Goal: Task Accomplishment & Management: Use online tool/utility

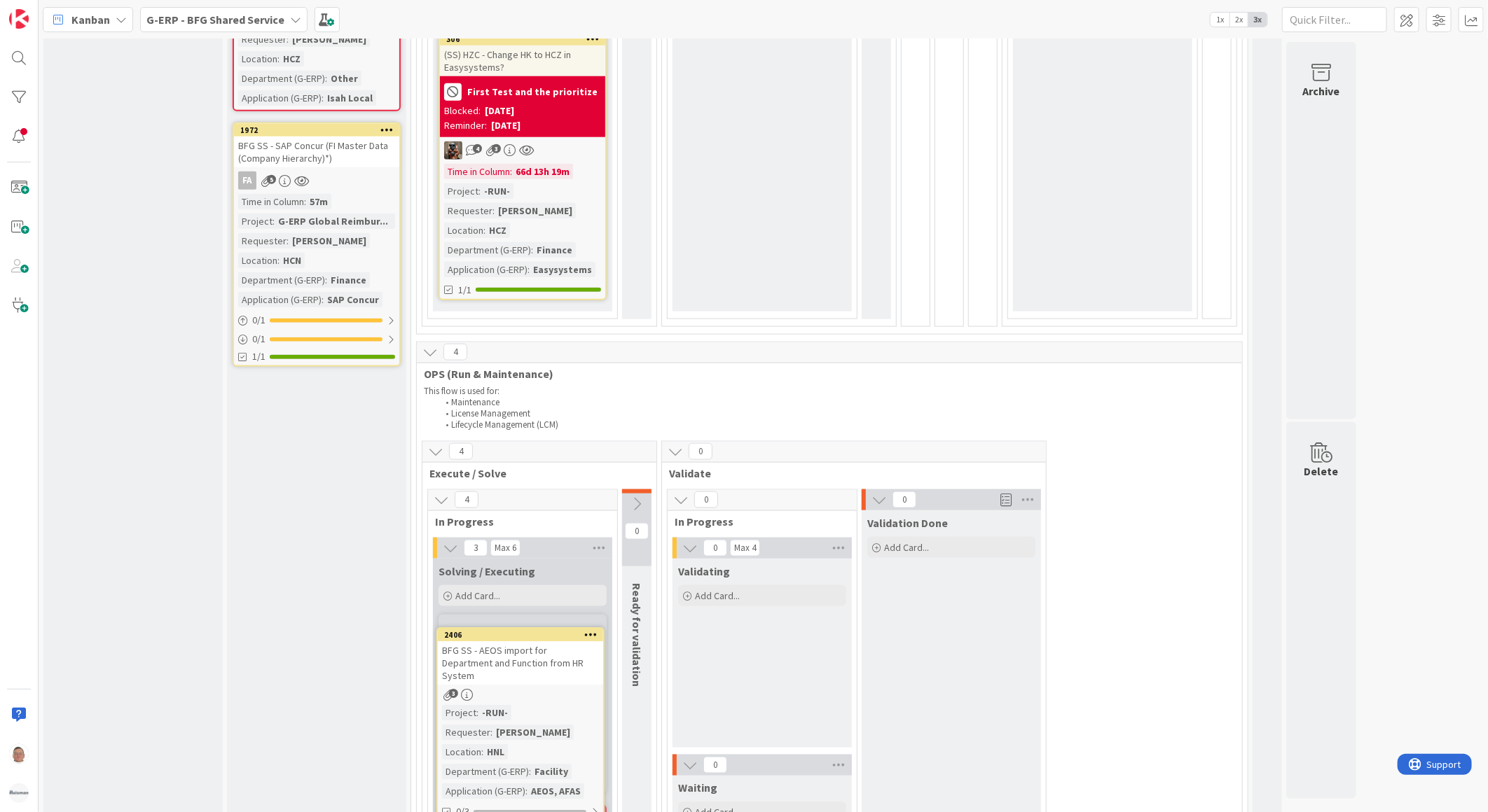
scroll to position [947, 0]
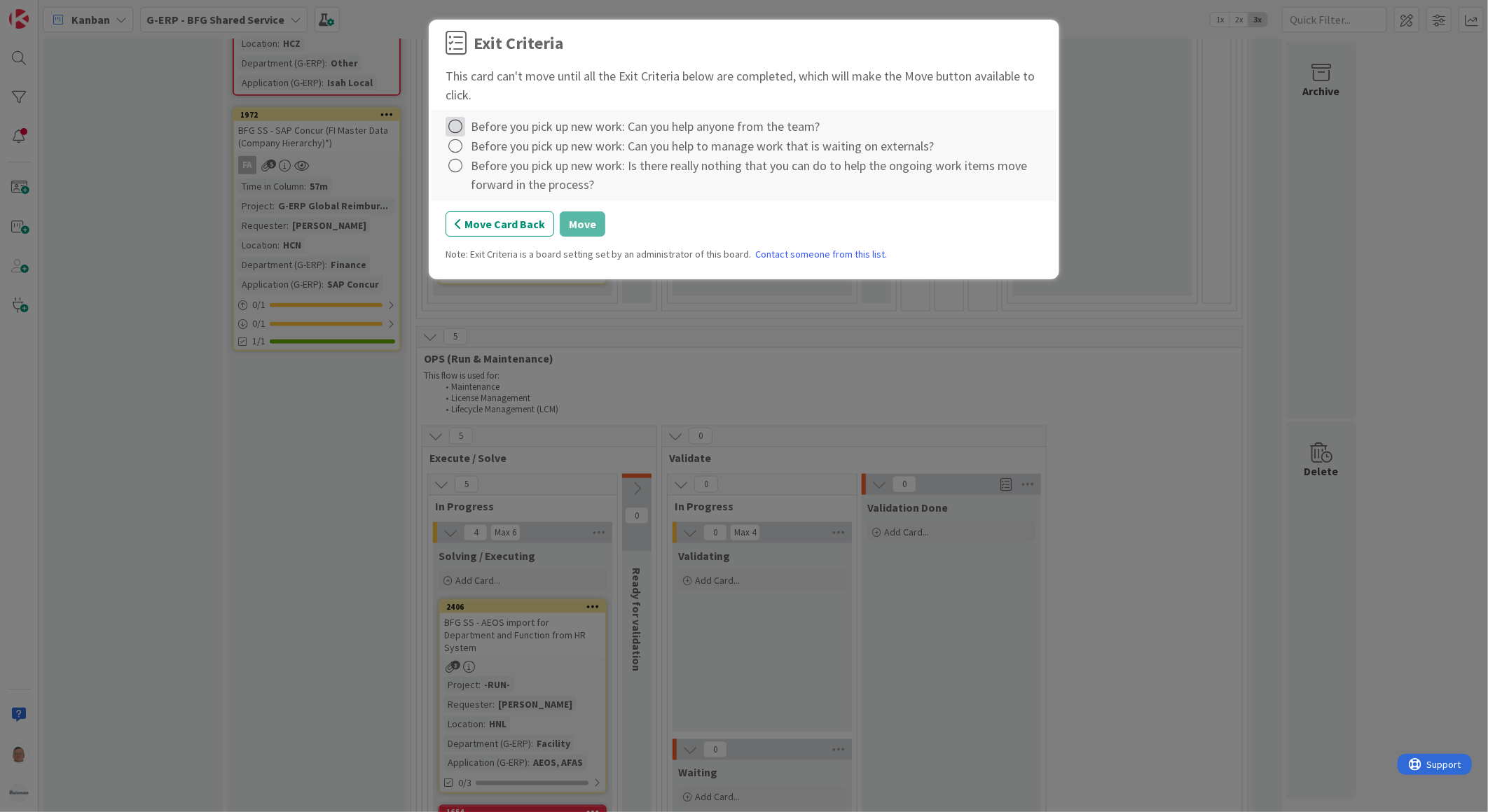
click at [459, 129] on icon at bounding box center [455, 127] width 20 height 20
click at [473, 146] on link "Complete" at bounding box center [533, 156] width 176 height 20
click at [459, 145] on icon at bounding box center [455, 147] width 20 height 20
click at [479, 171] on link "Complete" at bounding box center [533, 175] width 176 height 20
click at [461, 171] on icon at bounding box center [455, 166] width 20 height 20
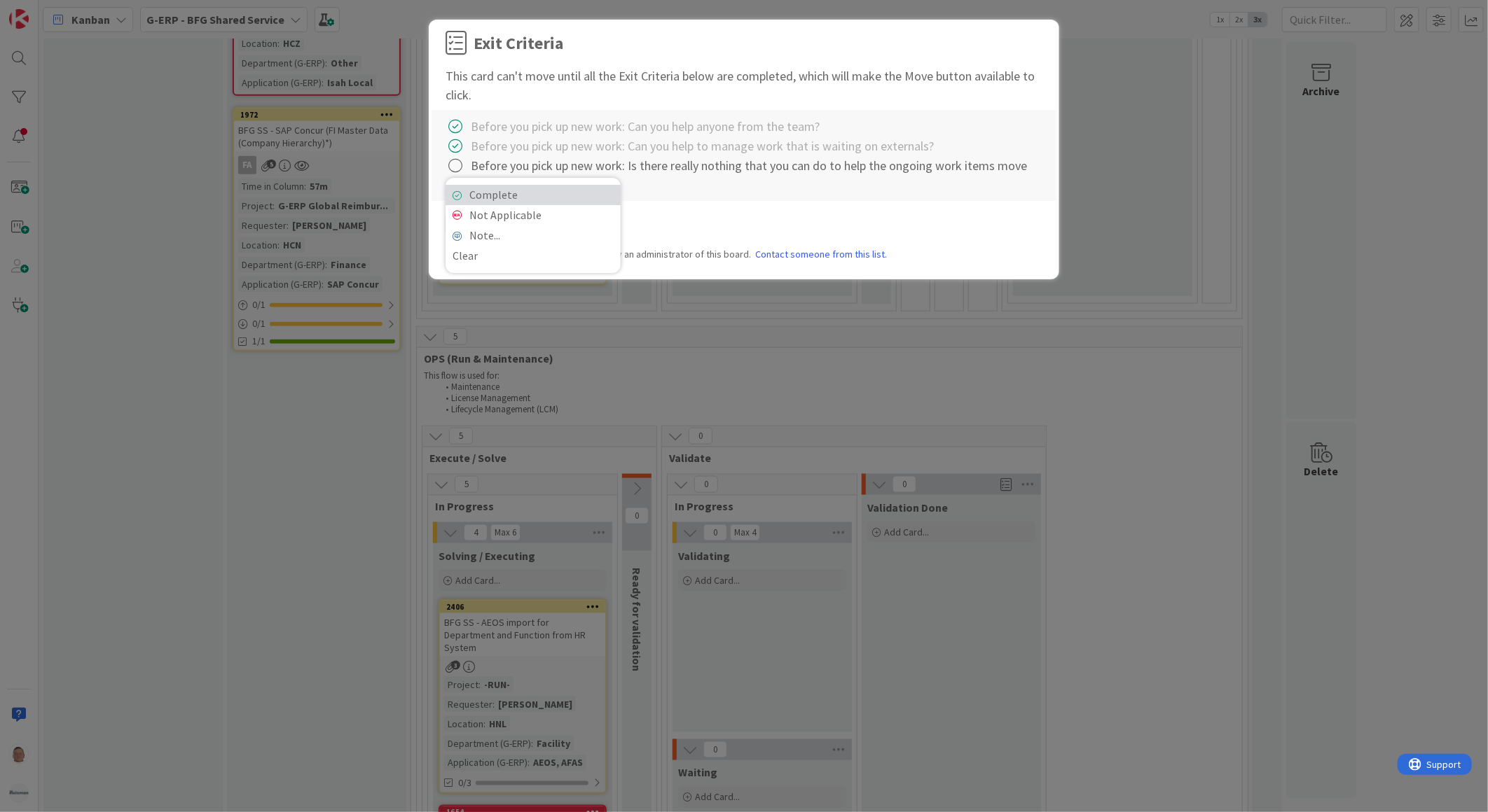
click at [494, 191] on link "Complete" at bounding box center [533, 194] width 176 height 20
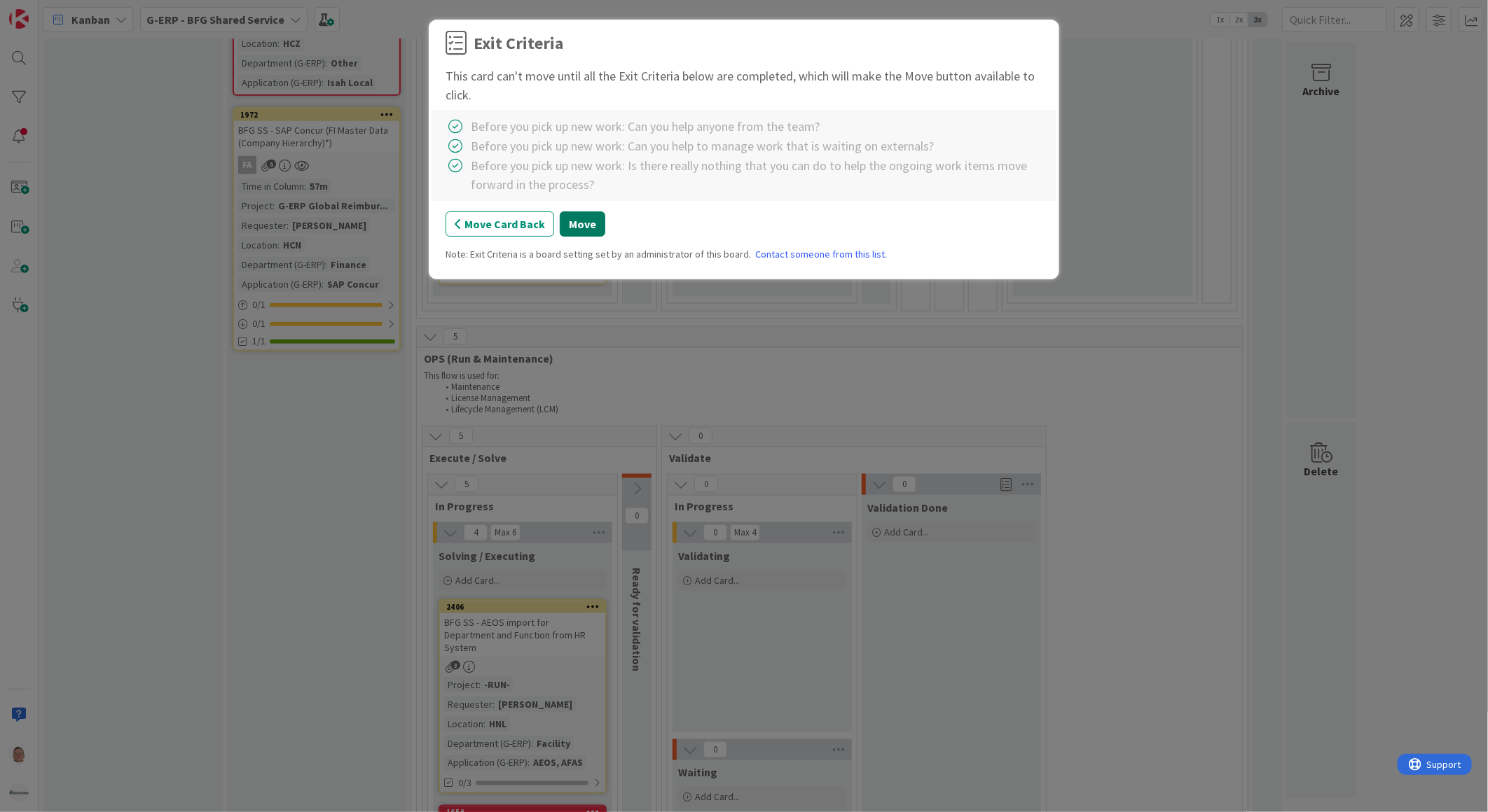
click at [591, 230] on button "Move" at bounding box center [582, 223] width 46 height 25
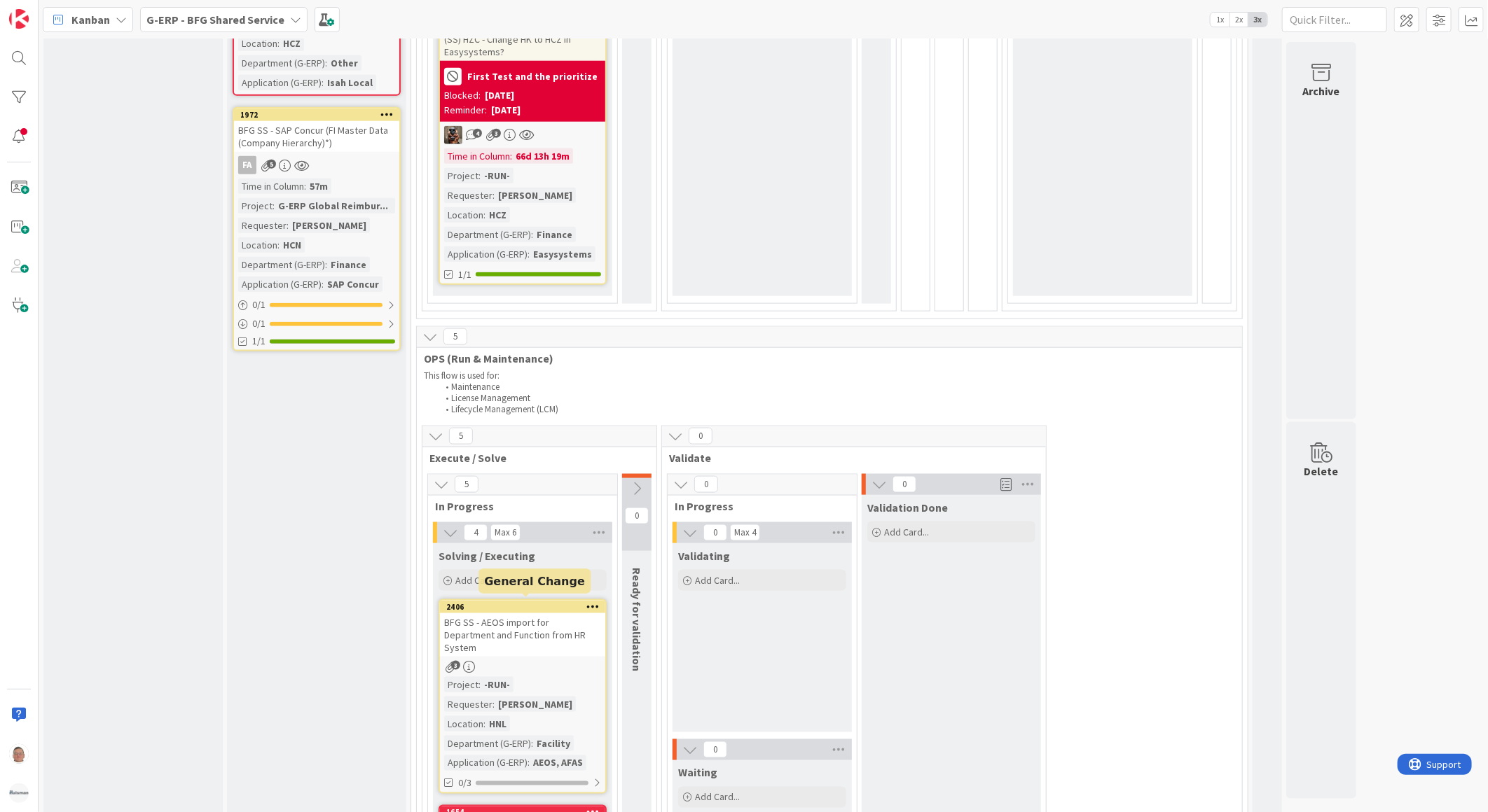
click at [538, 602] on div "2406" at bounding box center [526, 607] width 159 height 10
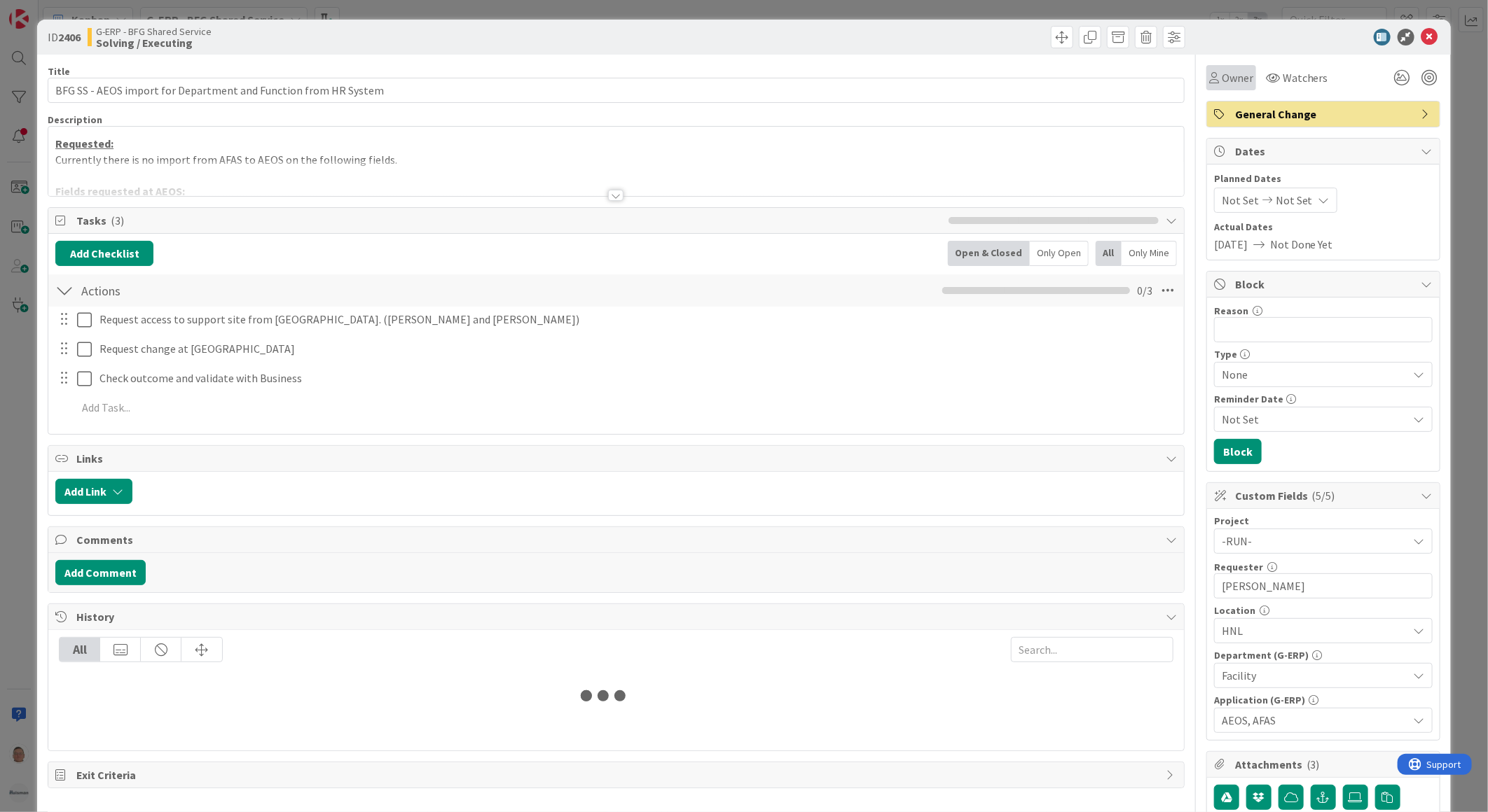
click at [1228, 78] on span "Owner" at bounding box center [1238, 77] width 32 height 17
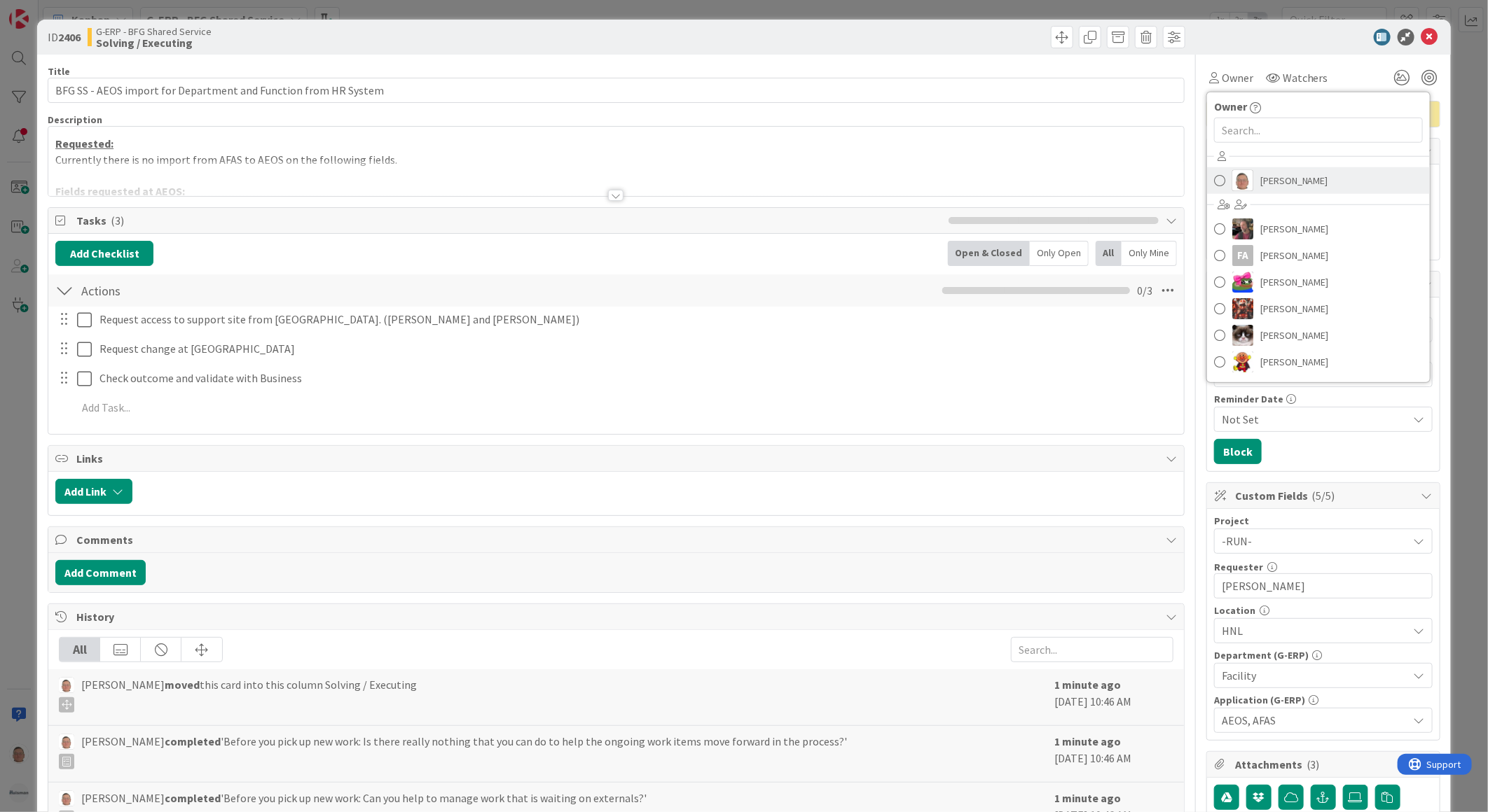
click at [1241, 182] on img at bounding box center [1242, 180] width 21 height 21
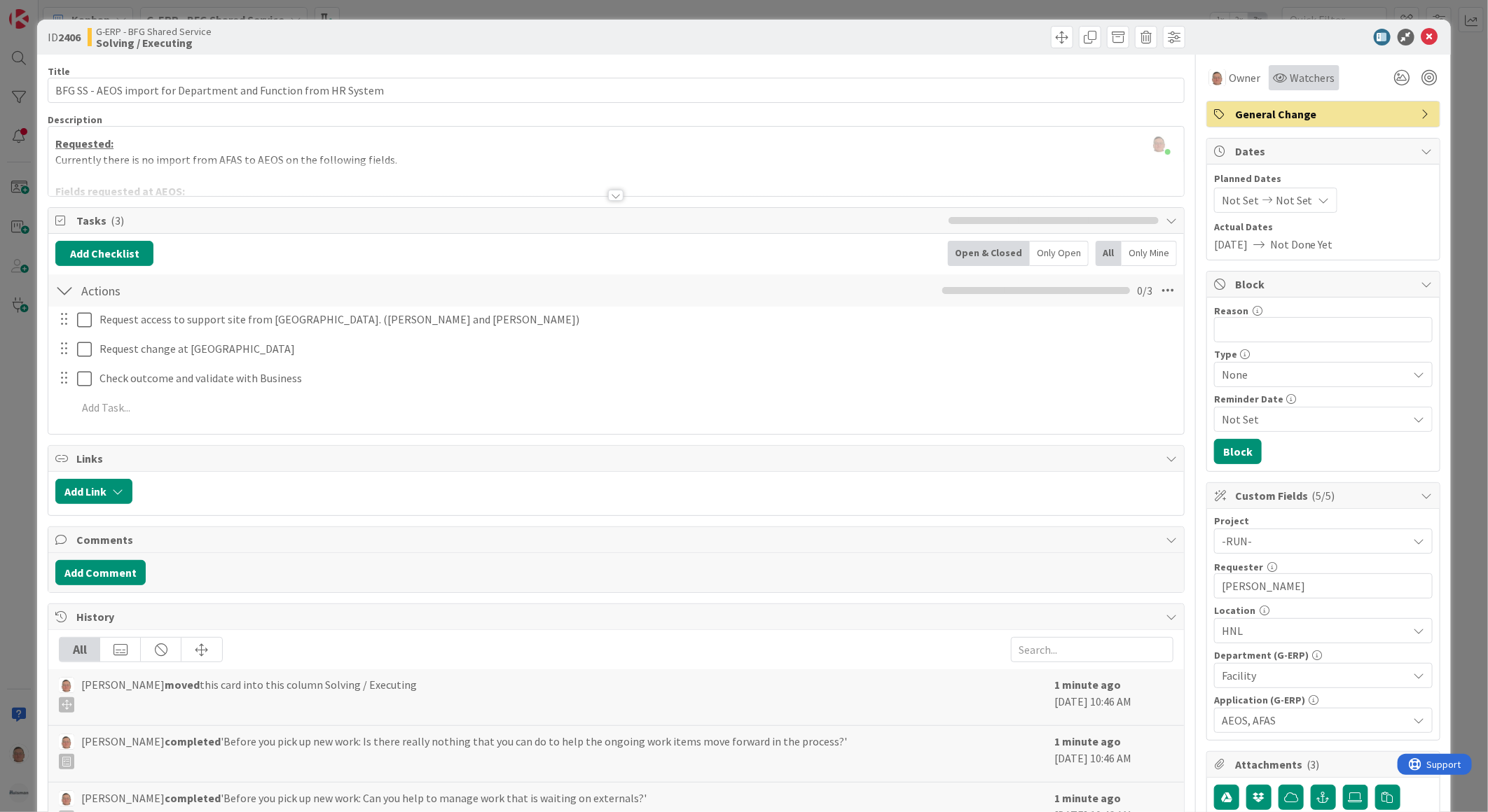
click at [1292, 80] on span "Watchers" at bounding box center [1312, 77] width 46 height 17
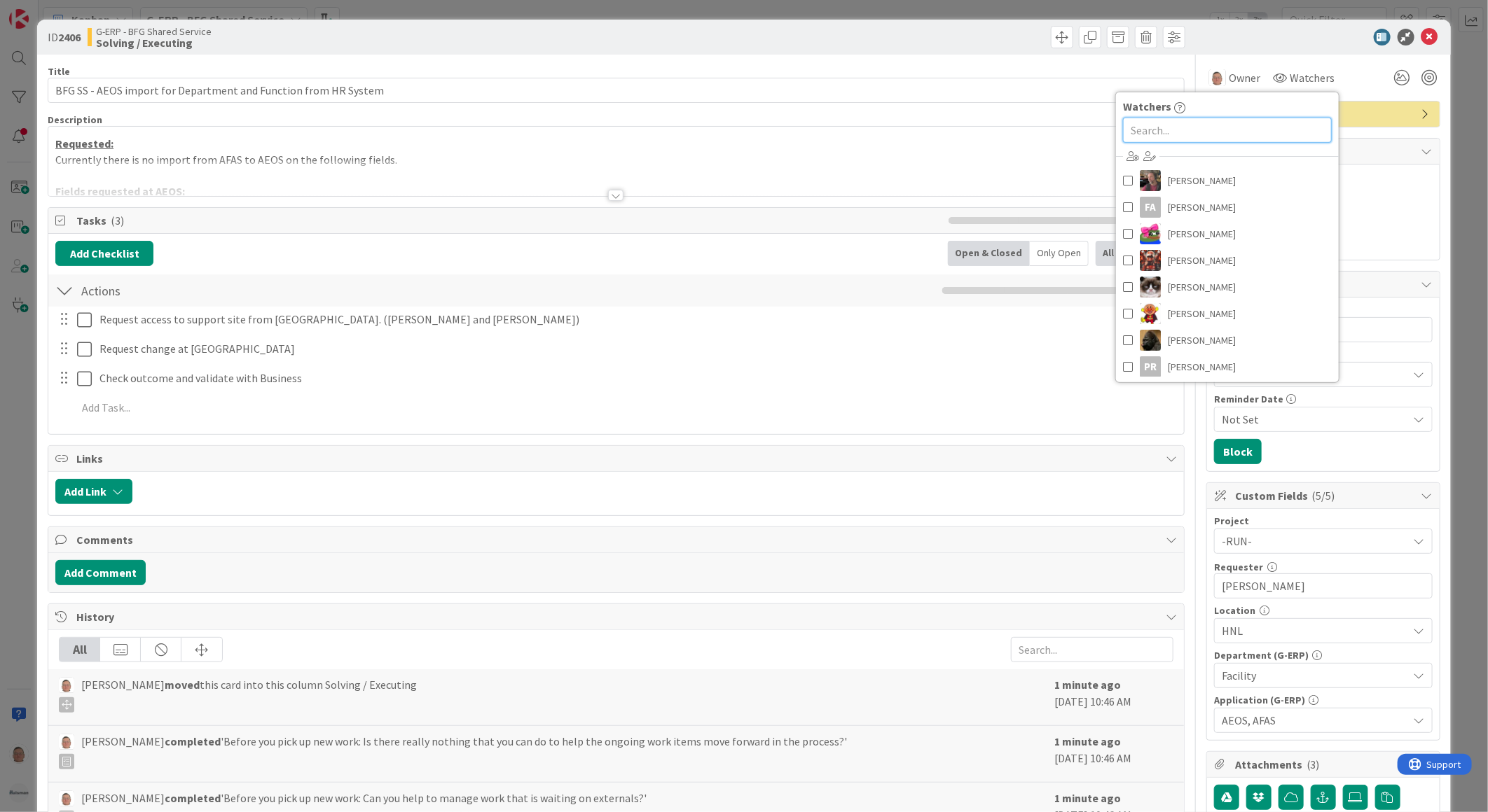
click at [1188, 126] on input "text" at bounding box center [1227, 130] width 208 height 25
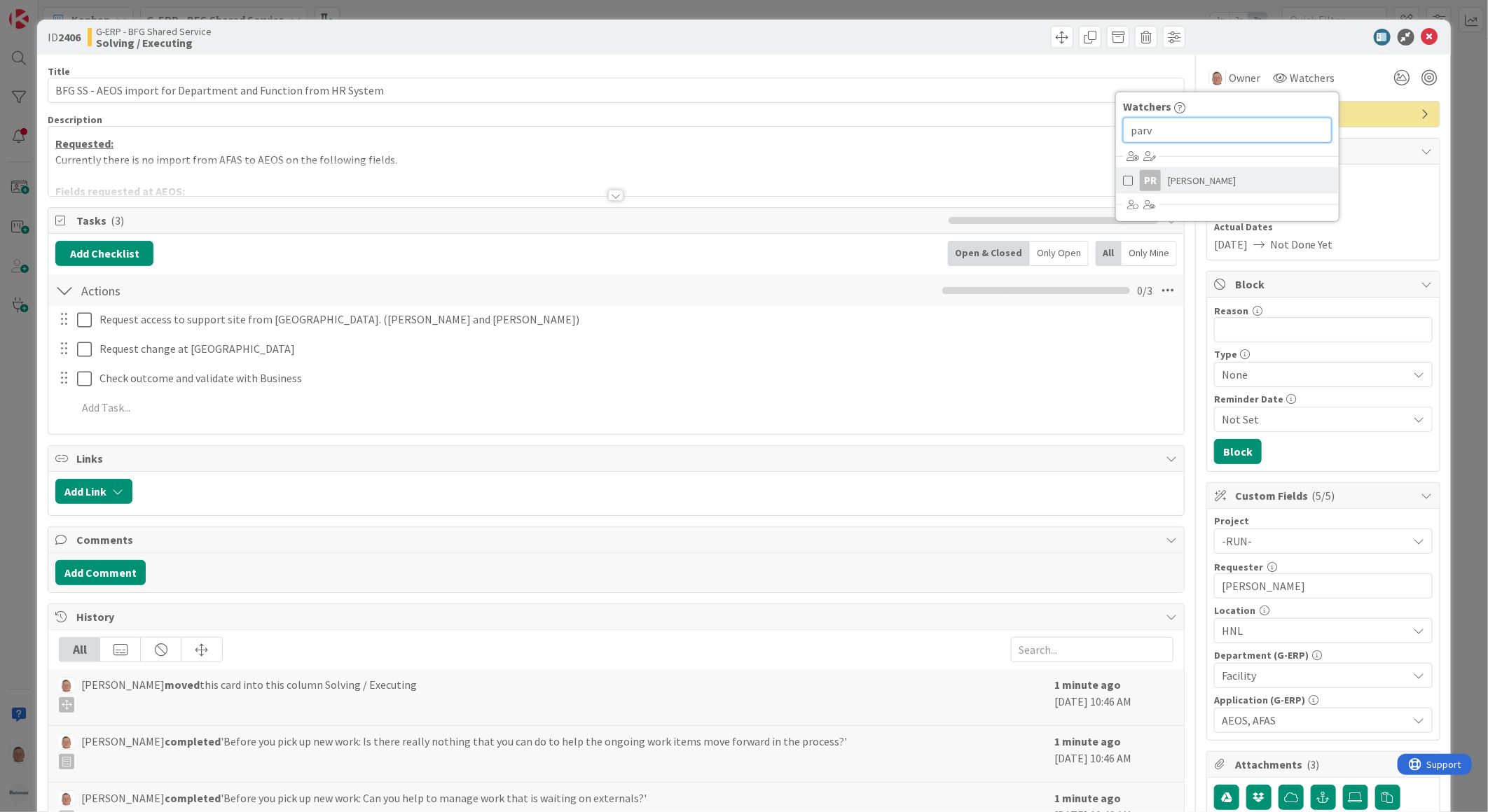
type input "parv"
click at [1140, 185] on div "PR" at bounding box center [1150, 180] width 21 height 21
click at [1291, 37] on div at bounding box center [1316, 37] width 248 height 17
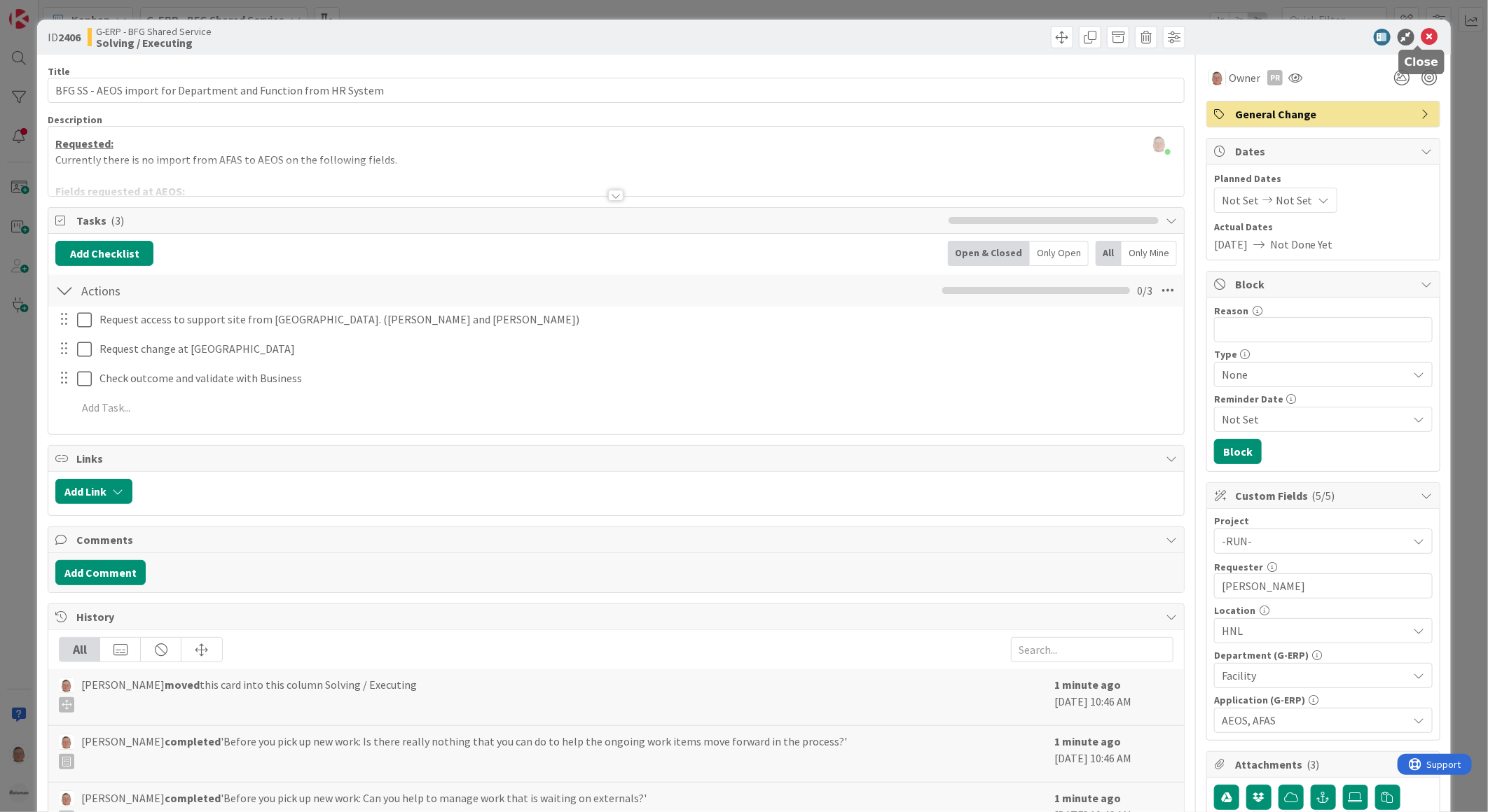
click at [1422, 39] on icon at bounding box center [1429, 37] width 17 height 17
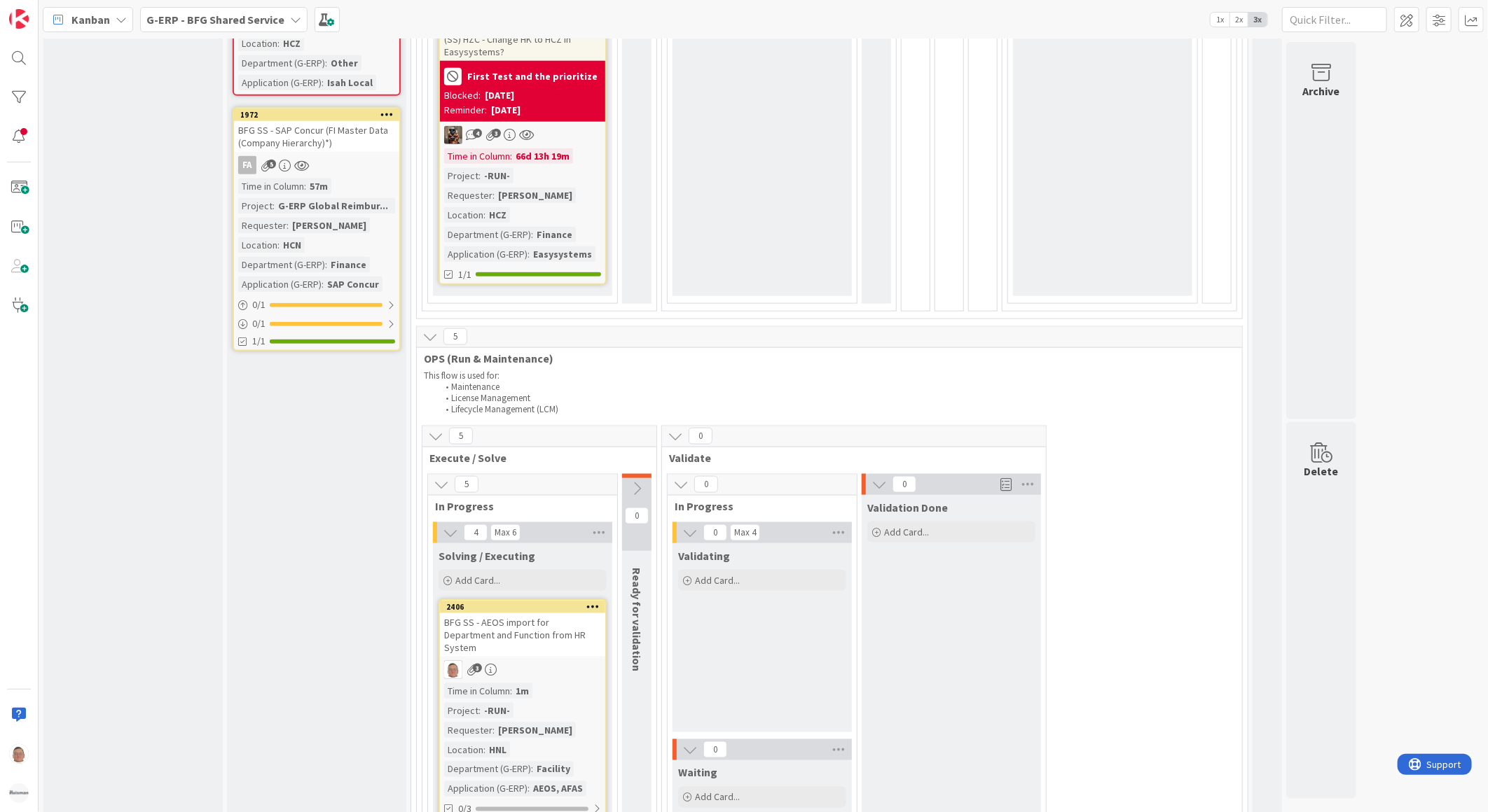
click at [755, 562] on div "Validating Add Card..." at bounding box center [762, 568] width 180 height 51
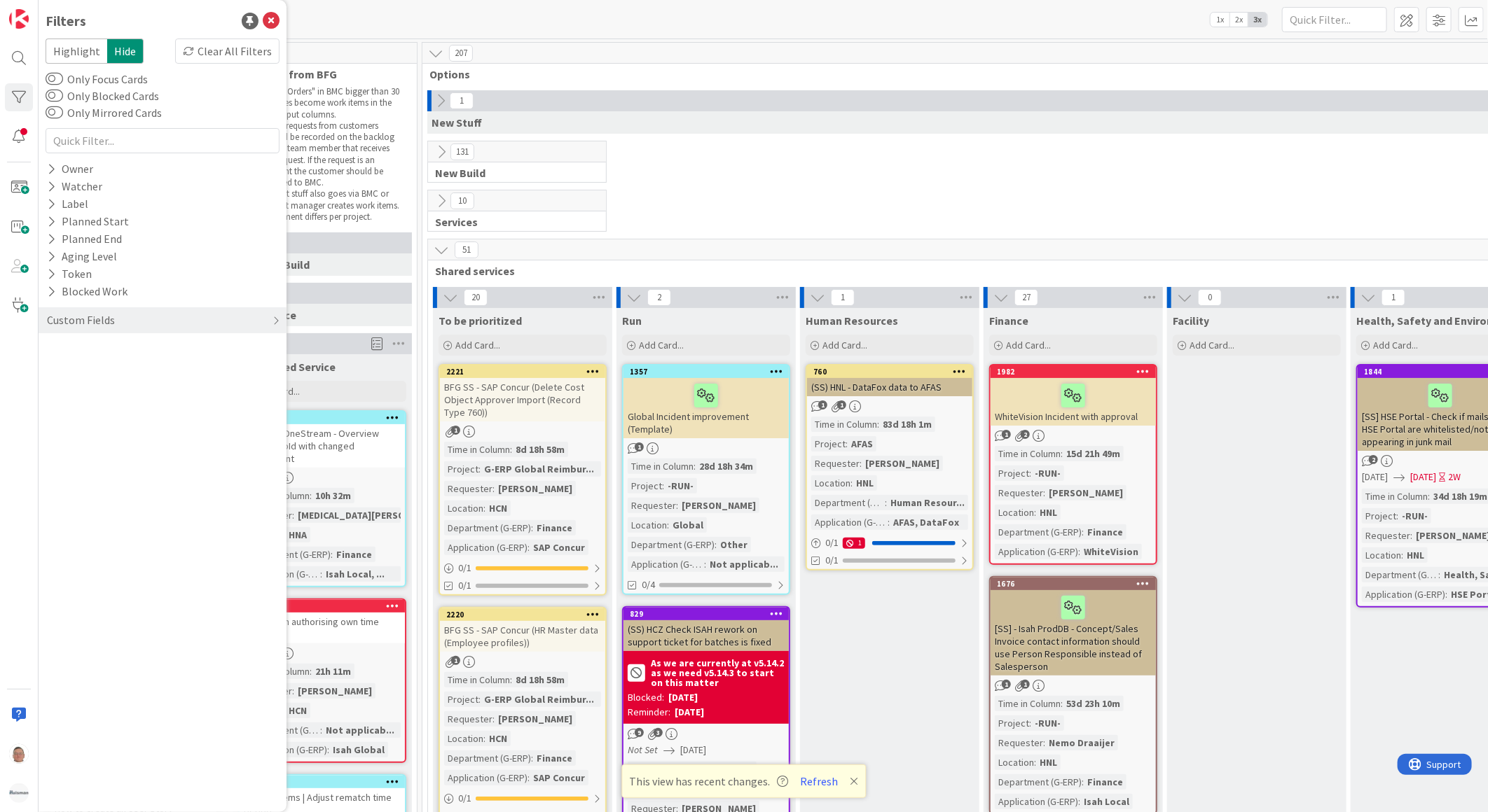
scroll to position [0, 1105]
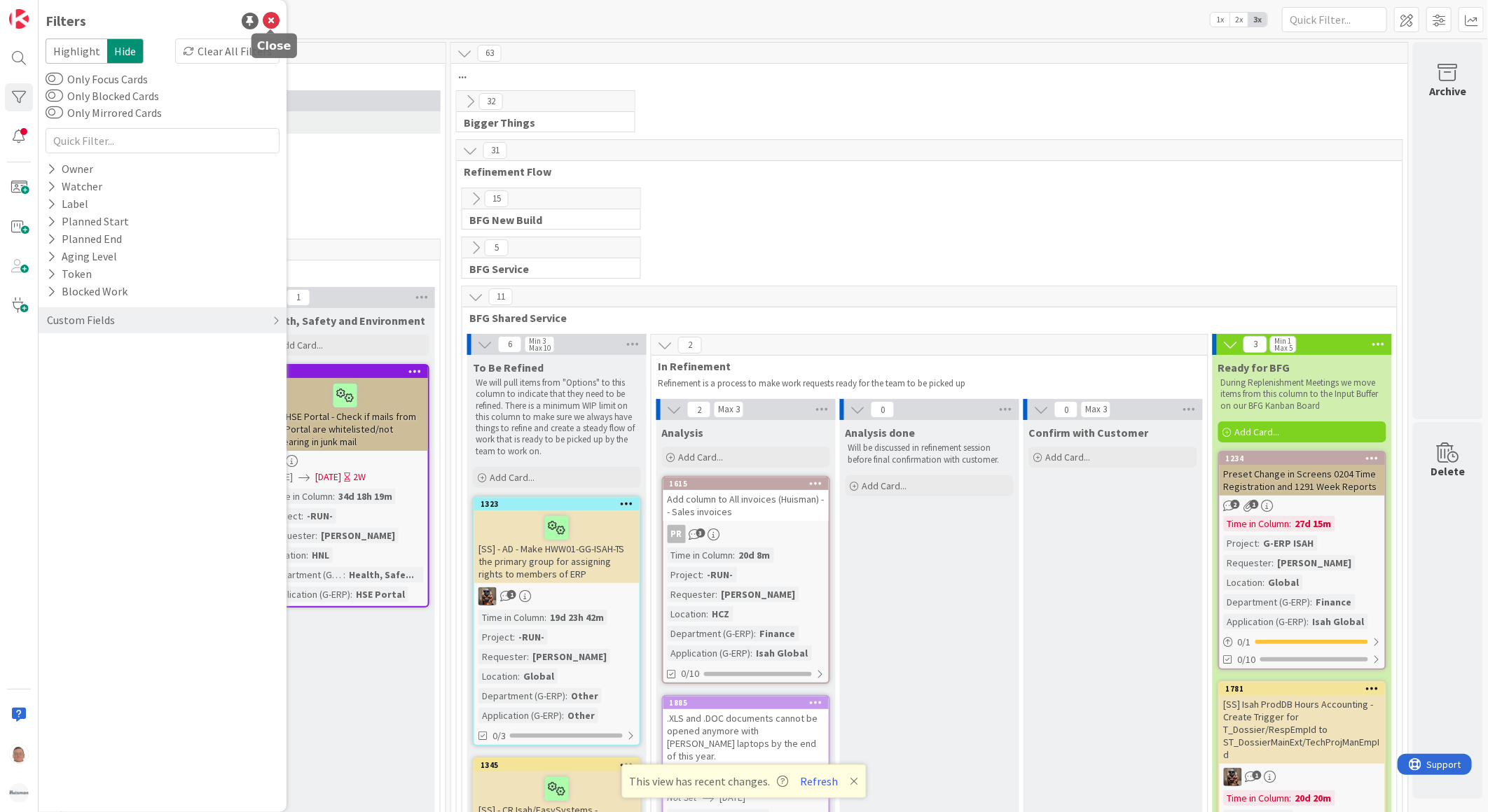
click at [275, 16] on icon at bounding box center [271, 21] width 17 height 17
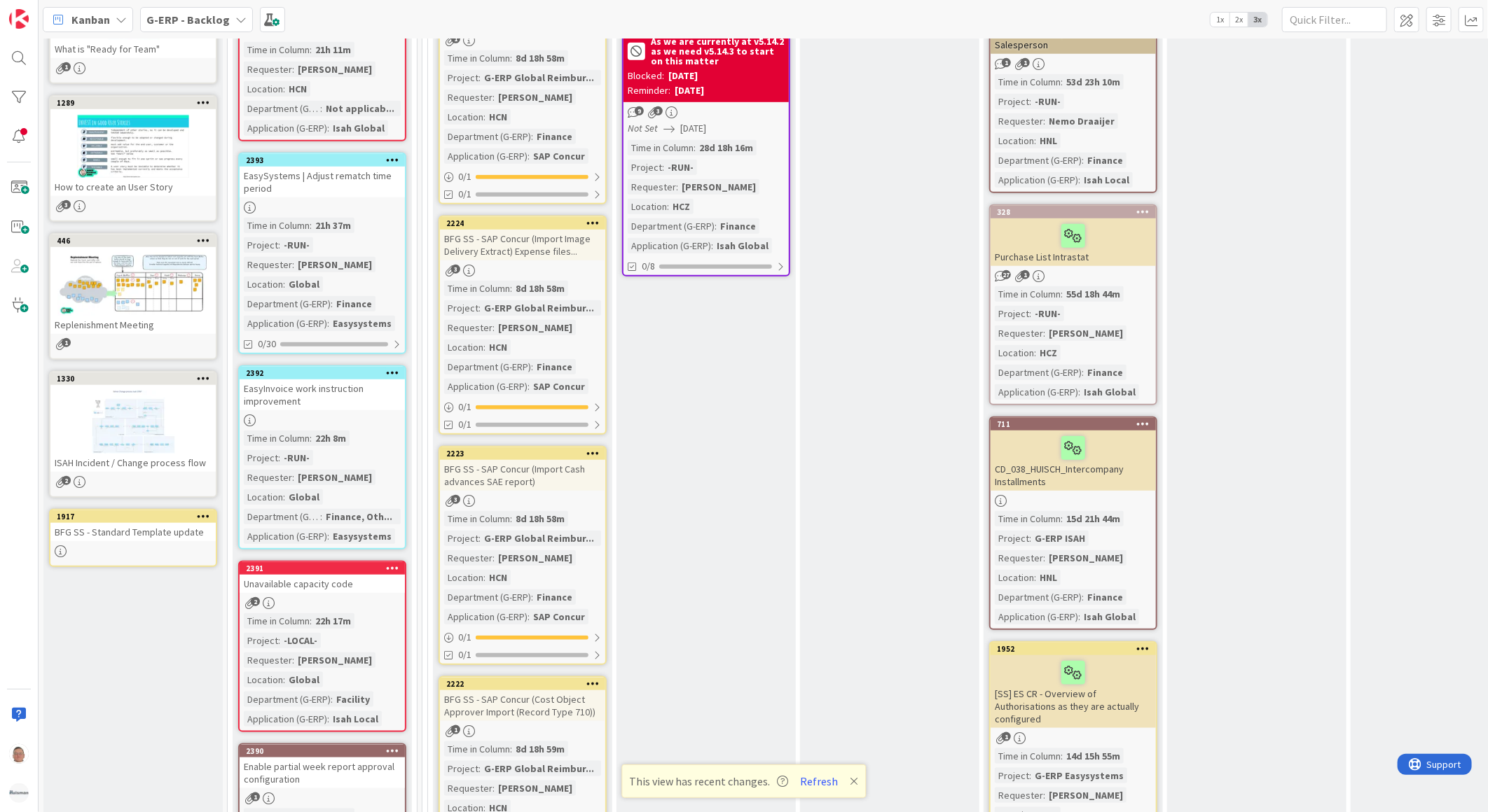
scroll to position [0, 0]
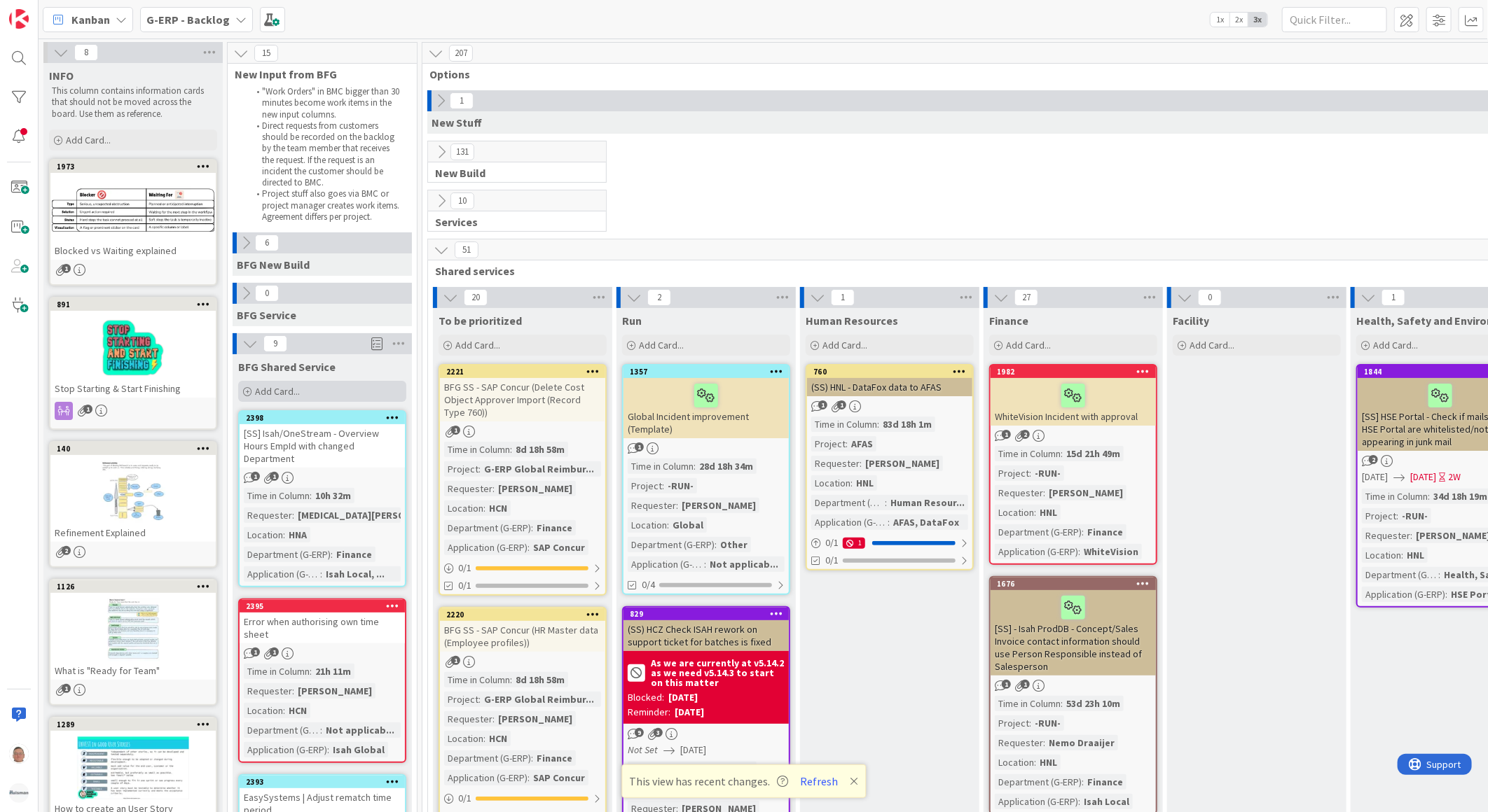
click at [259, 392] on span "Add Card..." at bounding box center [277, 391] width 45 height 13
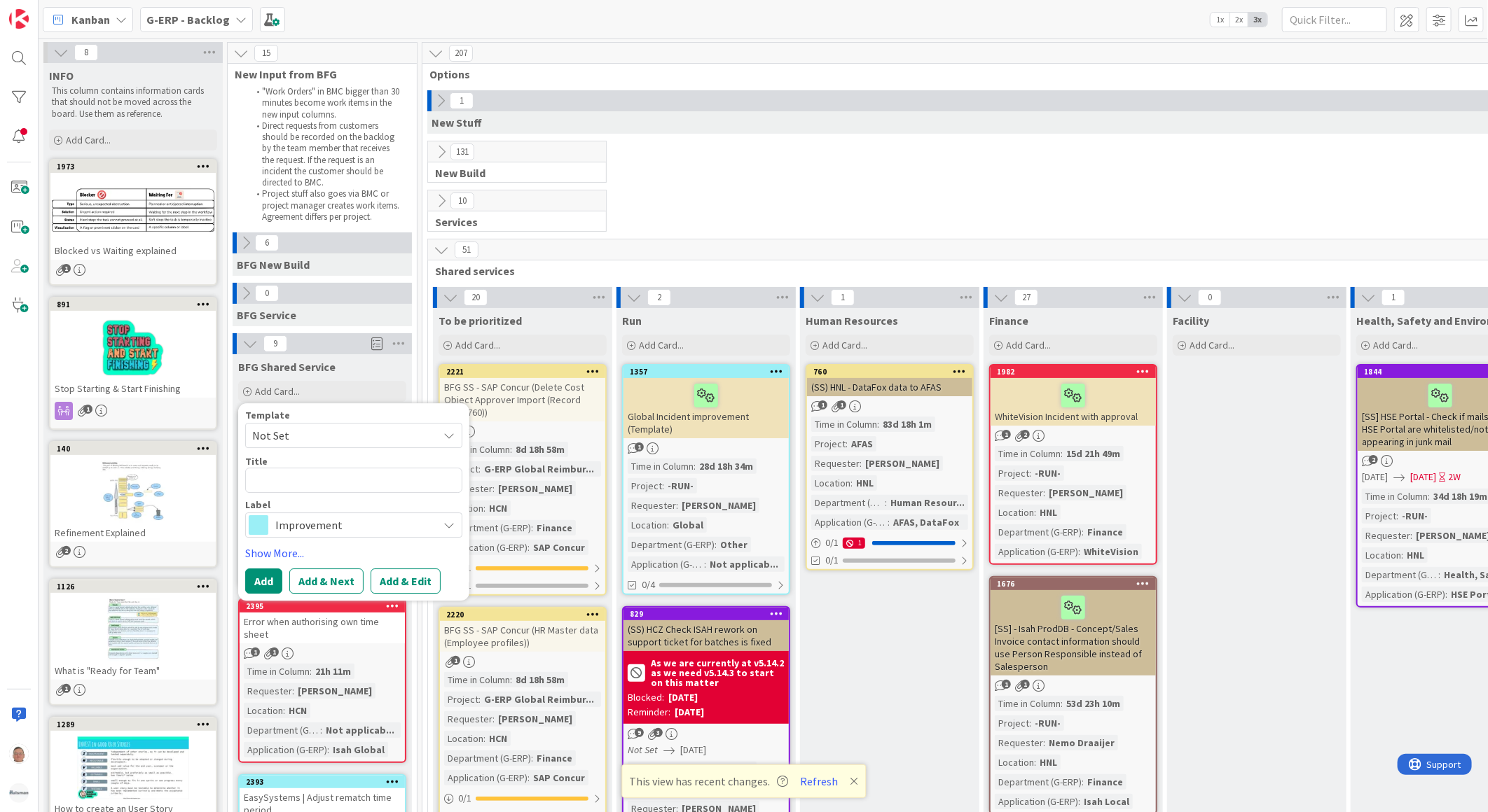
click at [341, 430] on span "Not Set" at bounding box center [339, 435] width 176 height 18
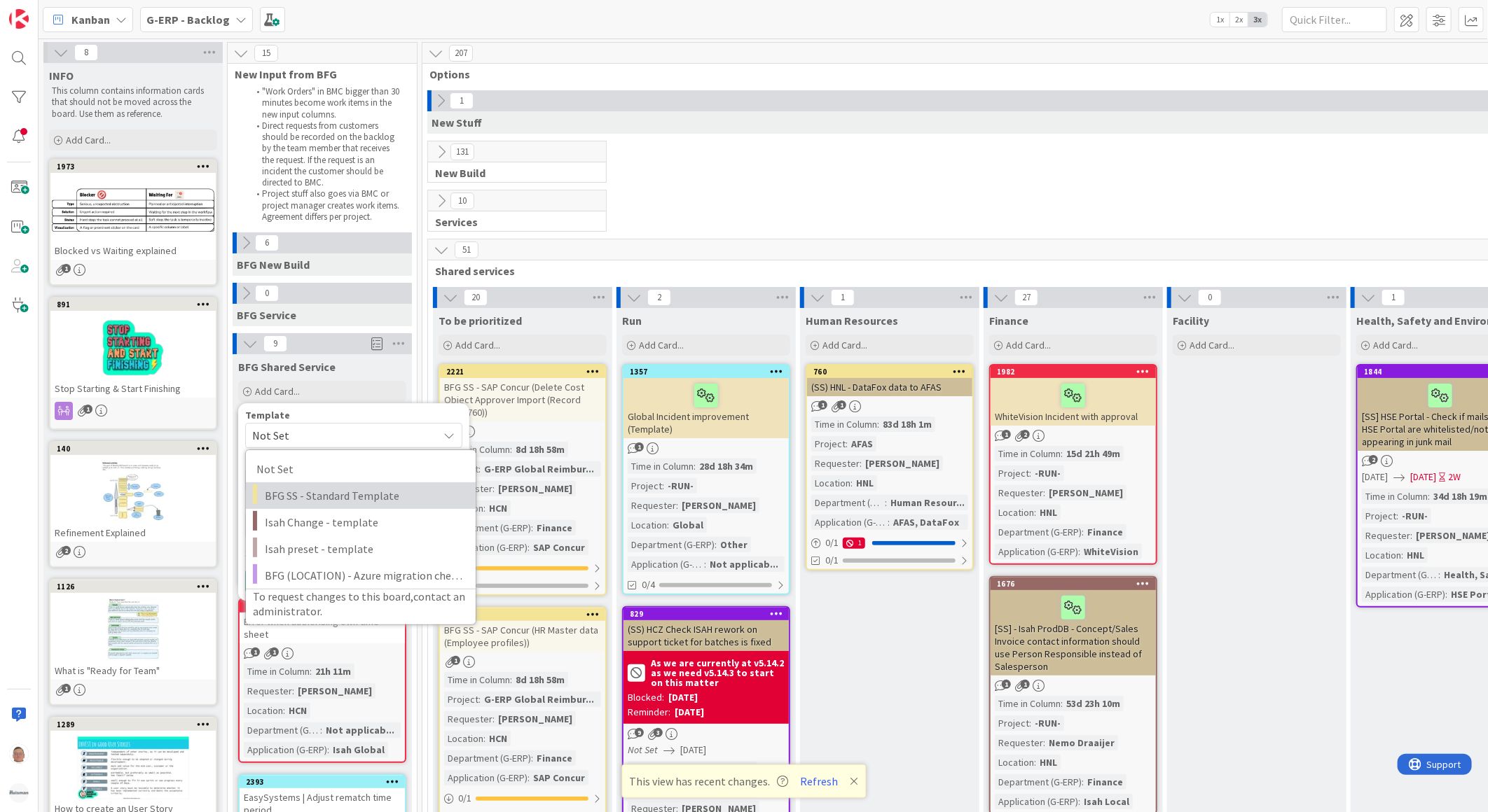
click at [309, 496] on span "BFG SS - Standard Template" at bounding box center [365, 496] width 200 height 18
type textarea "x"
type textarea "BFG SS - Standard Template"
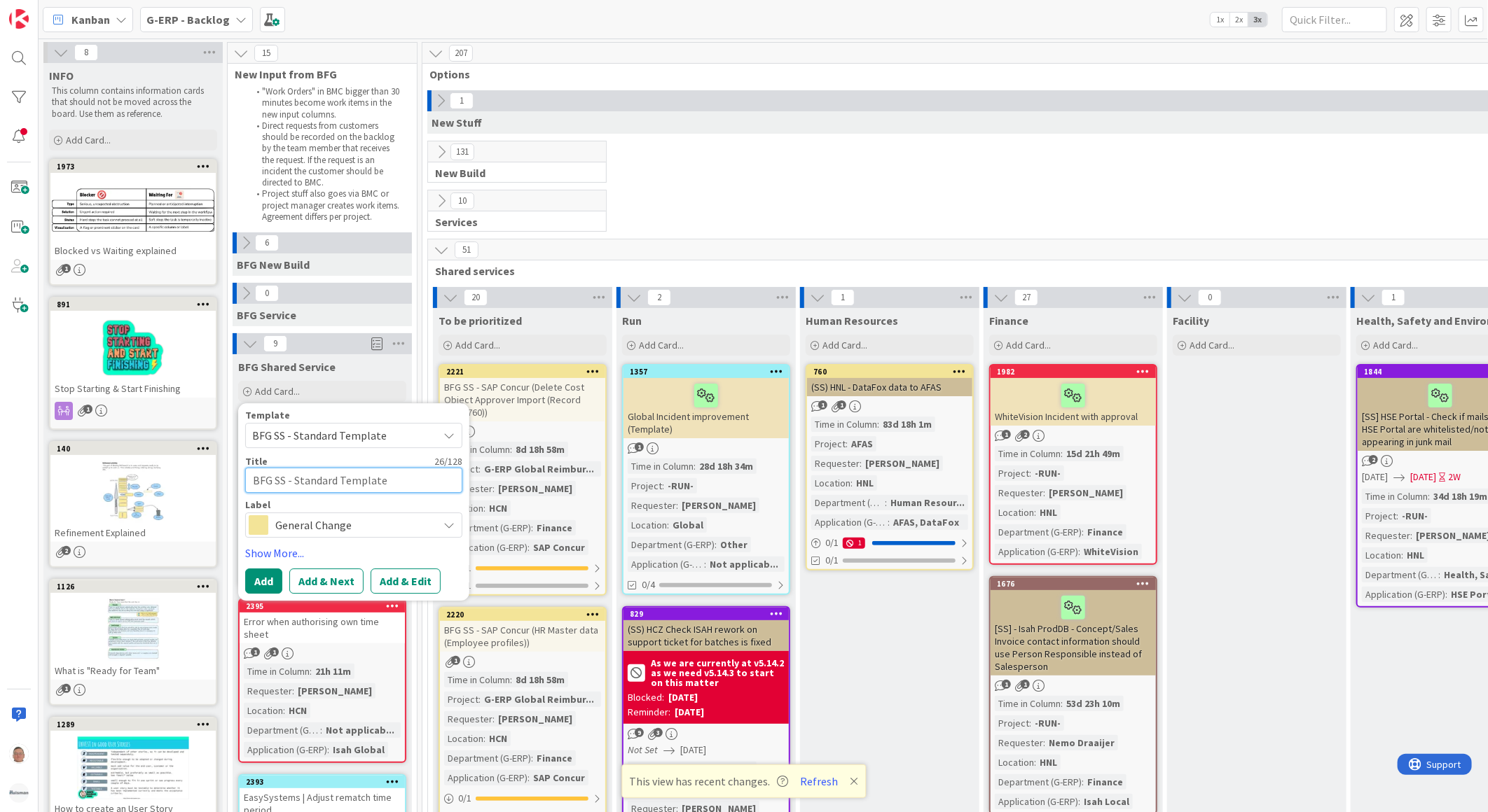
click at [405, 480] on textarea "BFG SS - Standard Template" at bounding box center [353, 480] width 217 height 25
click at [398, 481] on textarea "BFG SS - Standard Template" at bounding box center [353, 480] width 217 height 25
drag, startPoint x: 398, startPoint y: 481, endPoint x: 300, endPoint y: 480, distance: 98.0
click at [300, 480] on textarea "BFG SS - Standard Template" at bounding box center [353, 480] width 217 height 25
paste textarea "AEOS"
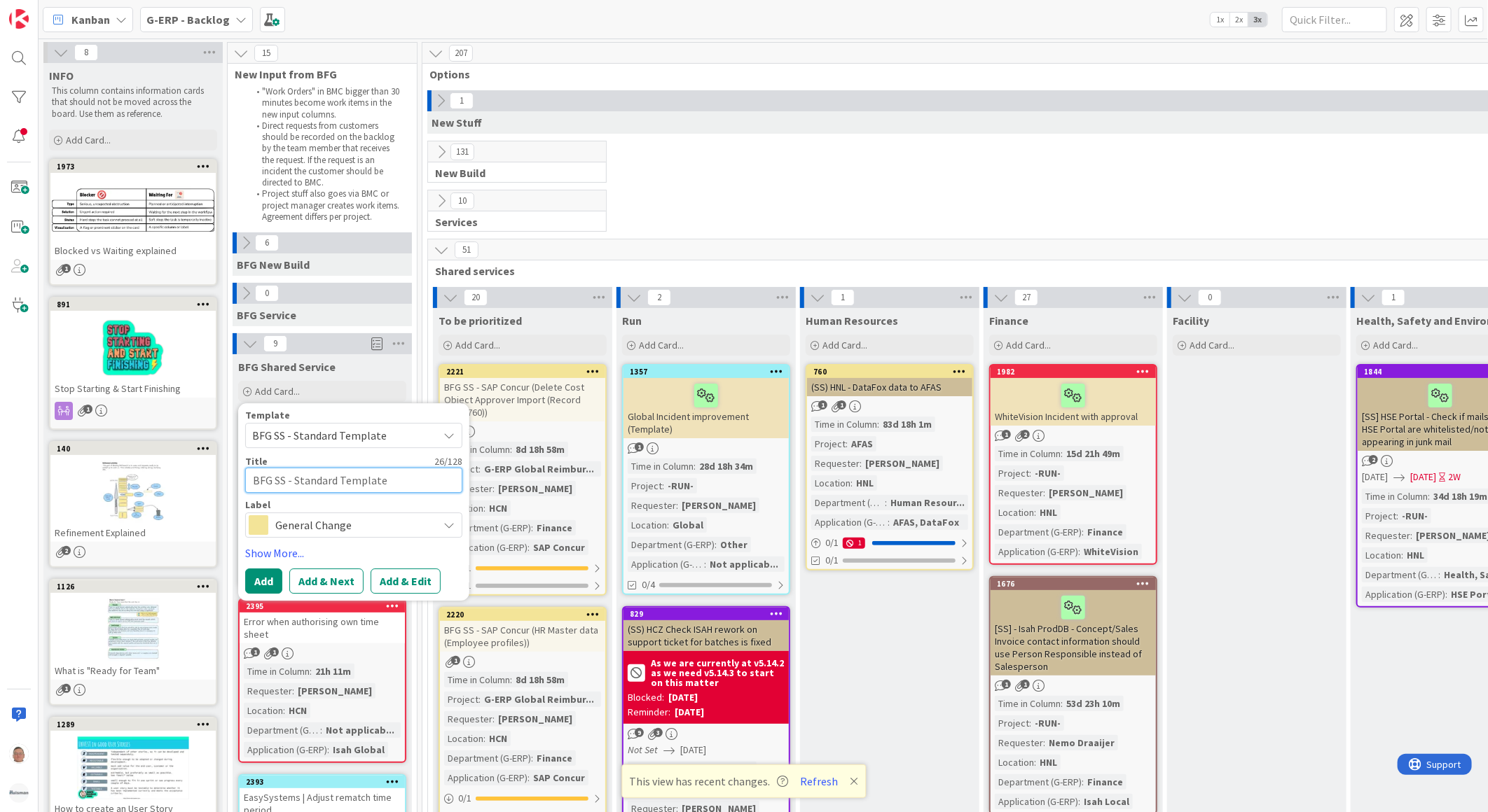
type textarea "x"
type textarea "BFG SS - AEOS"
type textarea "x"
type textarea "BFG SS - AEOS i"
type textarea "x"
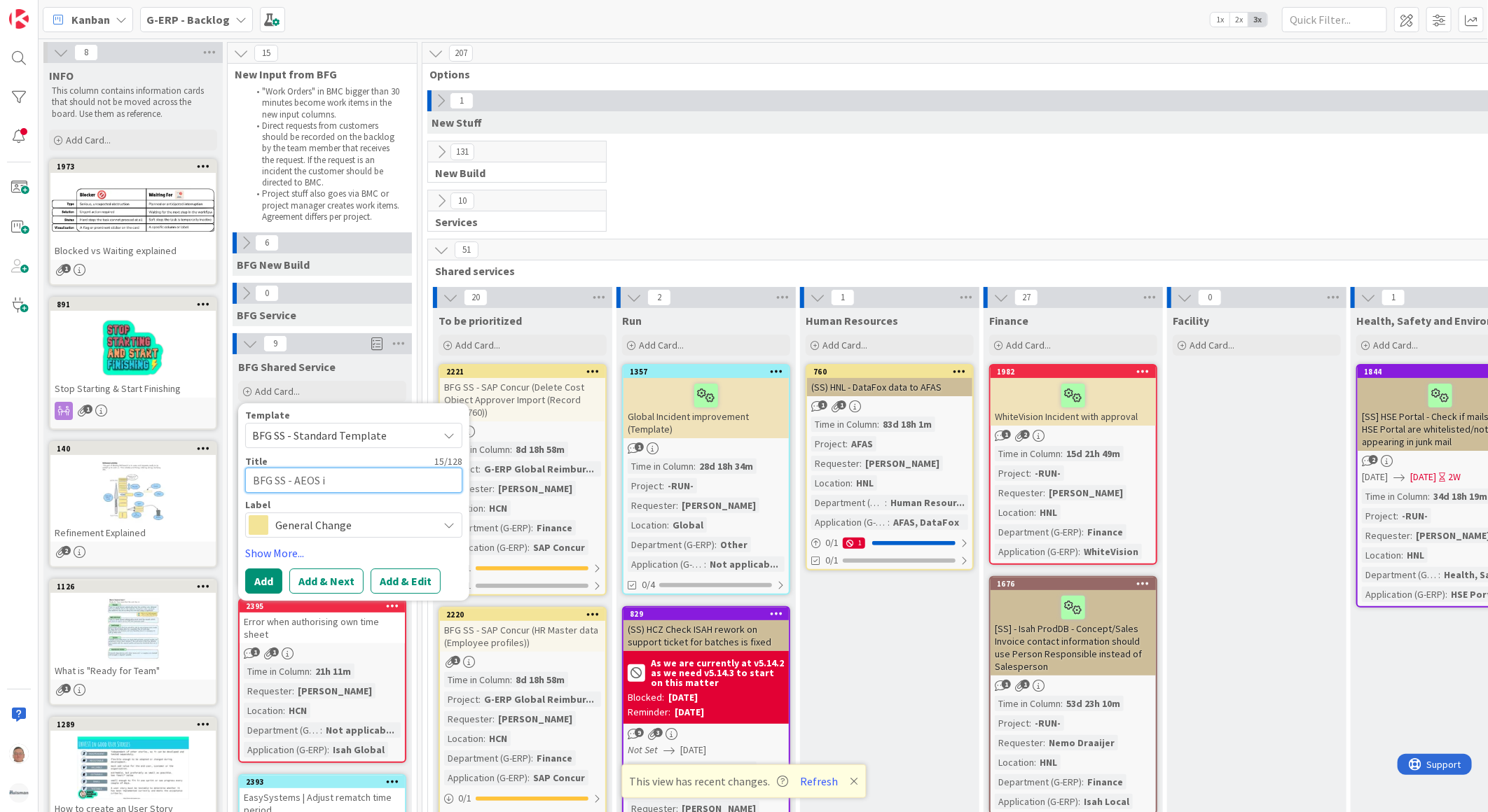
type textarea "BFG SS - AEOS im"
type textarea "x"
type textarea "BFG SS - AEOS imp"
type textarea "x"
type textarea "BFG SS - AEOS impo"
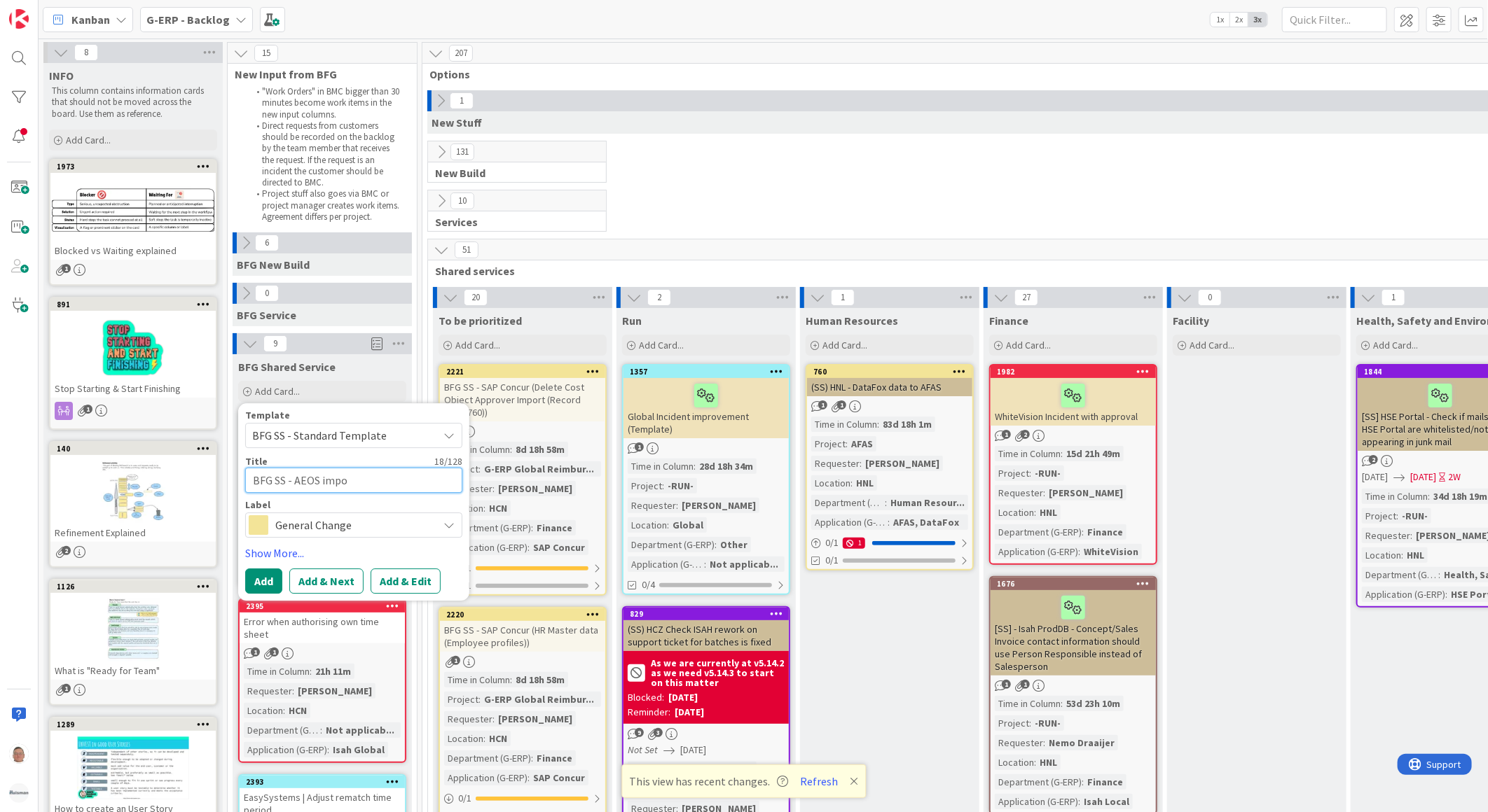
type textarea "x"
type textarea "BFG SS - AEOS impor"
type textarea "x"
type textarea "BFG SS - AEOS import"
type textarea "x"
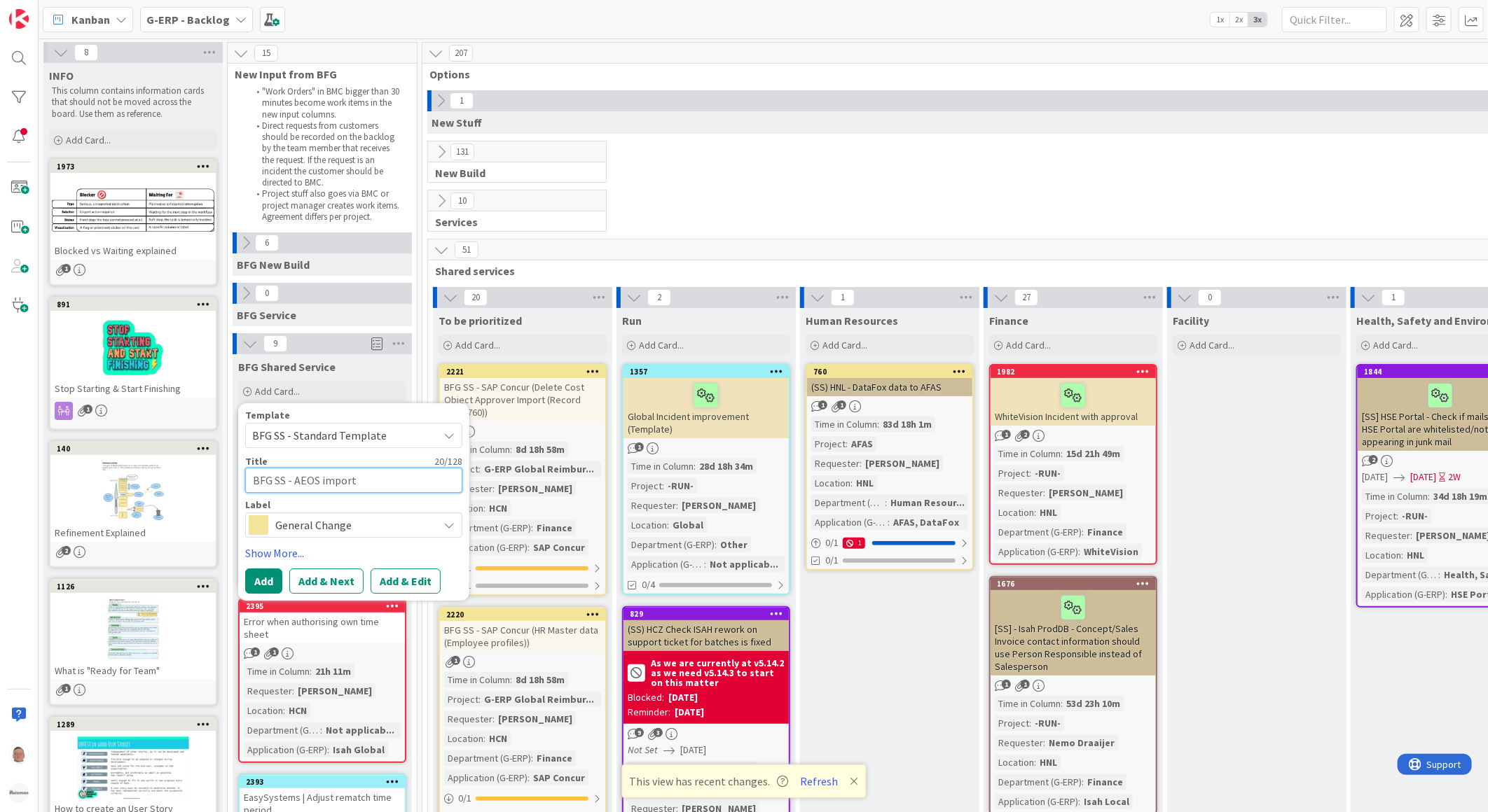
type textarea "BFG SS - AEOS import"
type textarea "x"
type textarea "BFG SS - AEOS import f"
type textarea "x"
type textarea "BFG SS - AEOS import fo"
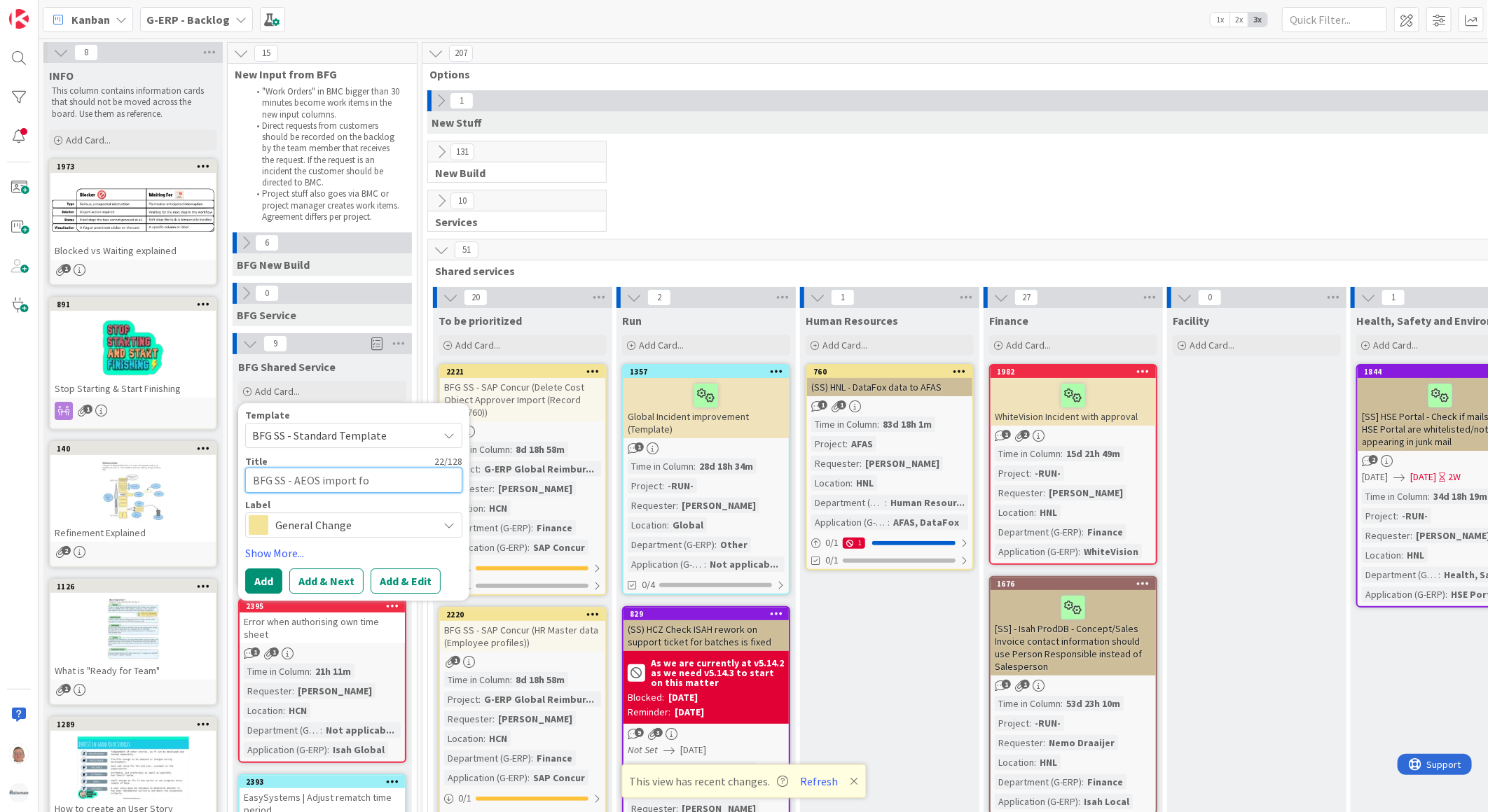
type textarea "x"
type textarea "BFG SS - AEOS import for"
type textarea "x"
type textarea "BFG SS - AEOS import for"
type textarea "x"
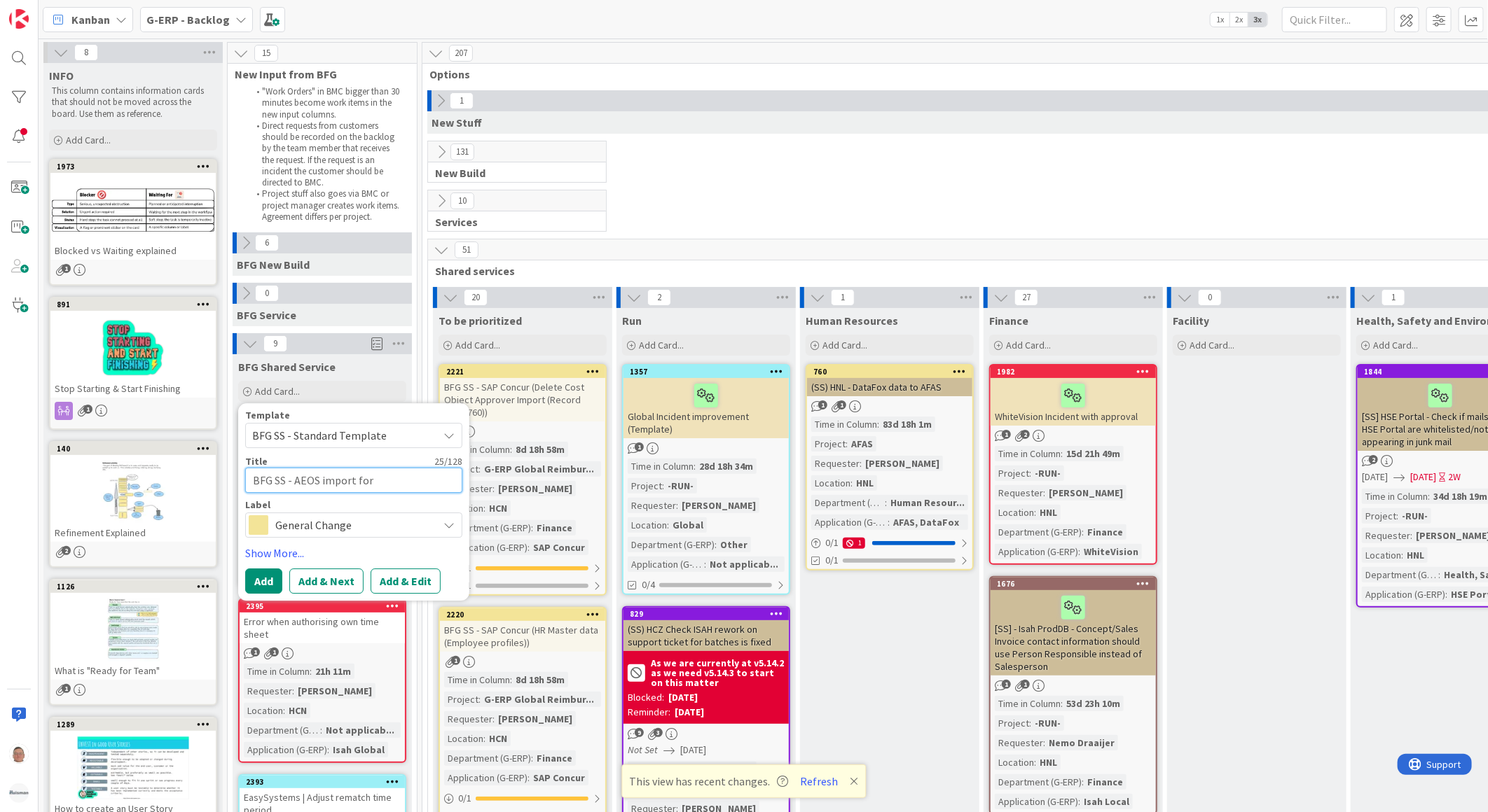
type textarea "BFG SS - AEOS import for D"
type textarea "x"
type textarea "BFG SS - AEOS import for De"
type textarea "x"
type textarea "BFG SS - AEOS import for Dep"
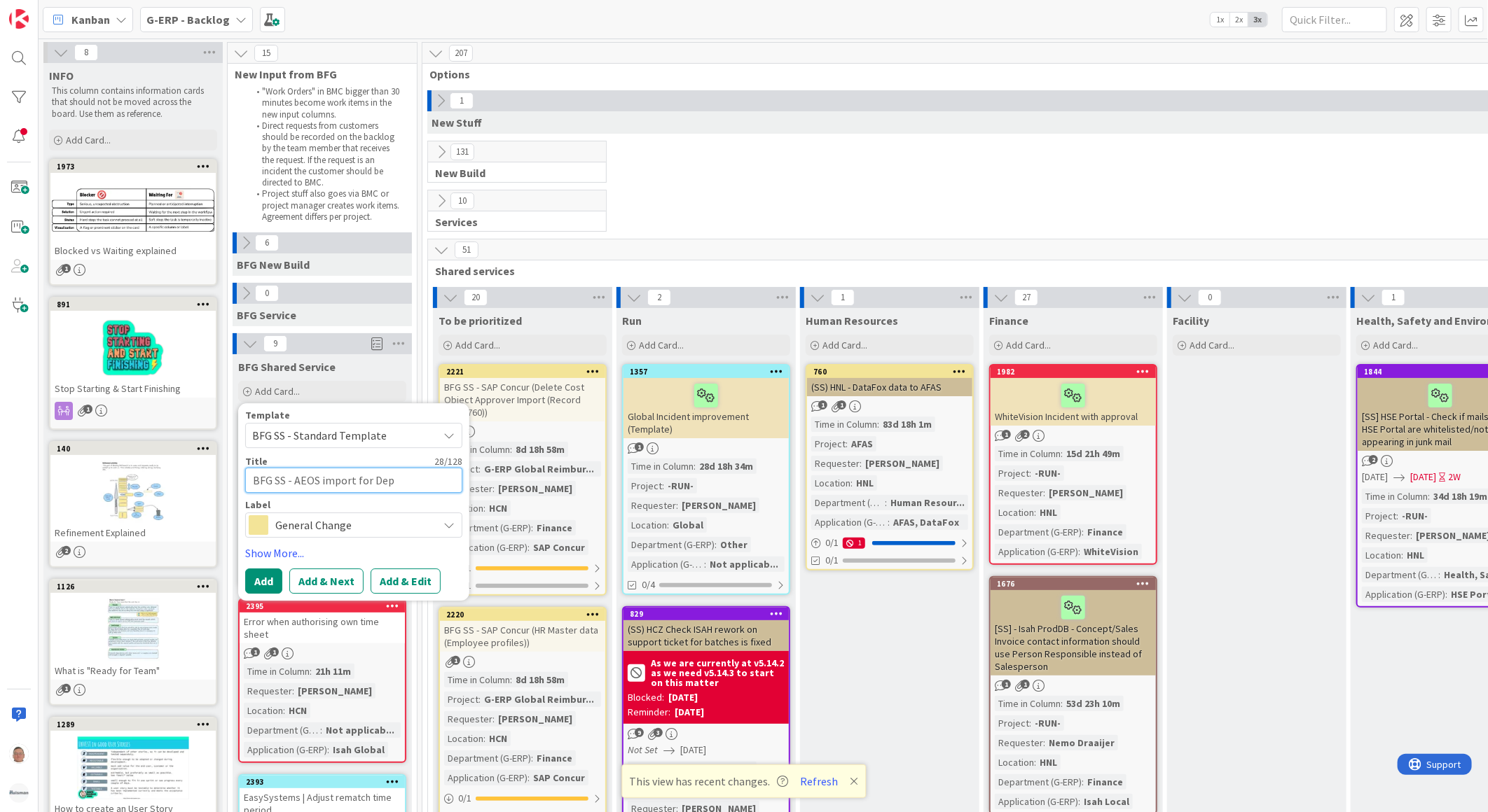
type textarea "x"
type textarea "BFG SS - AEOS import for Depa"
type textarea "x"
type textarea "BFG SS - AEOS import for Depar"
type textarea "x"
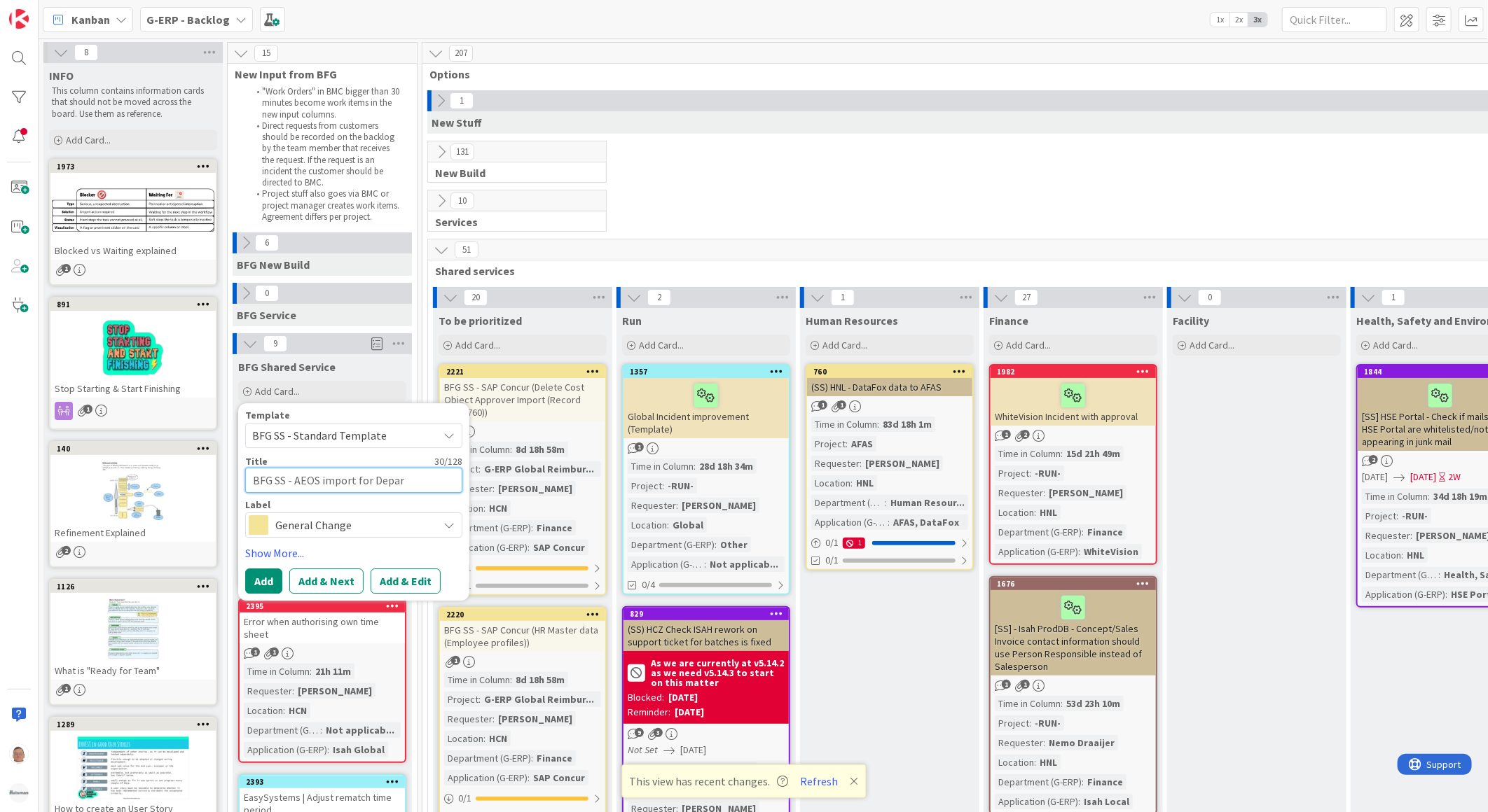
type textarea "BFG SS - AEOS import for Depart"
type textarea "x"
type textarea "BFG SS - AEOS import for Departm"
type textarea "x"
type textarea "BFG SS - AEOS import for Departme"
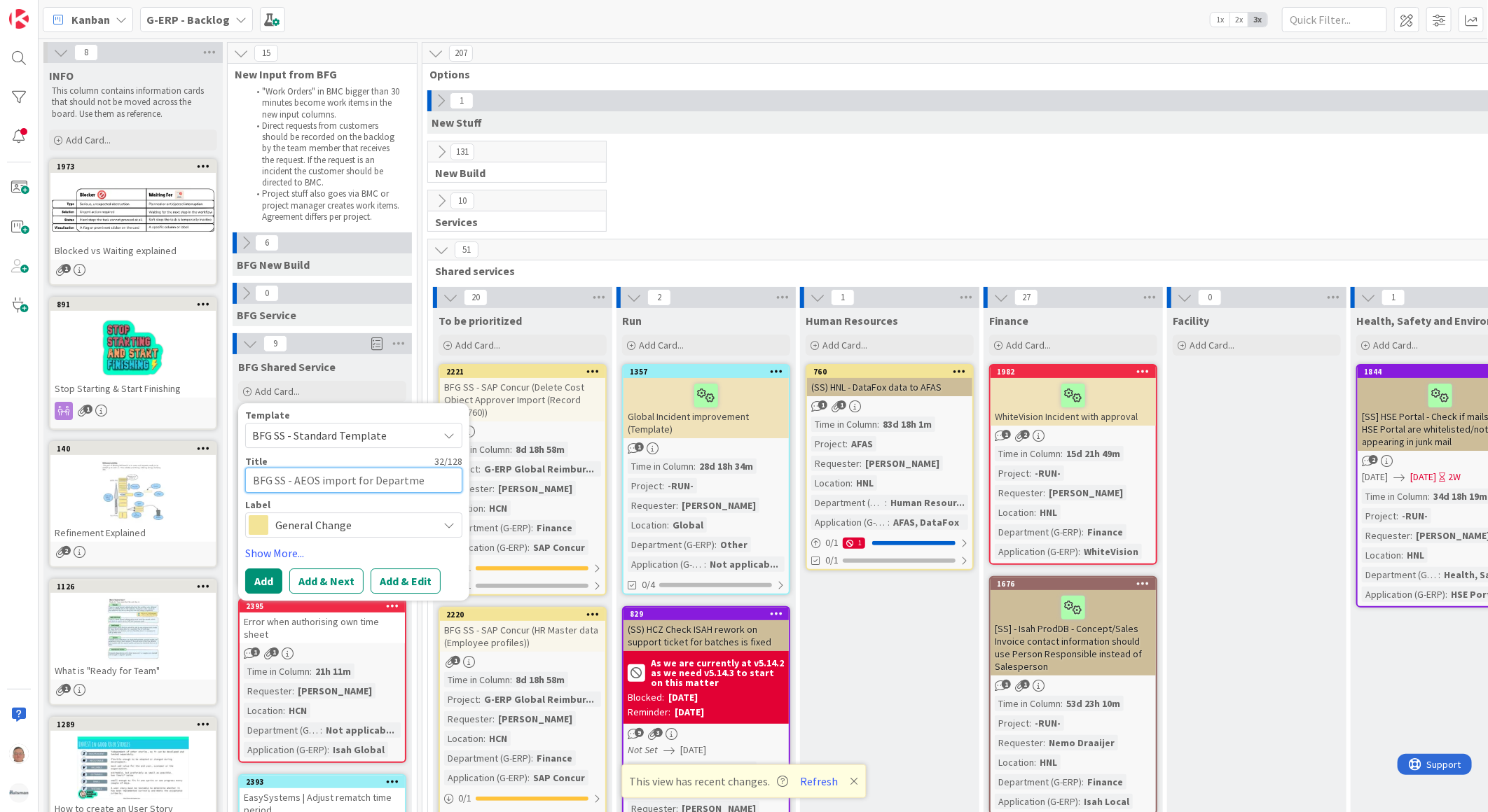
type textarea "x"
type textarea "BFG SS - AEOS import for Departmen"
type textarea "x"
type textarea "BFG SS - AEOS import for Department"
type textarea "x"
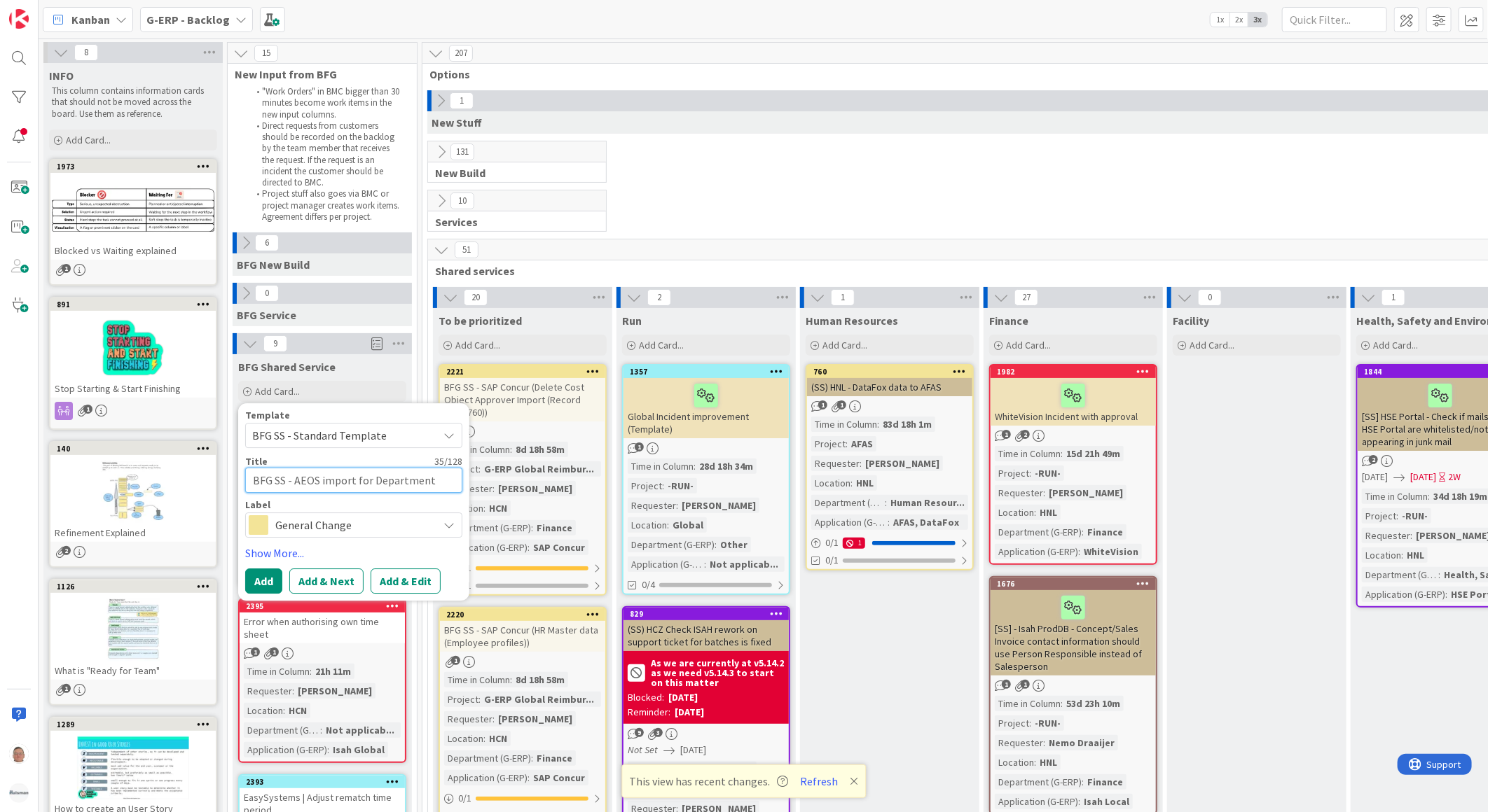
type textarea "BFG SS - AEOS import for Department"
type textarea "x"
type textarea "BFG SS - AEOS import for Department a"
type textarea "x"
type textarea "BFG SS - AEOS import for Department an"
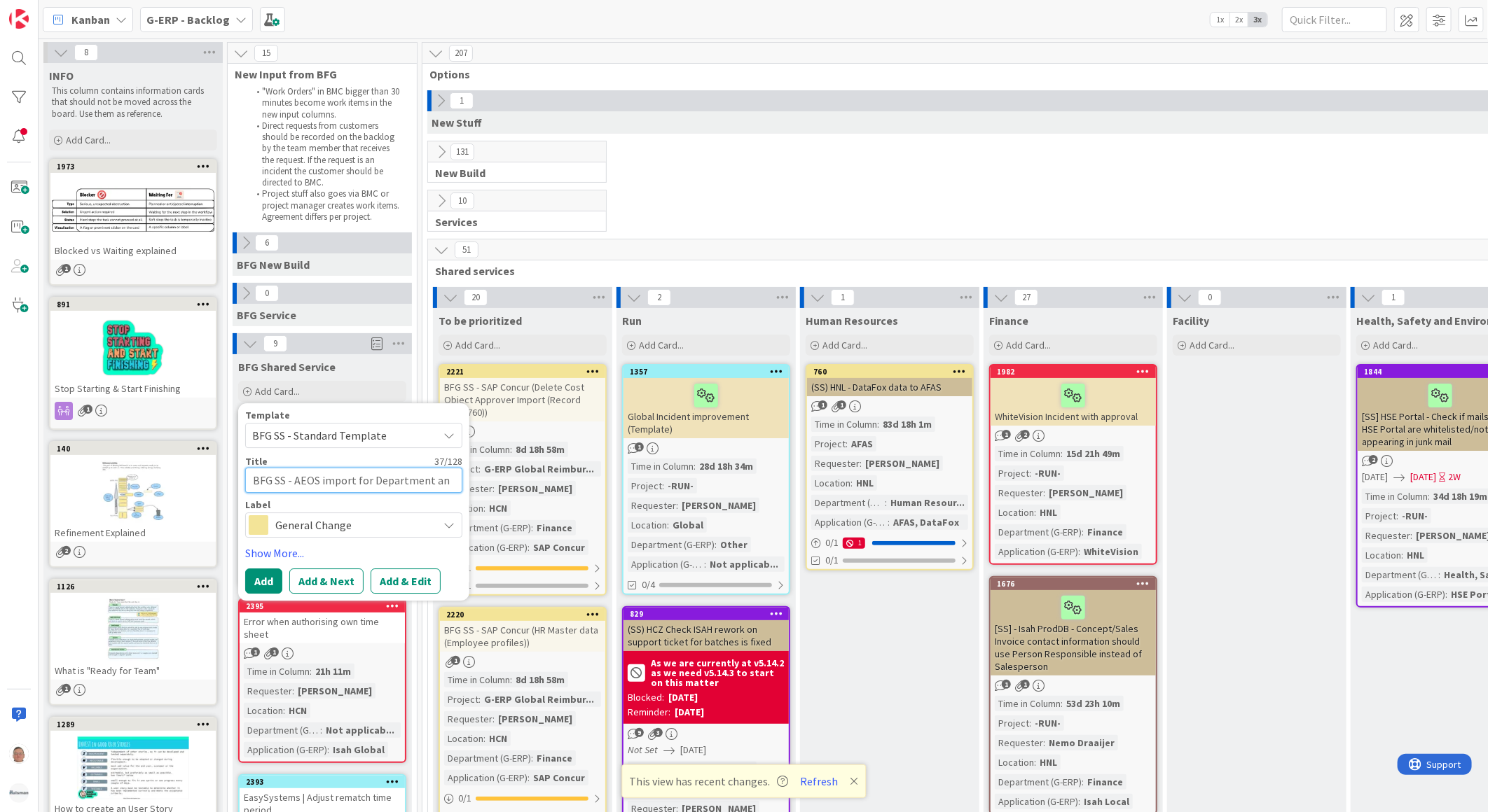
type textarea "x"
type textarea "BFG SS - AEOS import for Department and"
type textarea "x"
type textarea "BFG SS - AEOS import for Department and"
type textarea "x"
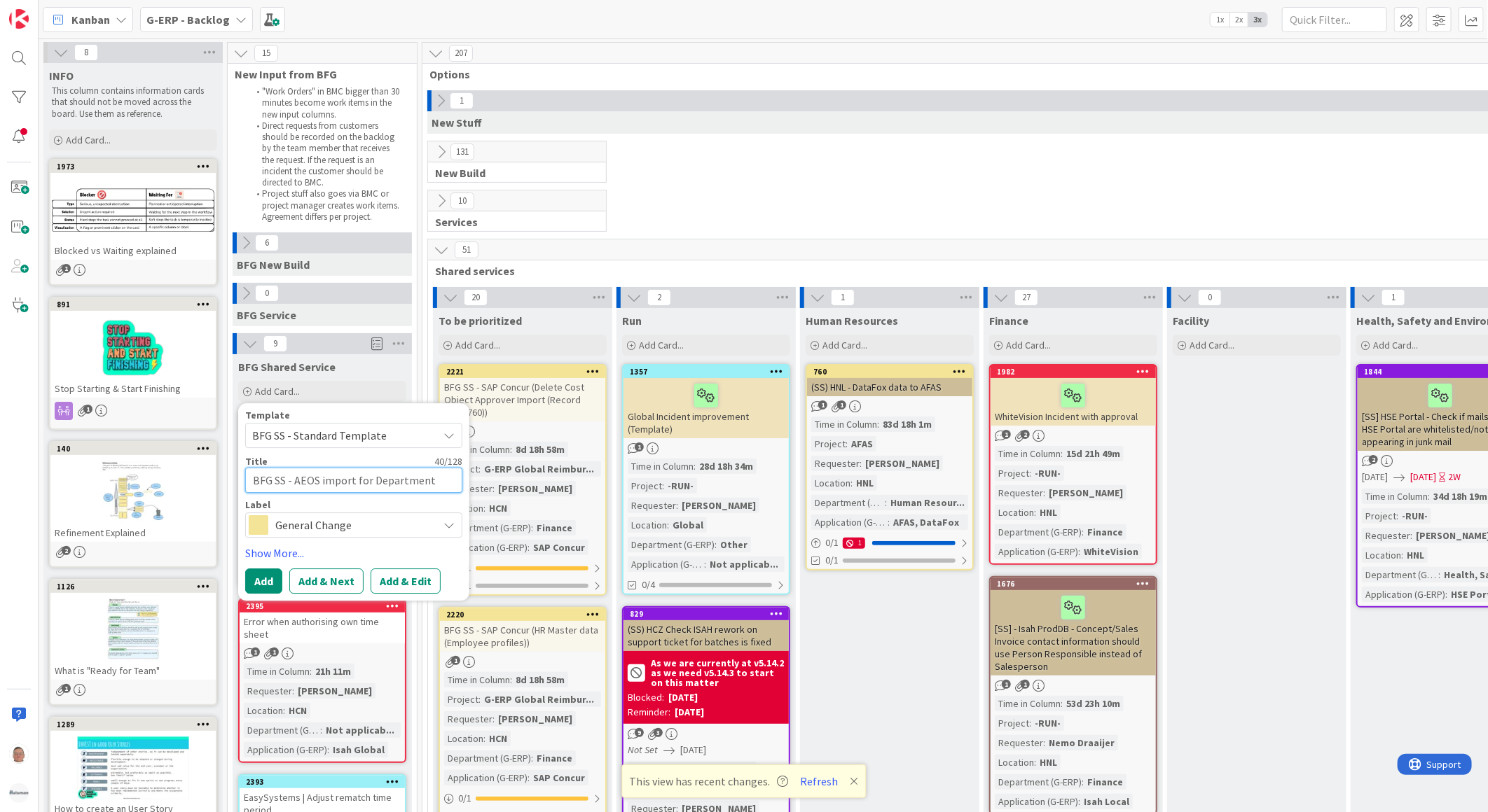
type textarea "BFG SS - AEOS import for Department and F"
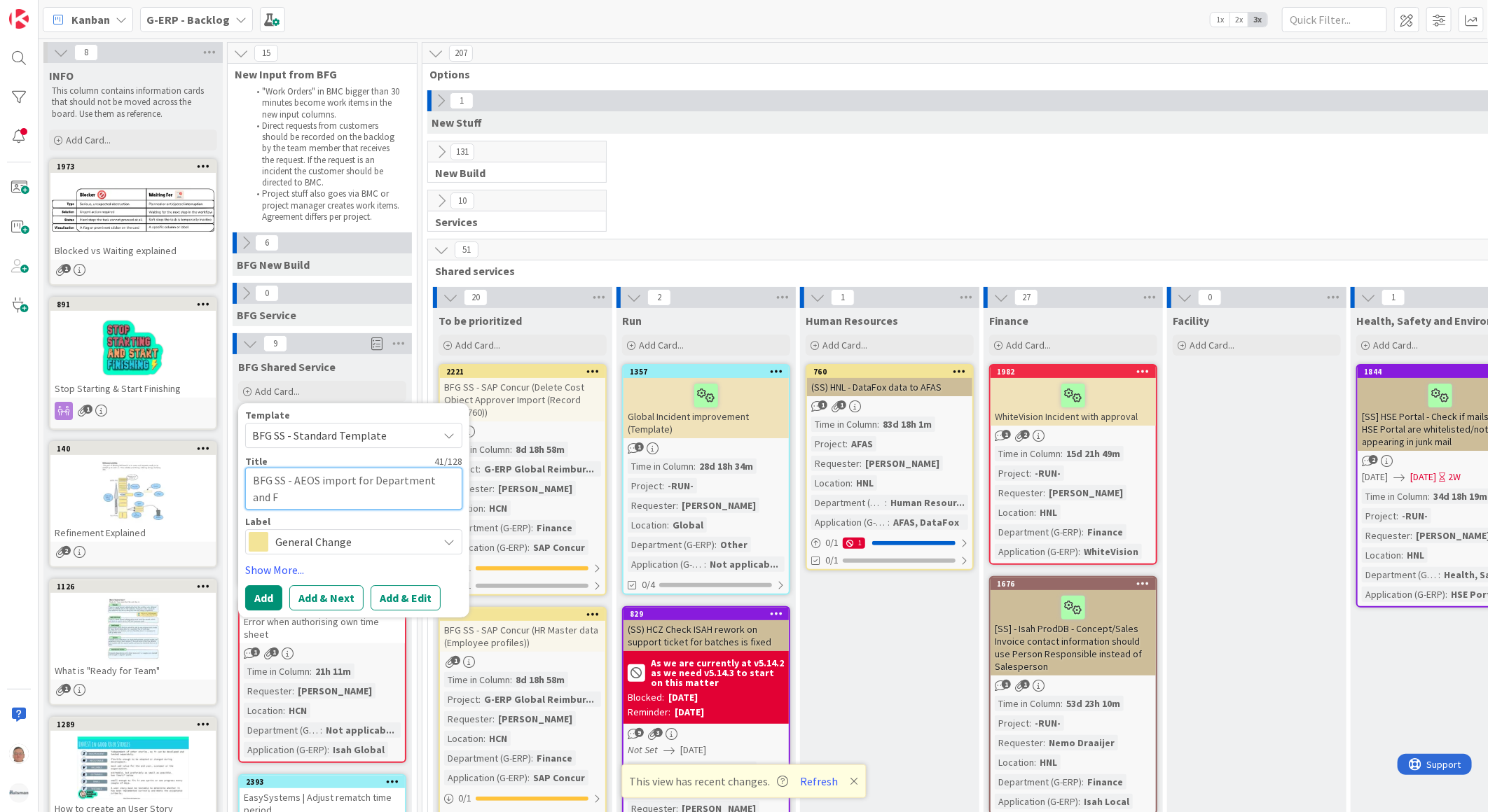
type textarea "x"
type textarea "BFG SS - AEOS import for Department and Fu"
type textarea "x"
type textarea "BFG SS - AEOS import for Department and Fun"
type textarea "x"
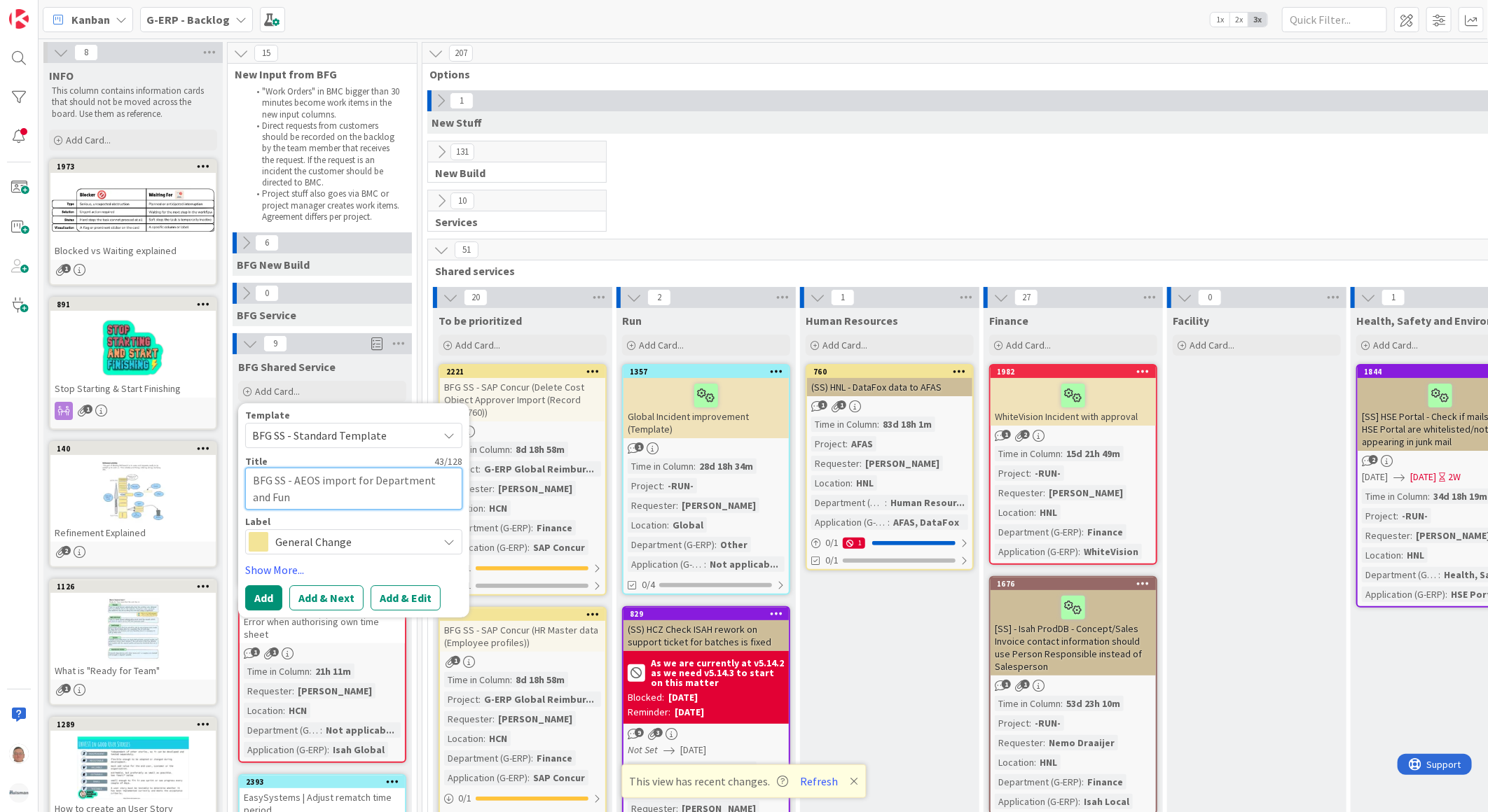
type textarea "BFG SS - AEOS import for Department and Func"
type textarea "x"
type textarea "BFG SS - AEOS import for Department and Funct"
type textarea "x"
type textarea "BFG SS - AEOS import for Department and Functi"
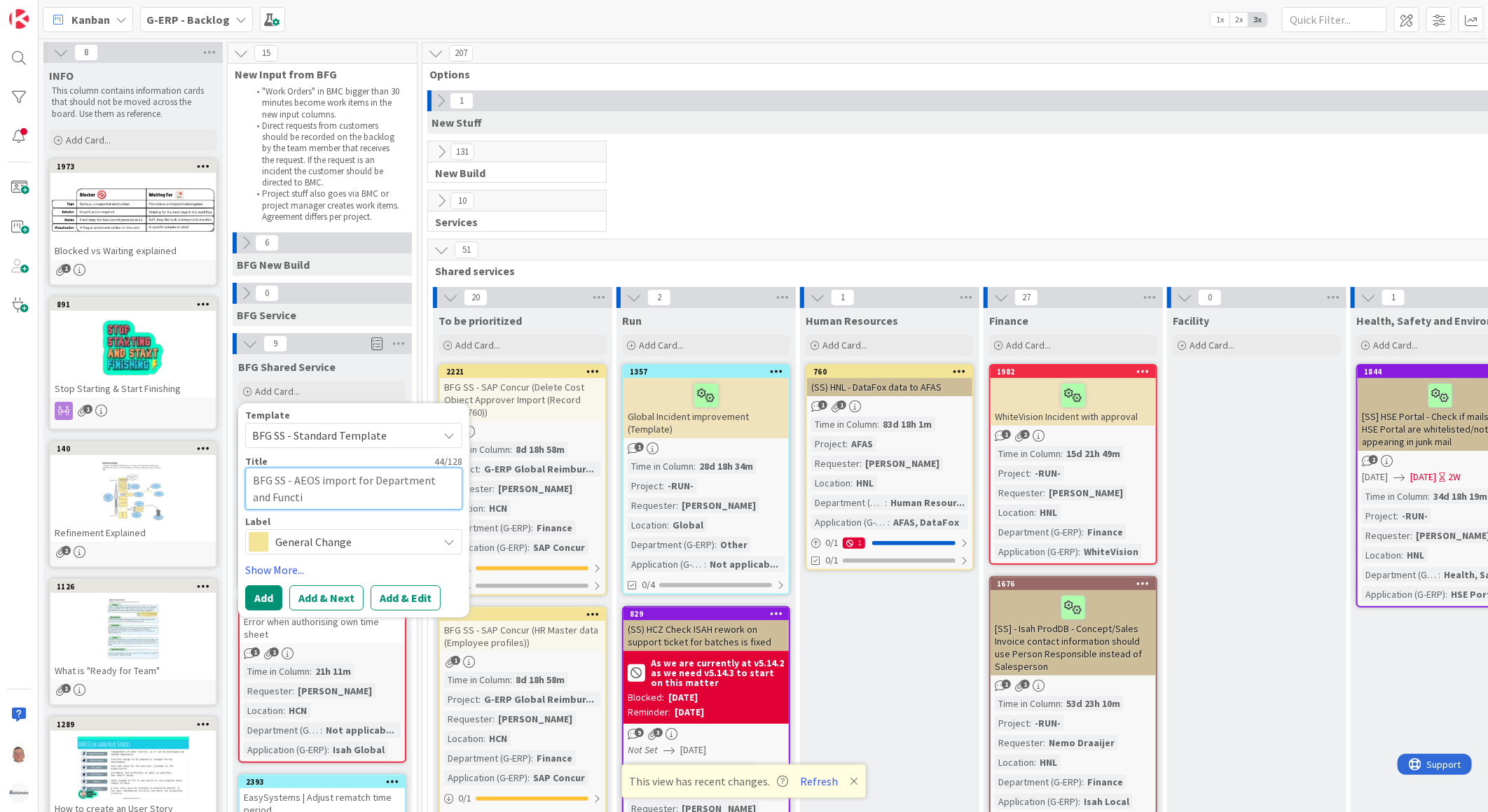
type textarea "x"
type textarea "BFG SS - AEOS import for Department and Functio"
type textarea "x"
type textarea "BFG SS - AEOS import for Department and Function"
type textarea "x"
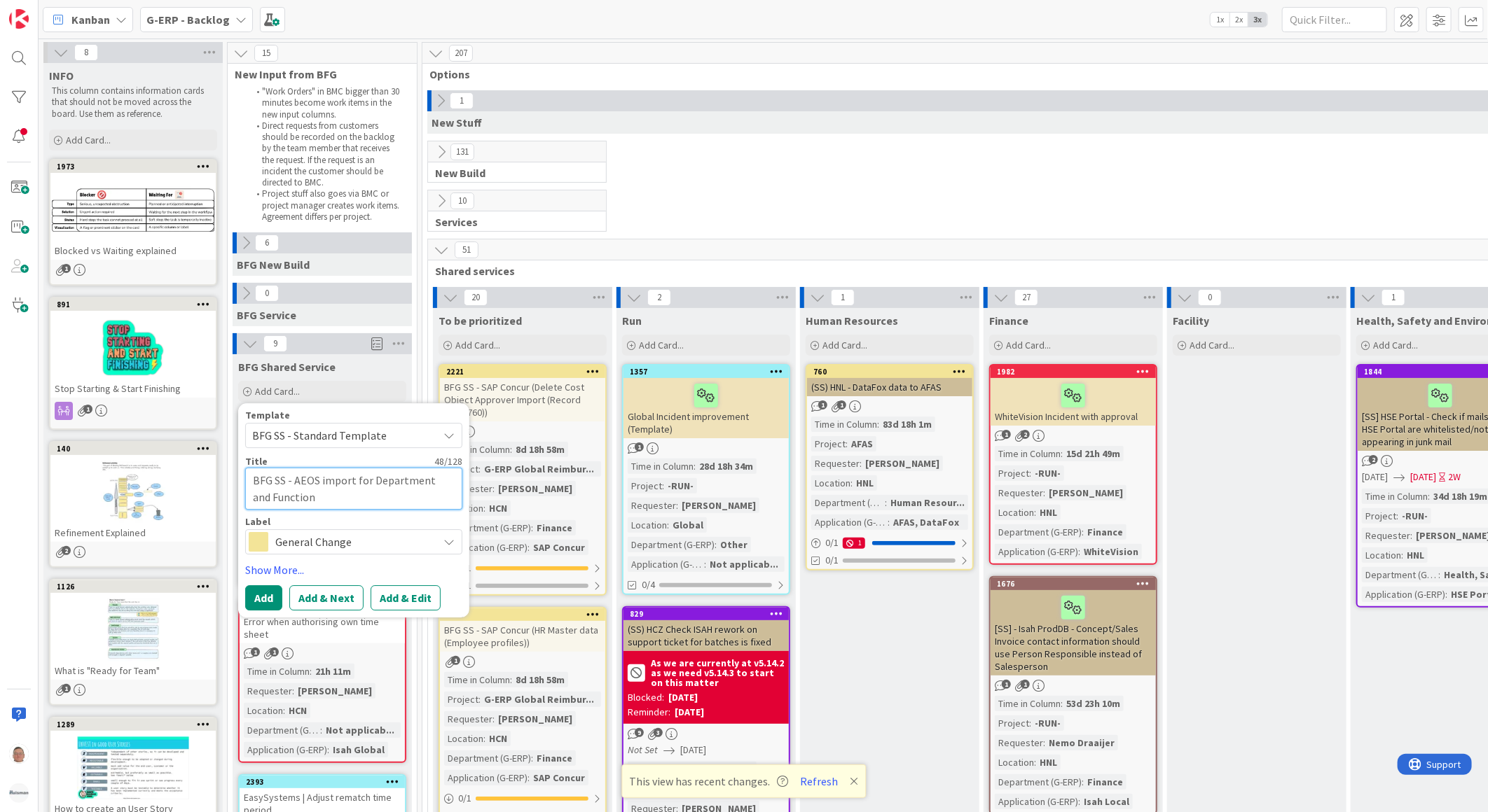
type textarea "BFG SS - AEOS import for Department and Function"
type textarea "x"
type textarea "BFG SS - AEOS import for Department and Function f"
type textarea "x"
type textarea "BFG SS - AEOS import for Department and Function fr"
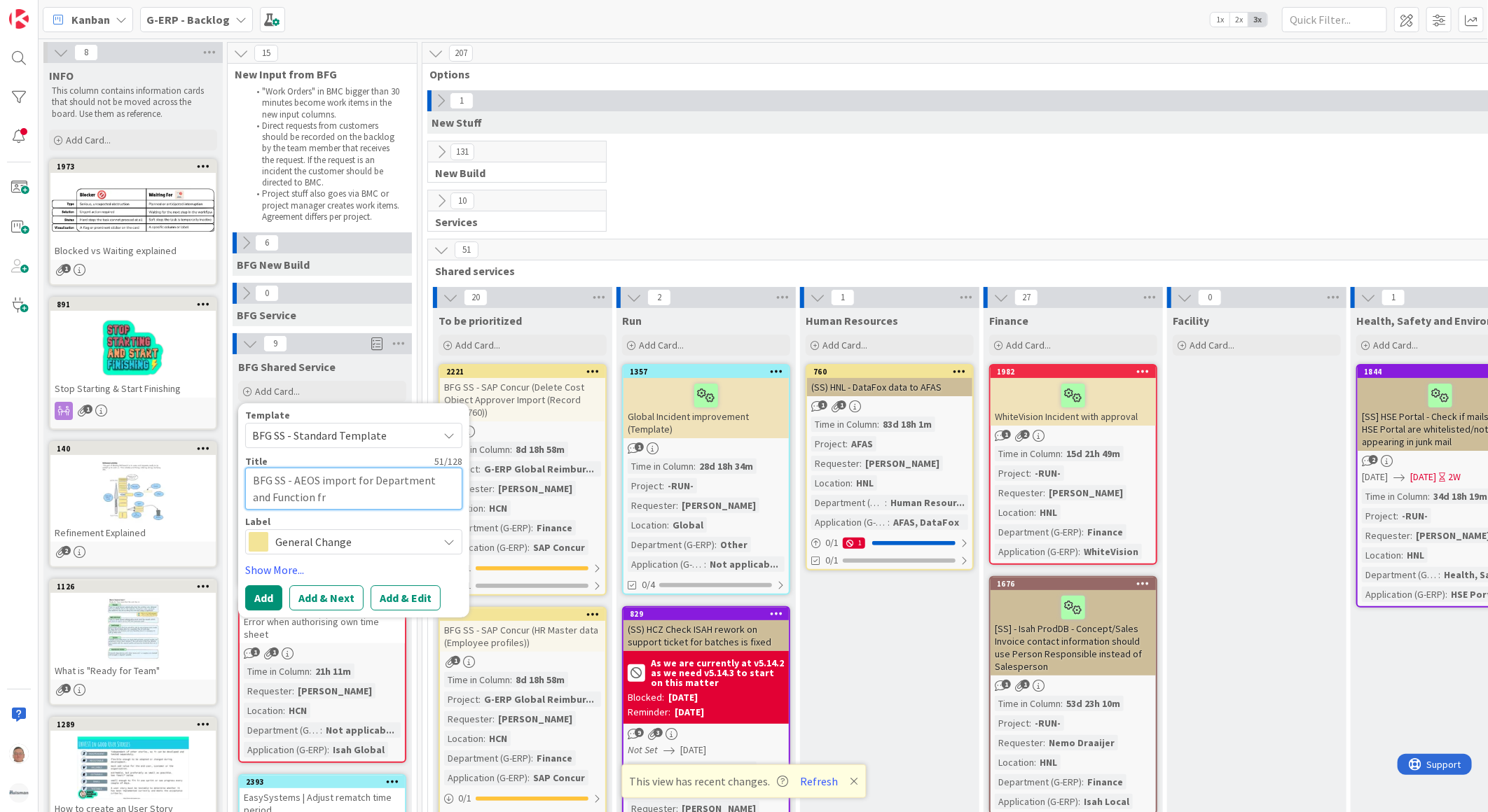
type textarea "x"
type textarea "BFG SS - AEOS import for Department and Function fro"
type textarea "x"
type textarea "BFG SS - AEOS import for Department and Function from"
type textarea "x"
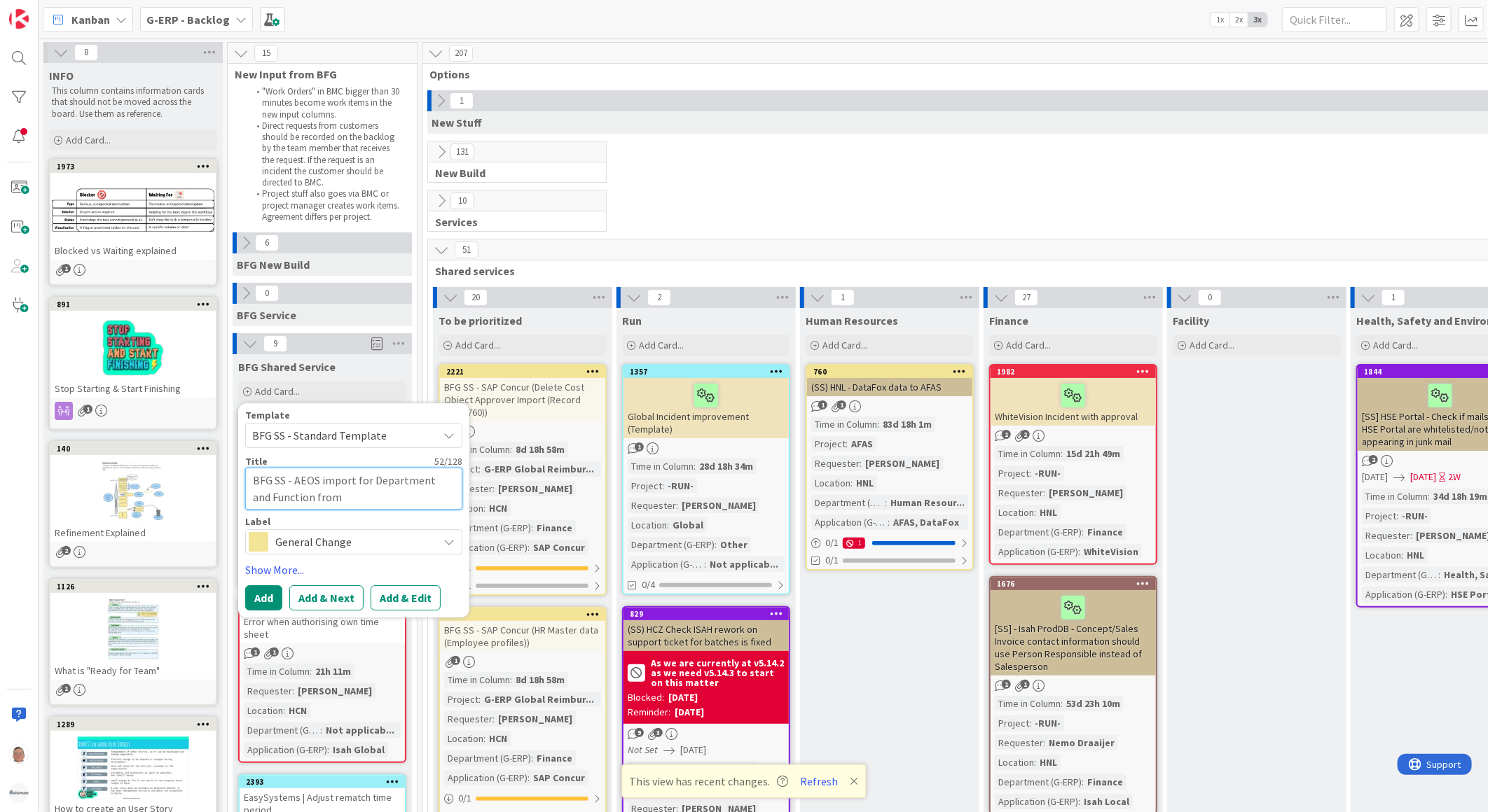
type textarea "BFG SS - AEOS import for Department and Function from"
type textarea "x"
type textarea "BFG SS - AEOS import for Department and Function from H"
type textarea "x"
type textarea "BFG SS - AEOS import for Department and Function from HR"
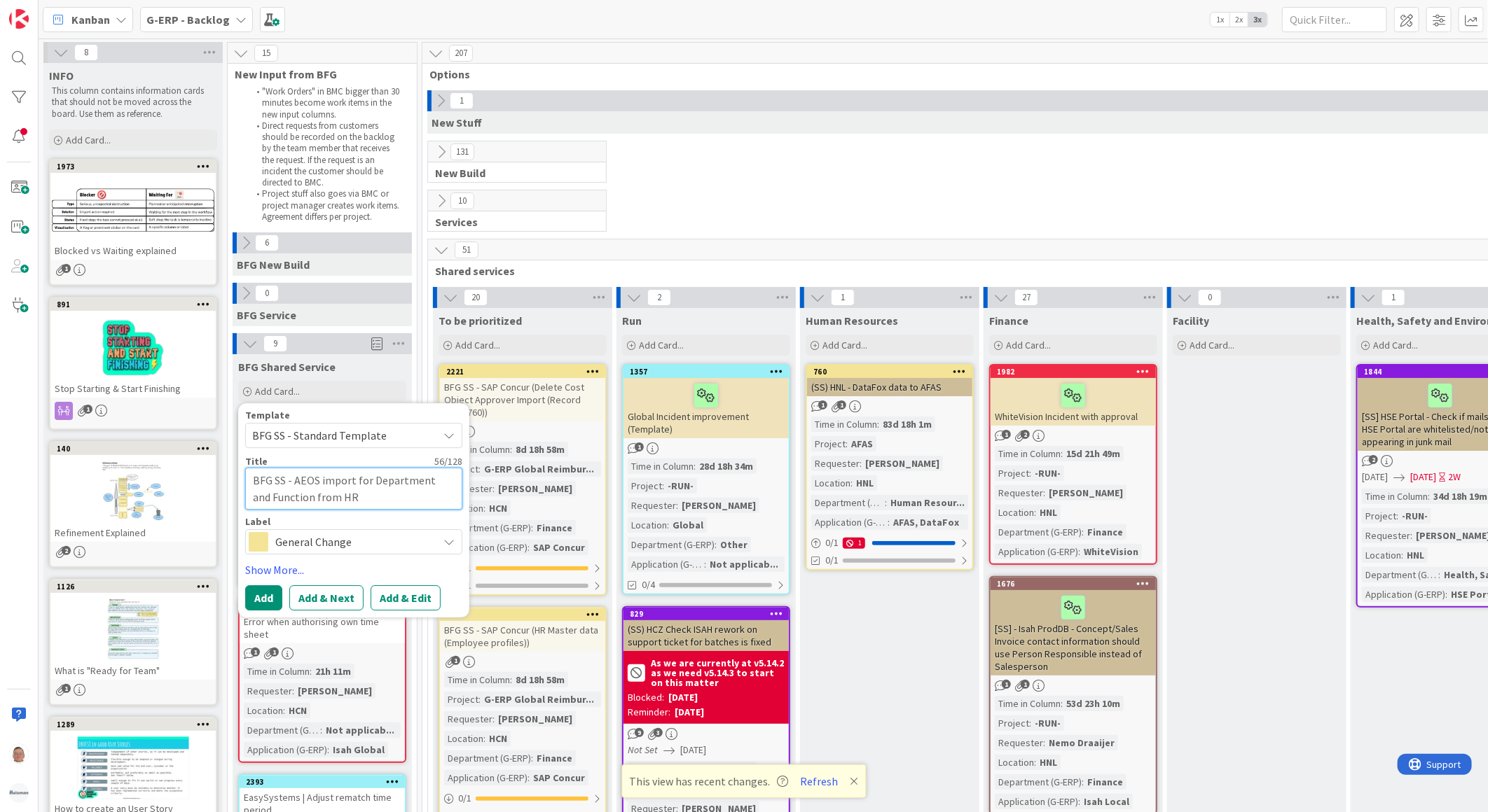
type textarea "x"
type textarea "BFG SS - AEOS import for Department and Function from HR"
type textarea "x"
type textarea "BFG SS - AEOS import for Department and Function from HR S"
type textarea "x"
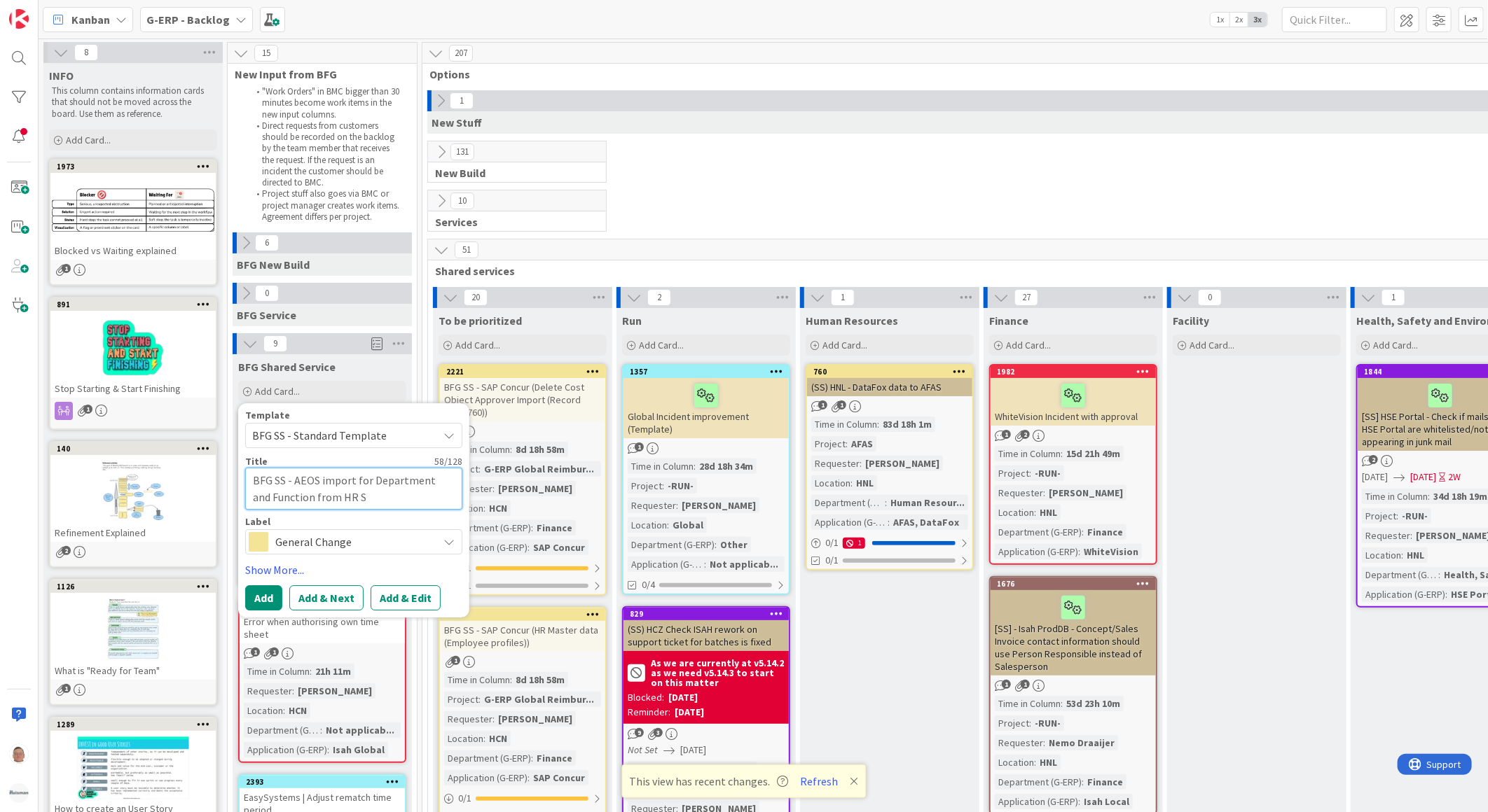
type textarea "BFG SS - AEOS import for Department and Function from HR Sy"
type textarea "x"
type textarea "BFG SS - AEOS import for Department and Function from HR Sys"
type textarea "x"
type textarea "BFG SS - AEOS import for Department and Function from HR Syst"
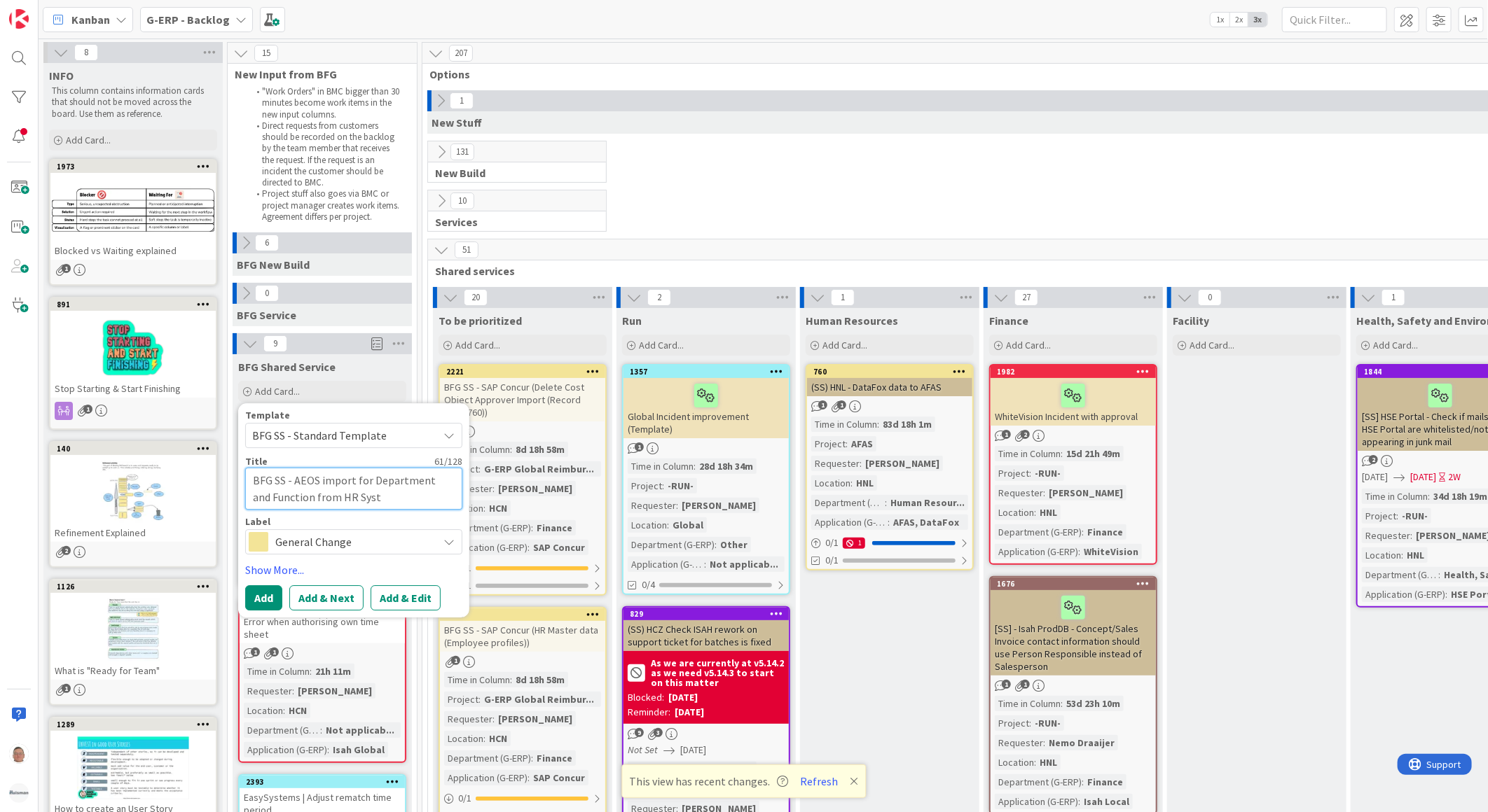
type textarea "x"
type textarea "BFG SS - AEOS import for Department and Function from HR Syste"
type textarea "x"
type textarea "BFG SS - AEOS import for Department and Function from HR System"
click at [414, 605] on button "Add & Edit" at bounding box center [406, 597] width 70 height 25
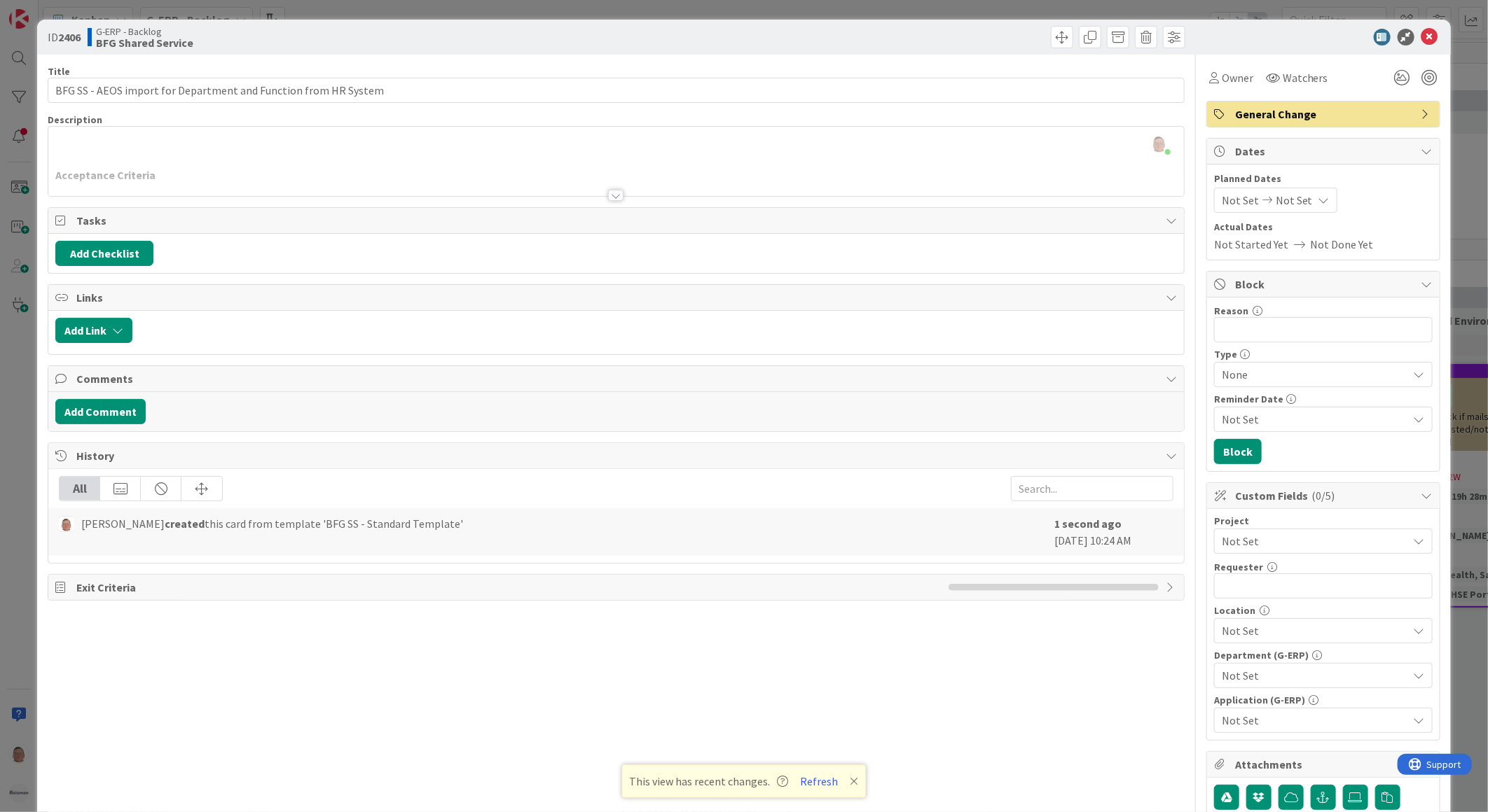
click at [1248, 543] on span "Not Set" at bounding box center [1311, 541] width 180 height 20
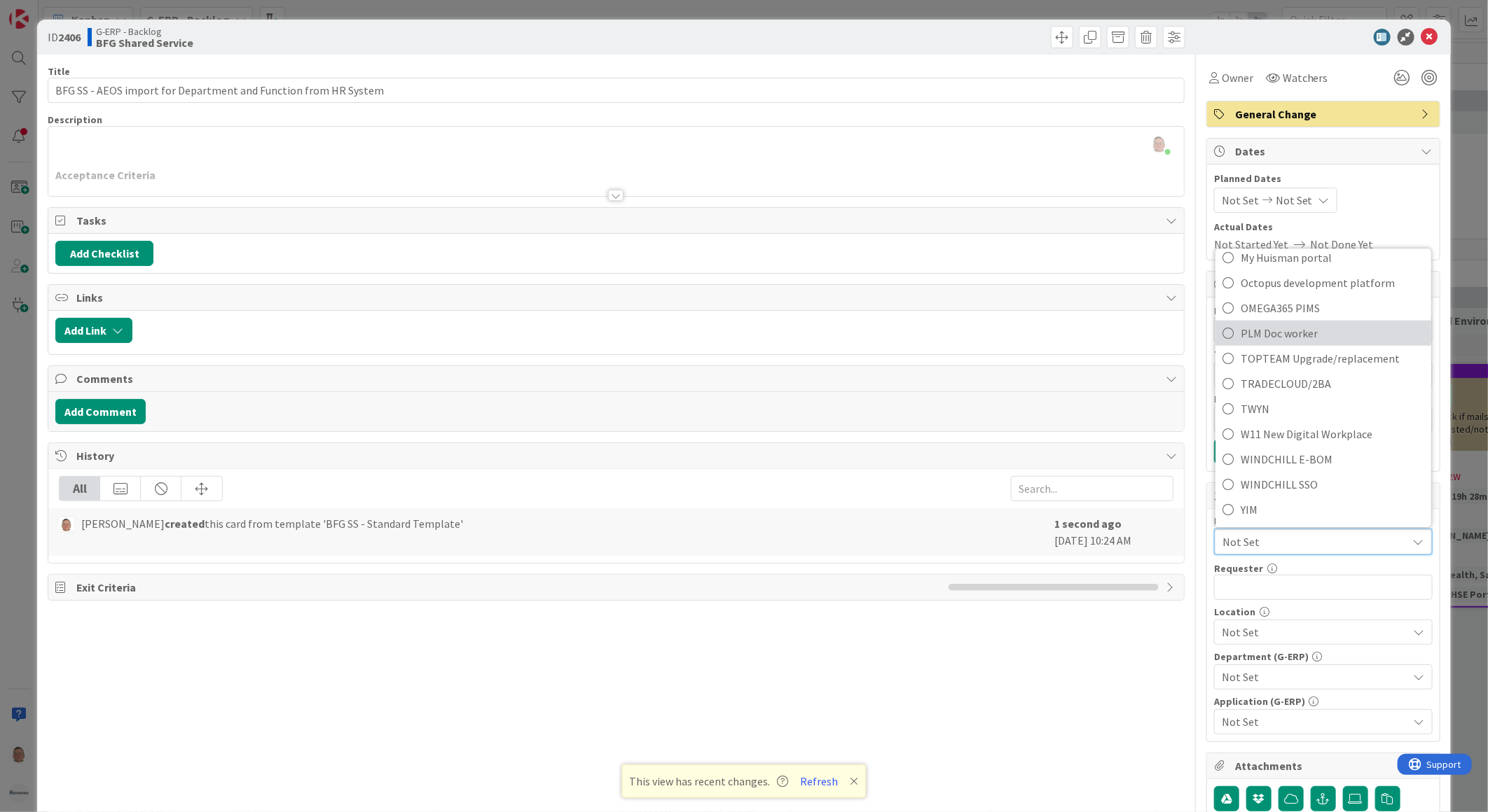
scroll to position [77, 0]
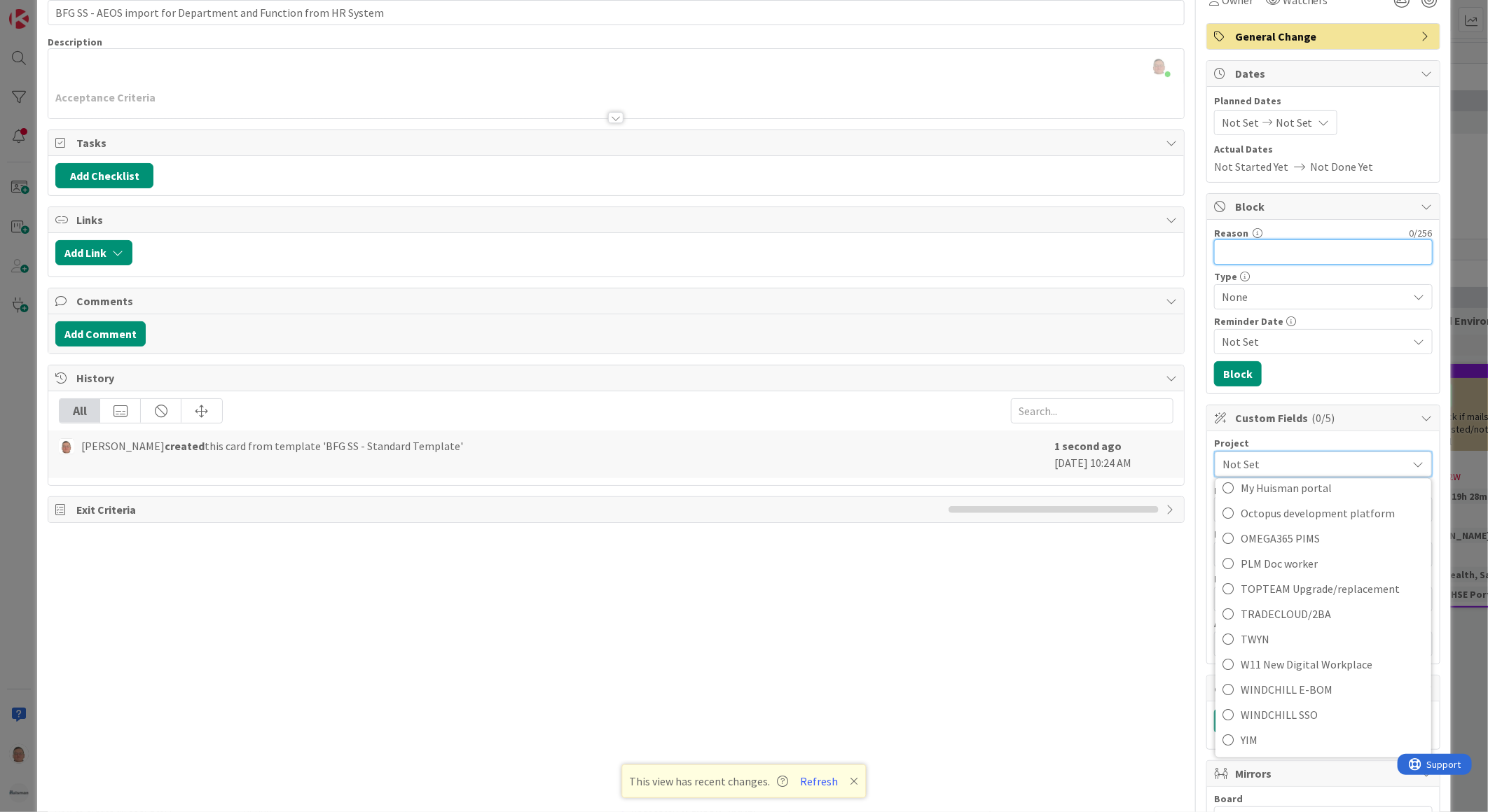
click at [1269, 253] on input "Reason" at bounding box center [1323, 252] width 218 height 25
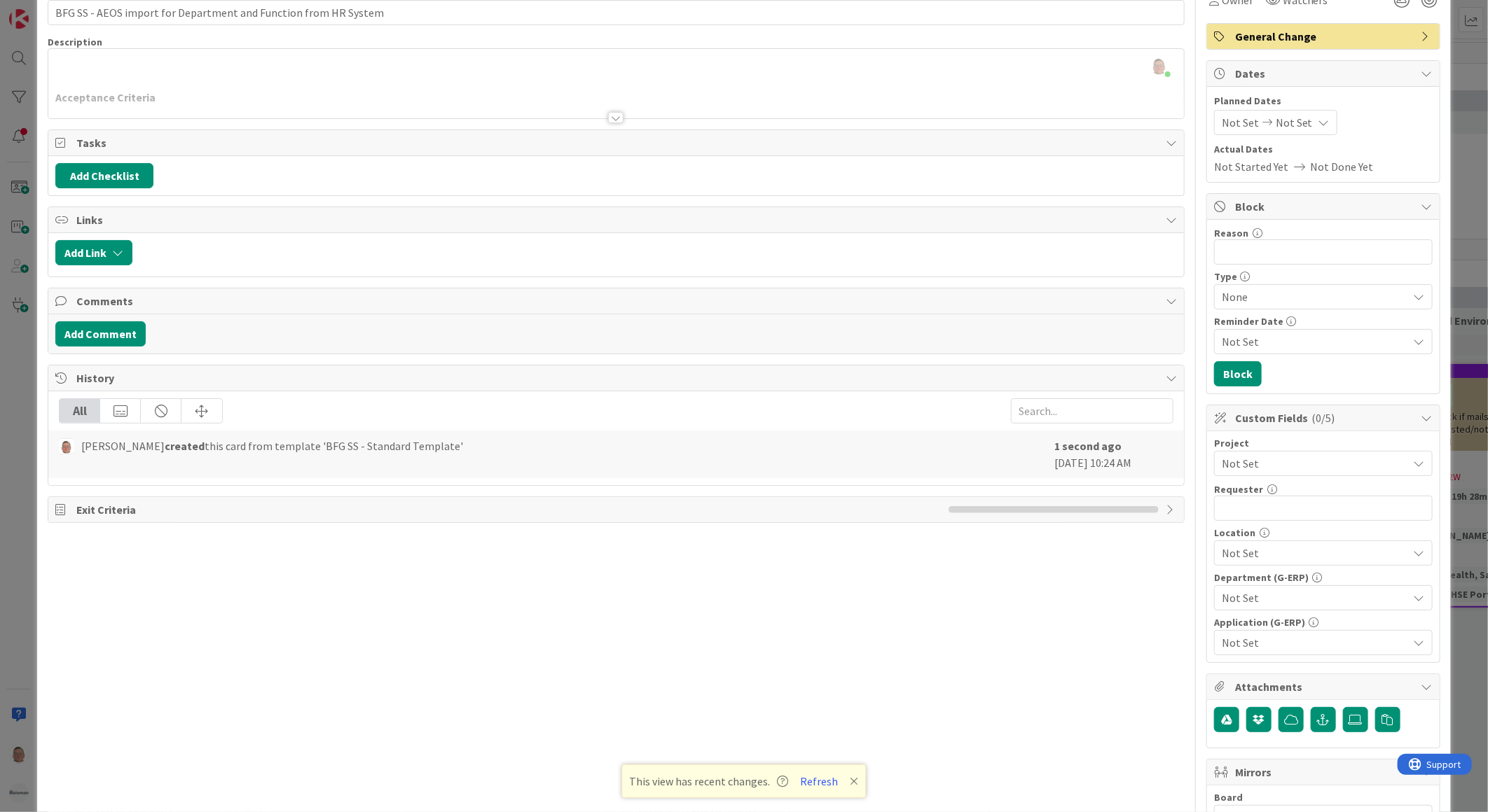
click at [1247, 468] on span "Not Set" at bounding box center [1311, 464] width 180 height 20
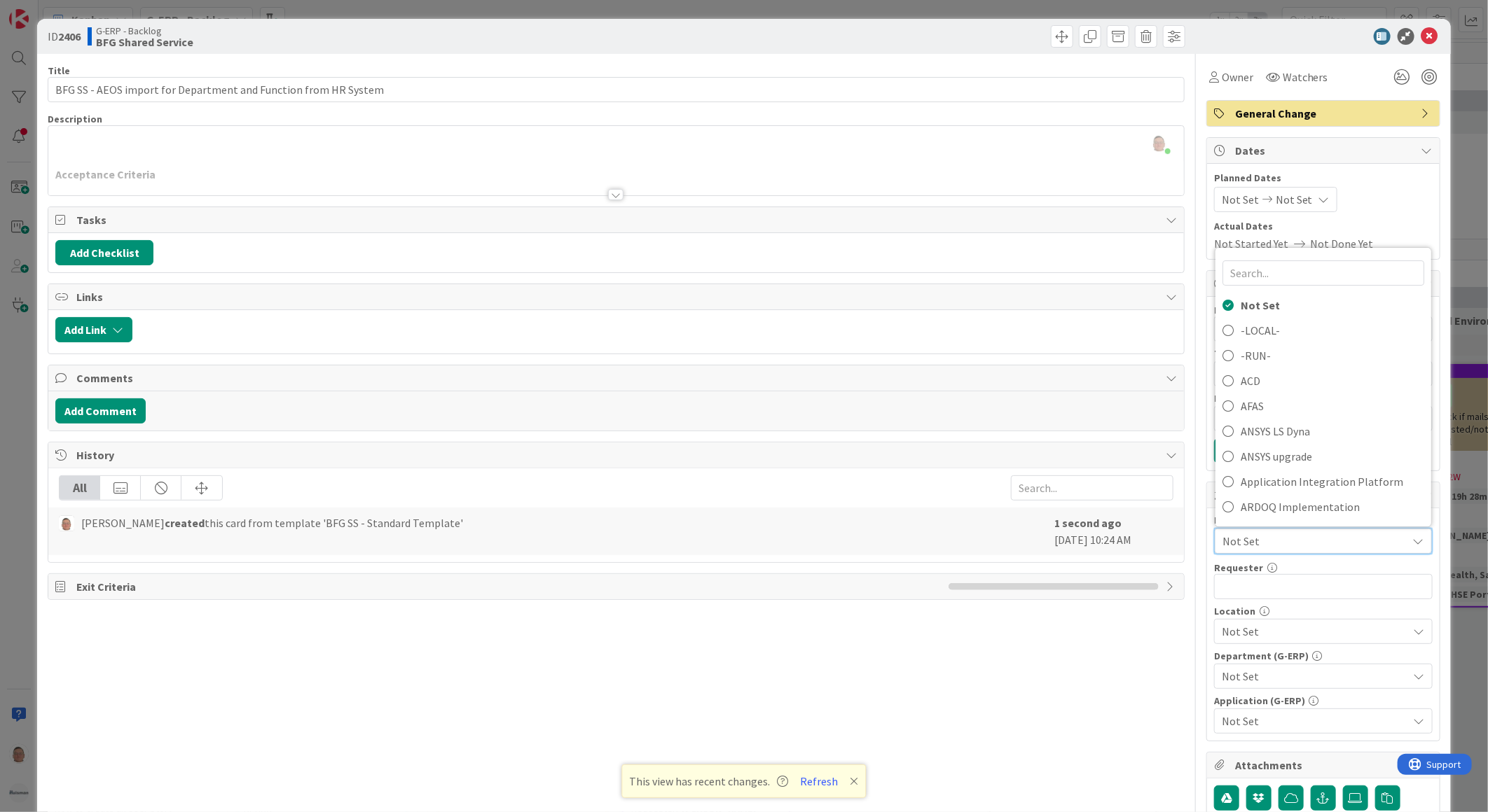
scroll to position [0, 0]
click at [1222, 356] on icon at bounding box center [1227, 356] width 11 height 21
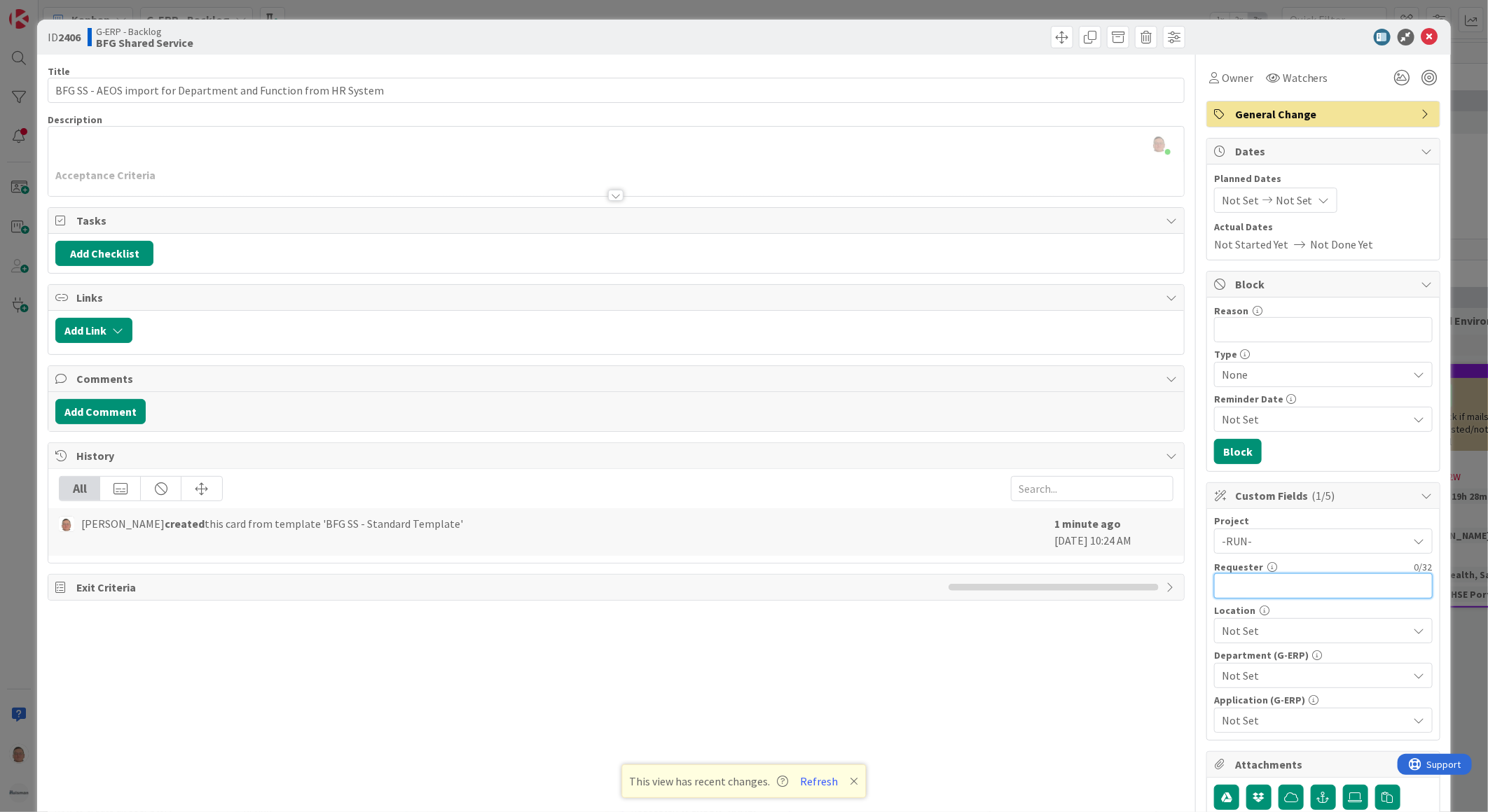
click at [1244, 586] on input "text" at bounding box center [1323, 585] width 218 height 25
click at [1244, 584] on input "text" at bounding box center [1323, 585] width 218 height 25
paste input "[PERSON_NAME]"
type input "[PERSON_NAME]"
click at [1236, 631] on span "Not Set" at bounding box center [1315, 631] width 186 height 17
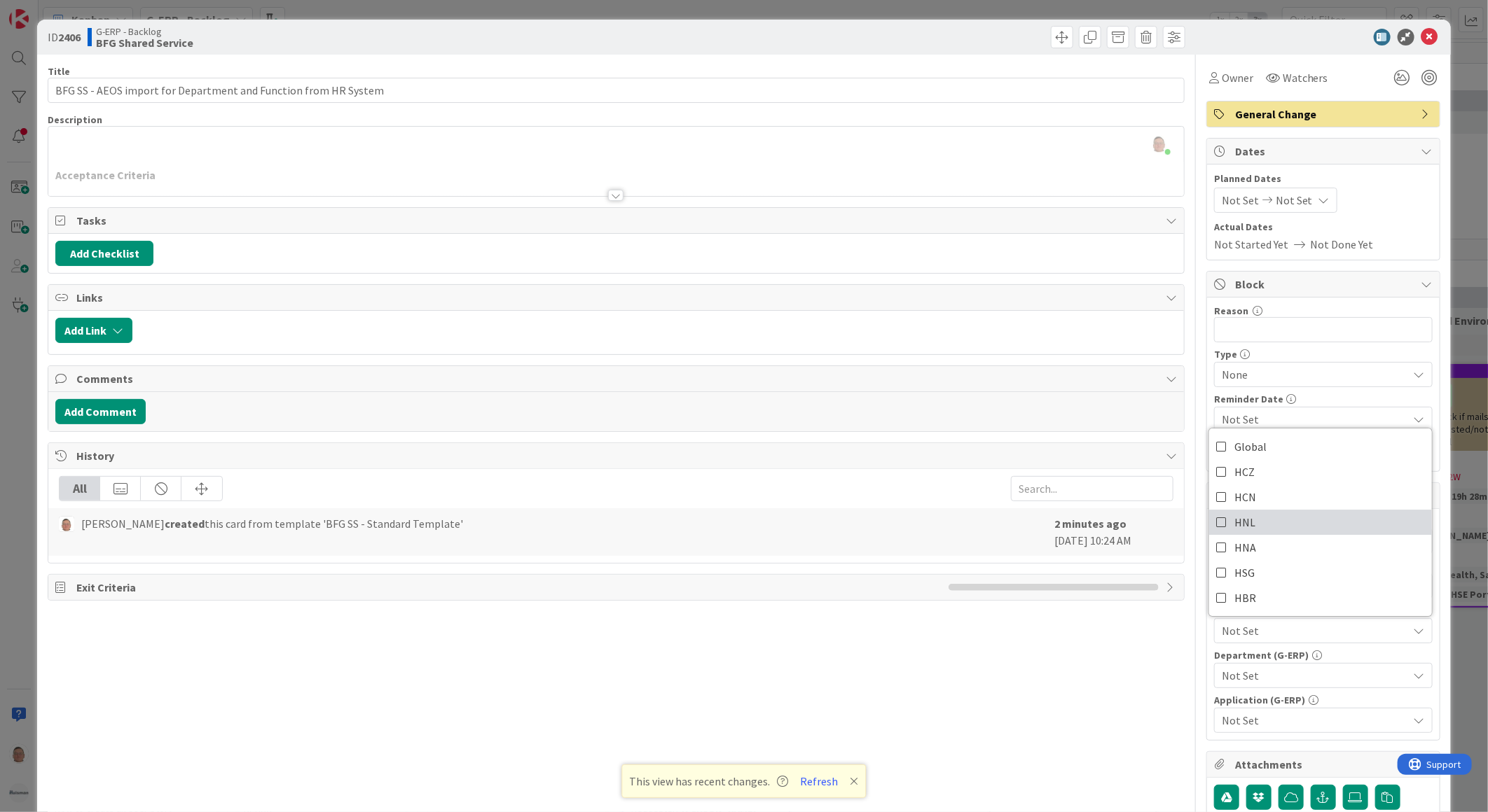
click at [1216, 522] on icon at bounding box center [1221, 522] width 11 height 21
click at [1245, 674] on span "Not Set" at bounding box center [1315, 675] width 186 height 17
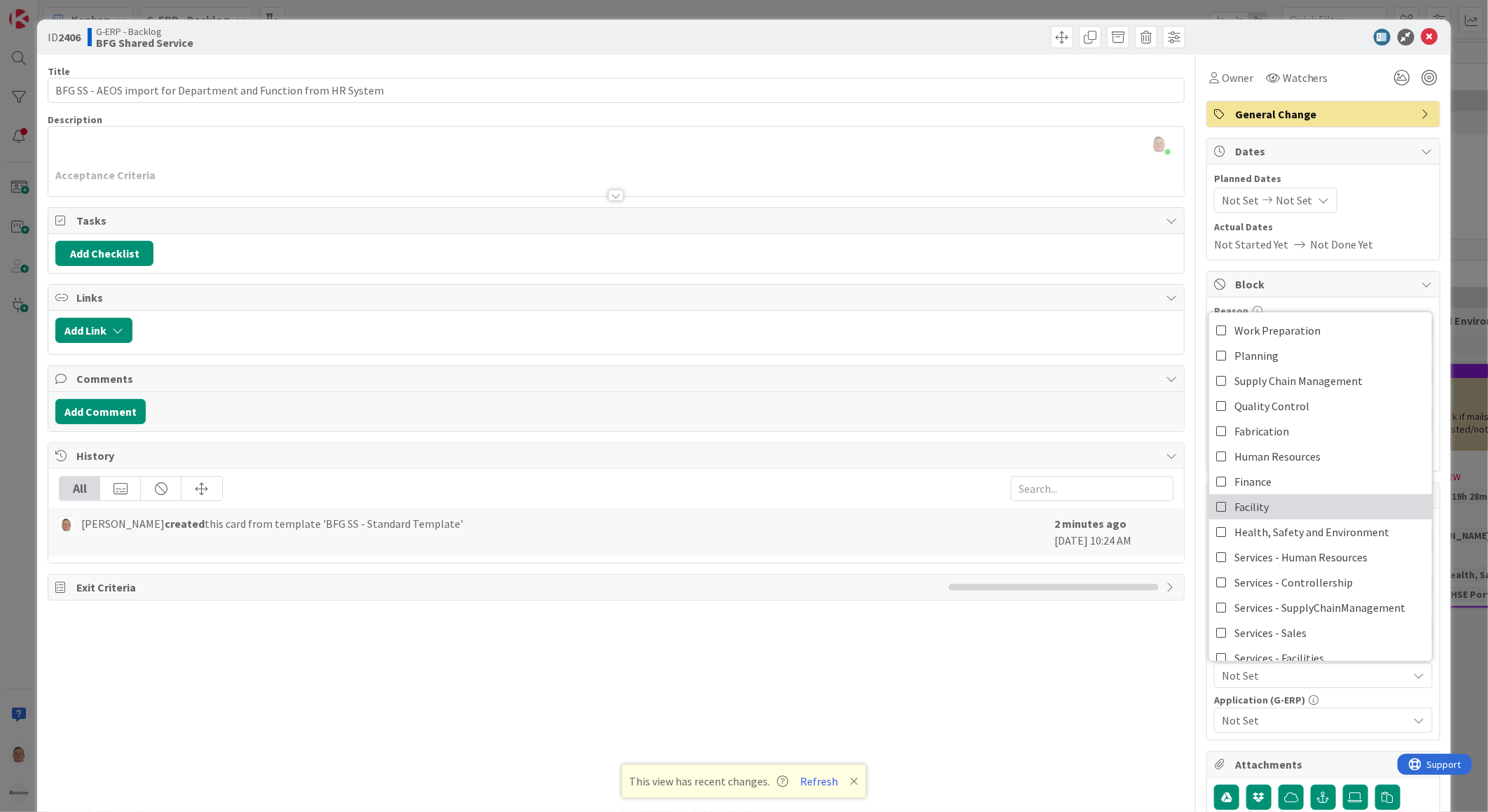
click at [1240, 501] on span "Facility" at bounding box center [1251, 507] width 35 height 21
click at [1111, 680] on div "Title 63 / 128 BFG SS - AEOS import for Department and Function from HR System …" at bounding box center [616, 650] width 1137 height 1193
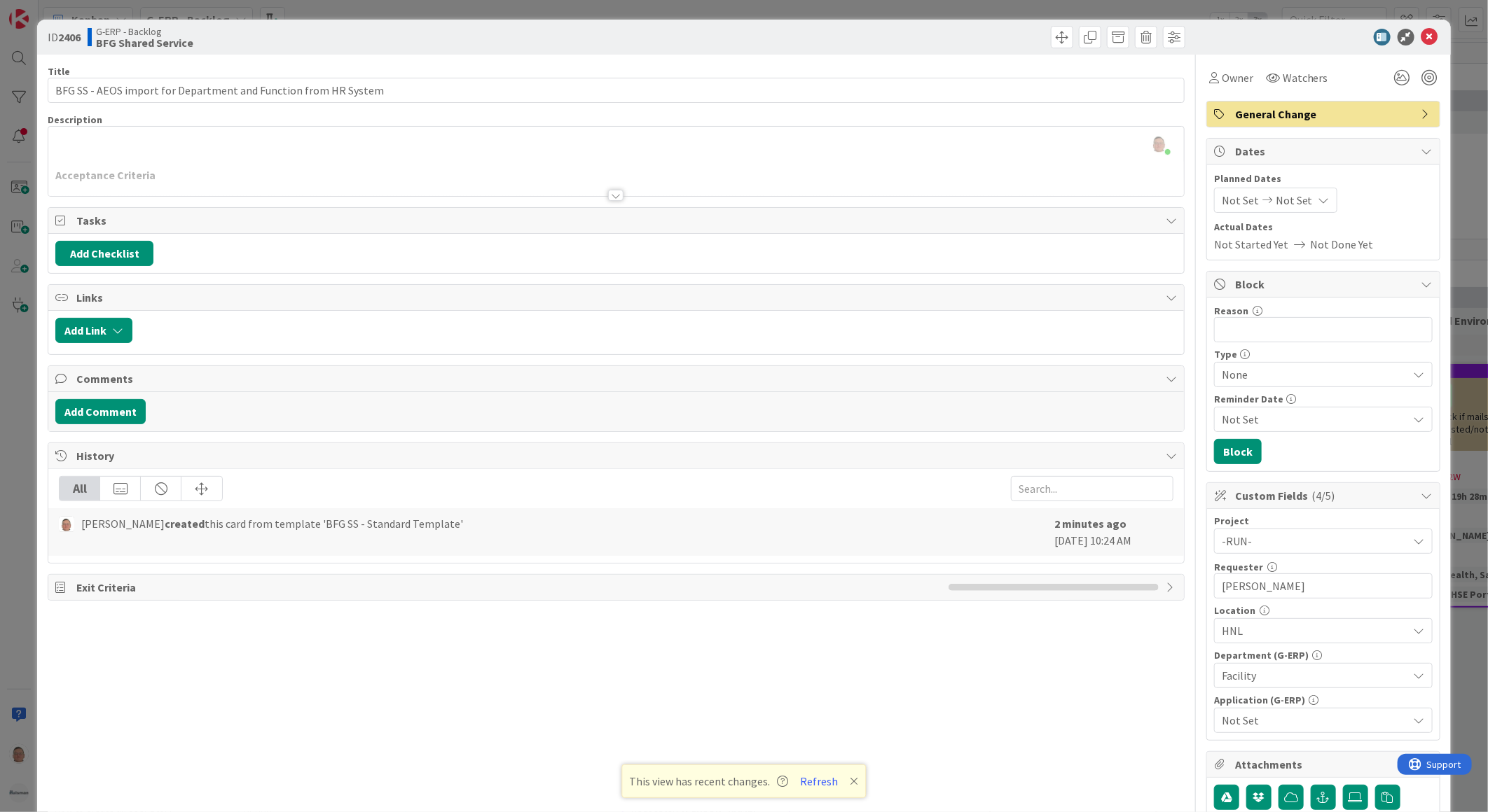
click at [1248, 719] on span "Not Set" at bounding box center [1315, 720] width 186 height 17
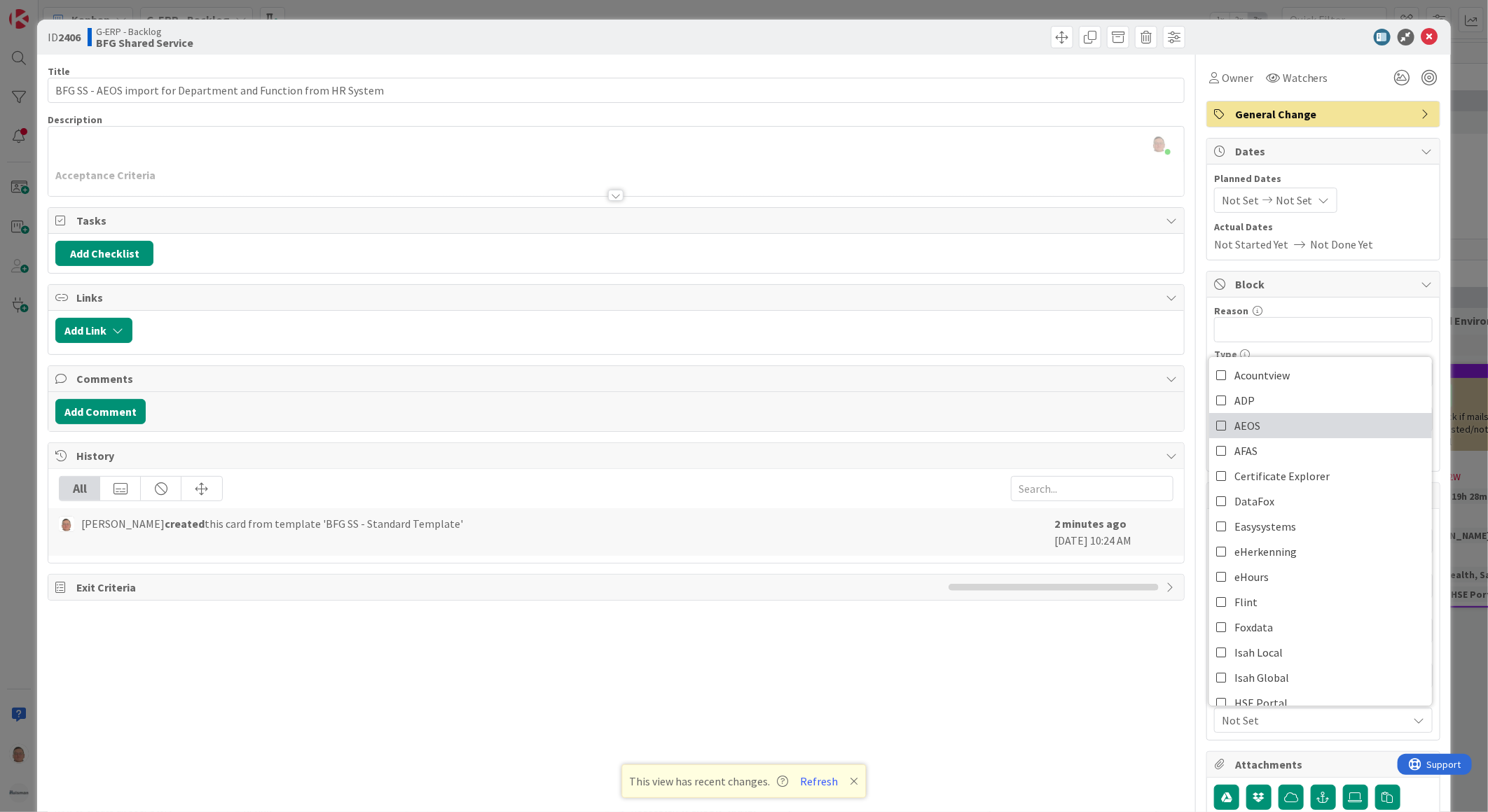
click at [1216, 428] on icon at bounding box center [1221, 425] width 11 height 21
click at [1216, 444] on icon at bounding box center [1221, 450] width 11 height 21
click at [864, 663] on div "Title 63 / 128 BFG SS - AEOS import for Department and Function from HR System …" at bounding box center [616, 650] width 1137 height 1193
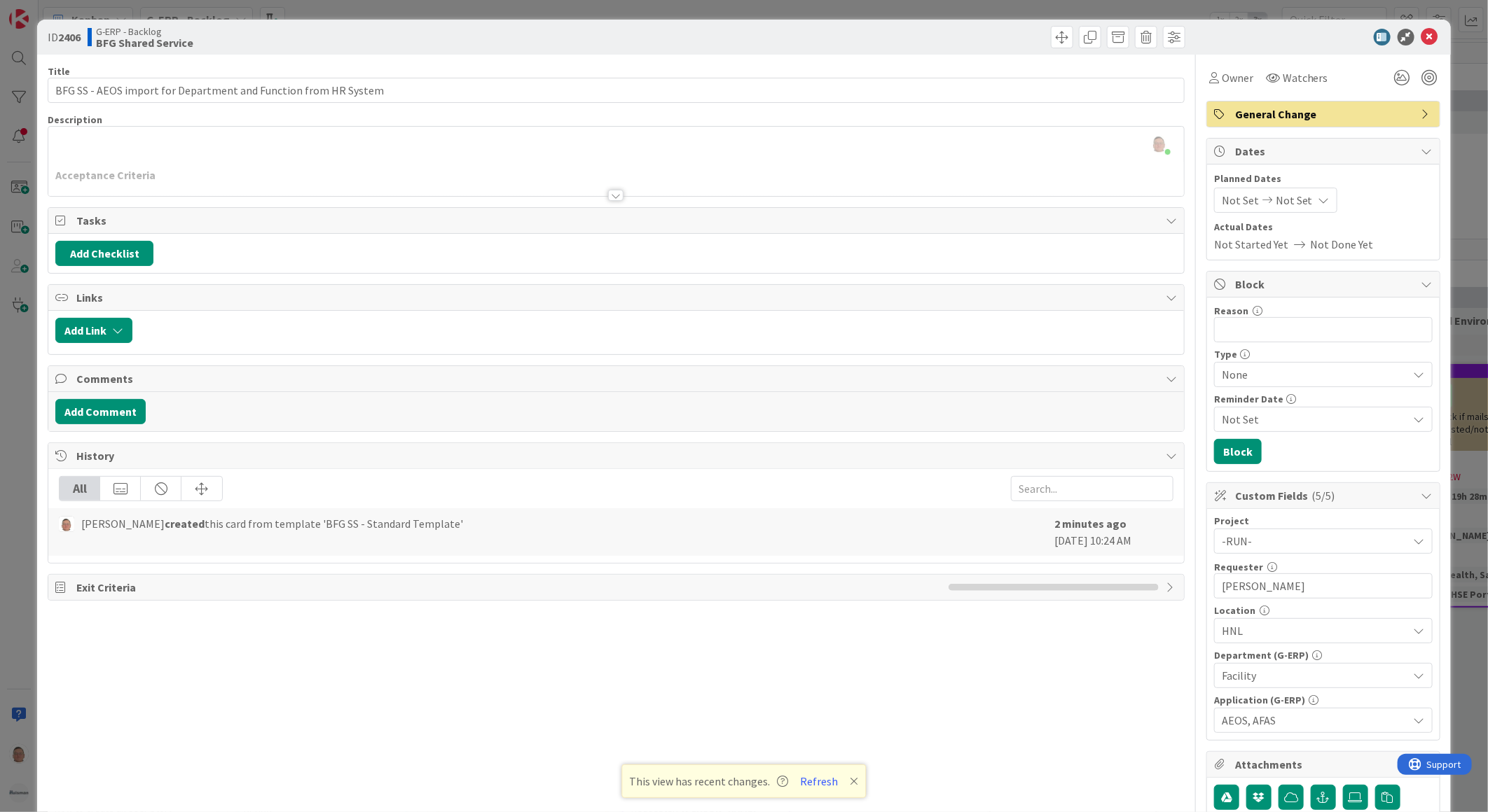
click at [464, 149] on div "leon Dolje joined 2 m ago Acceptance Criteria Test Criteria Values" at bounding box center [616, 162] width 1136 height 69
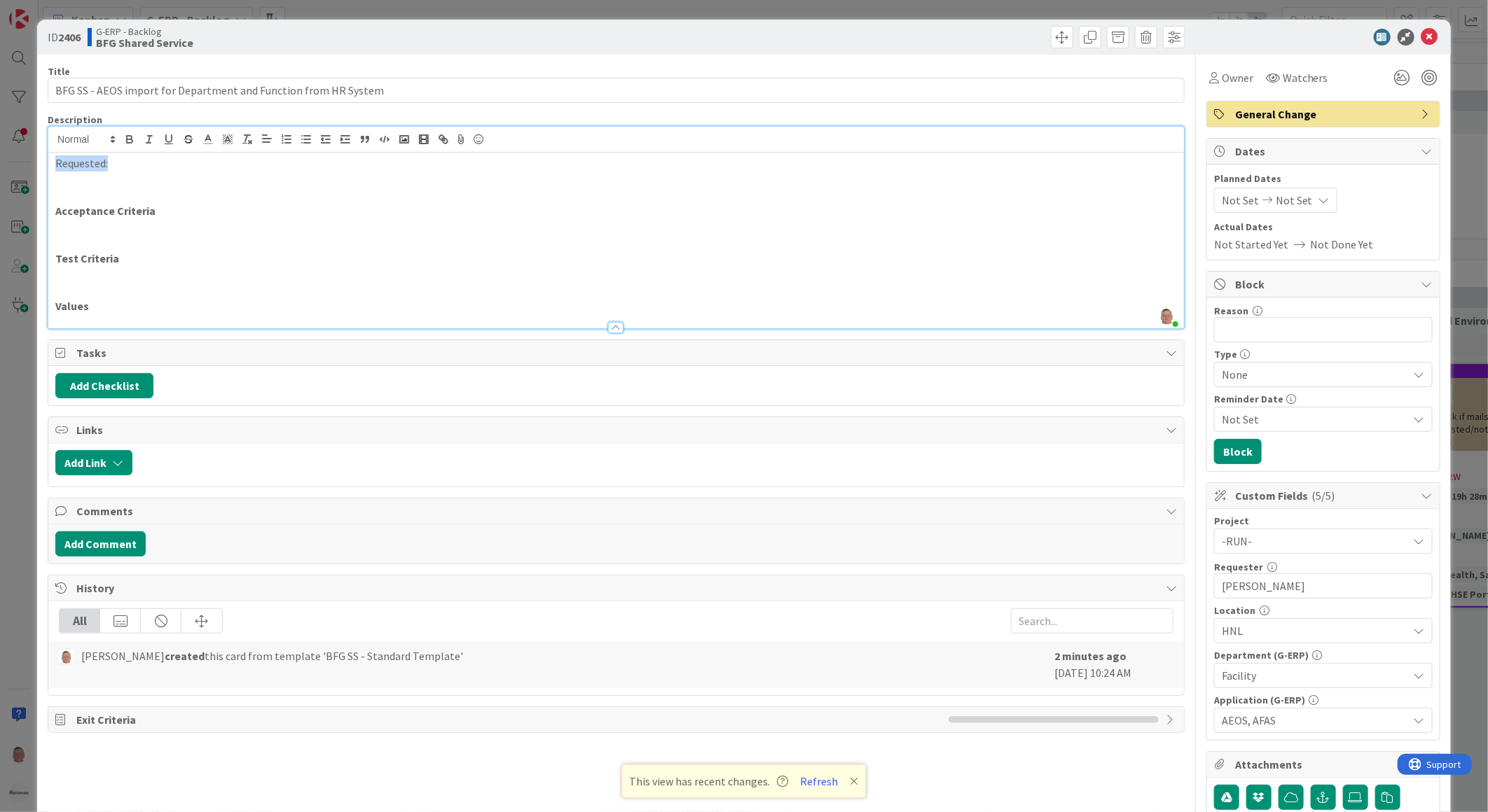
drag, startPoint x: 129, startPoint y: 158, endPoint x: 47, endPoint y: 159, distance: 82.0
click at [48, 159] on div "leon Dolje joined 2 m ago Requested: Acceptance Criteria Test Criteria Values" at bounding box center [616, 227] width 1137 height 203
click at [131, 133] on icon "button" at bounding box center [129, 139] width 13 height 13
click at [166, 137] on icon "button" at bounding box center [169, 138] width 6 height 7
click at [116, 184] on p at bounding box center [616, 179] width 1122 height 16
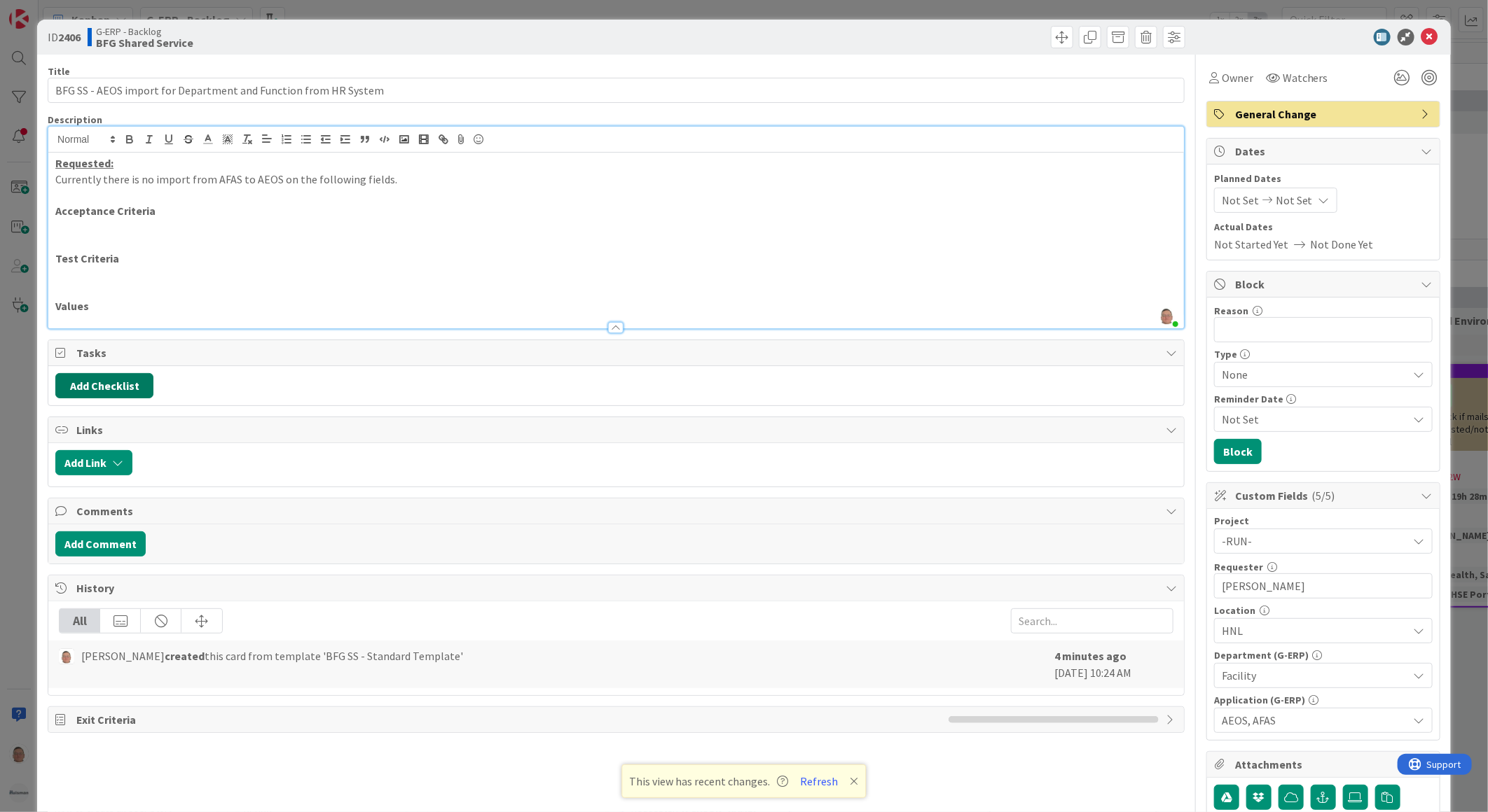
click at [99, 382] on button "Add Checklist" at bounding box center [104, 385] width 98 height 25
type input "Actions"
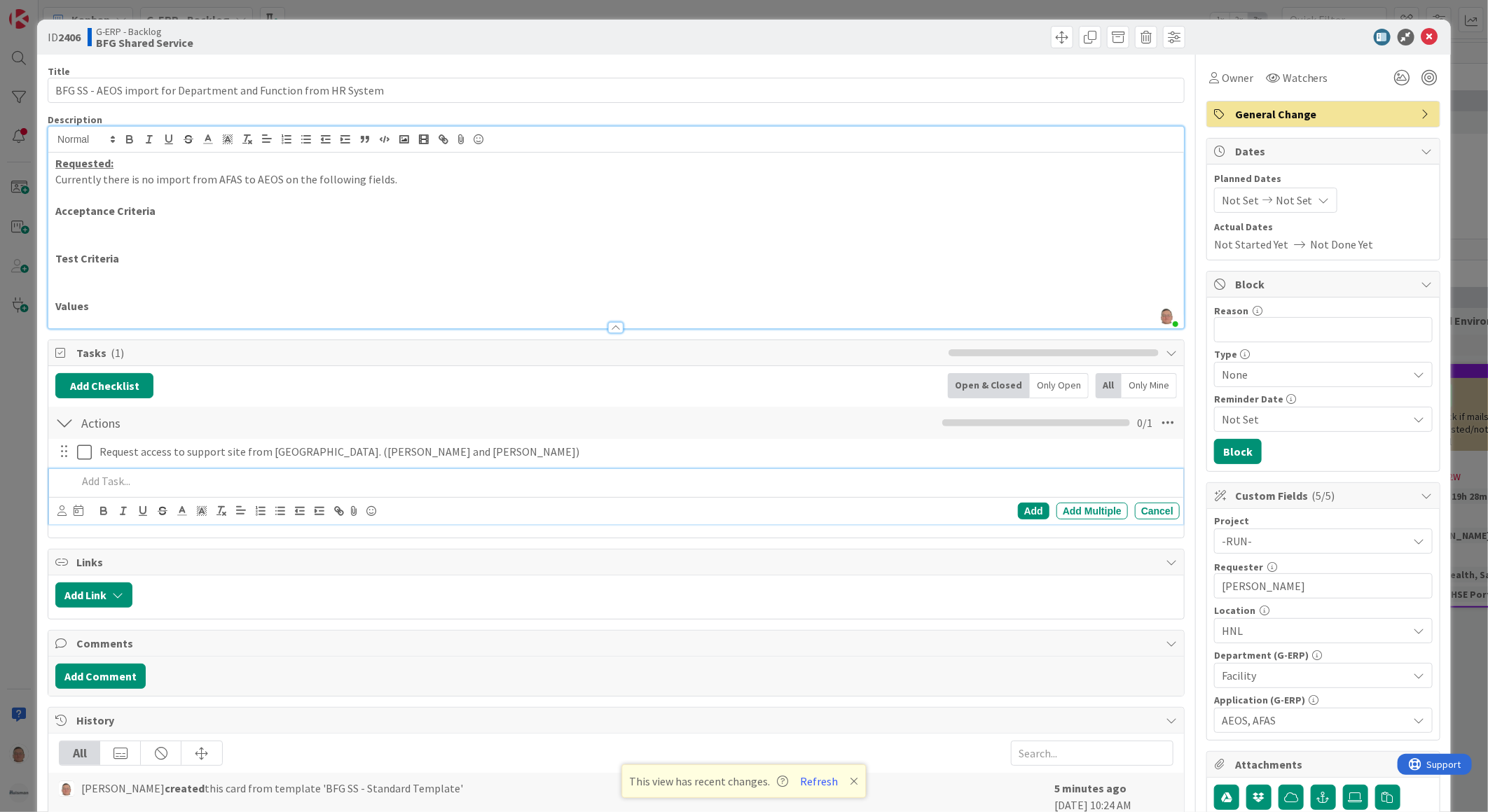
click at [392, 179] on p "Currently there is no import from AFAS to AEOS on the following fields." at bounding box center [616, 179] width 1122 height 16
click at [109, 480] on p at bounding box center [626, 481] width 1097 height 16
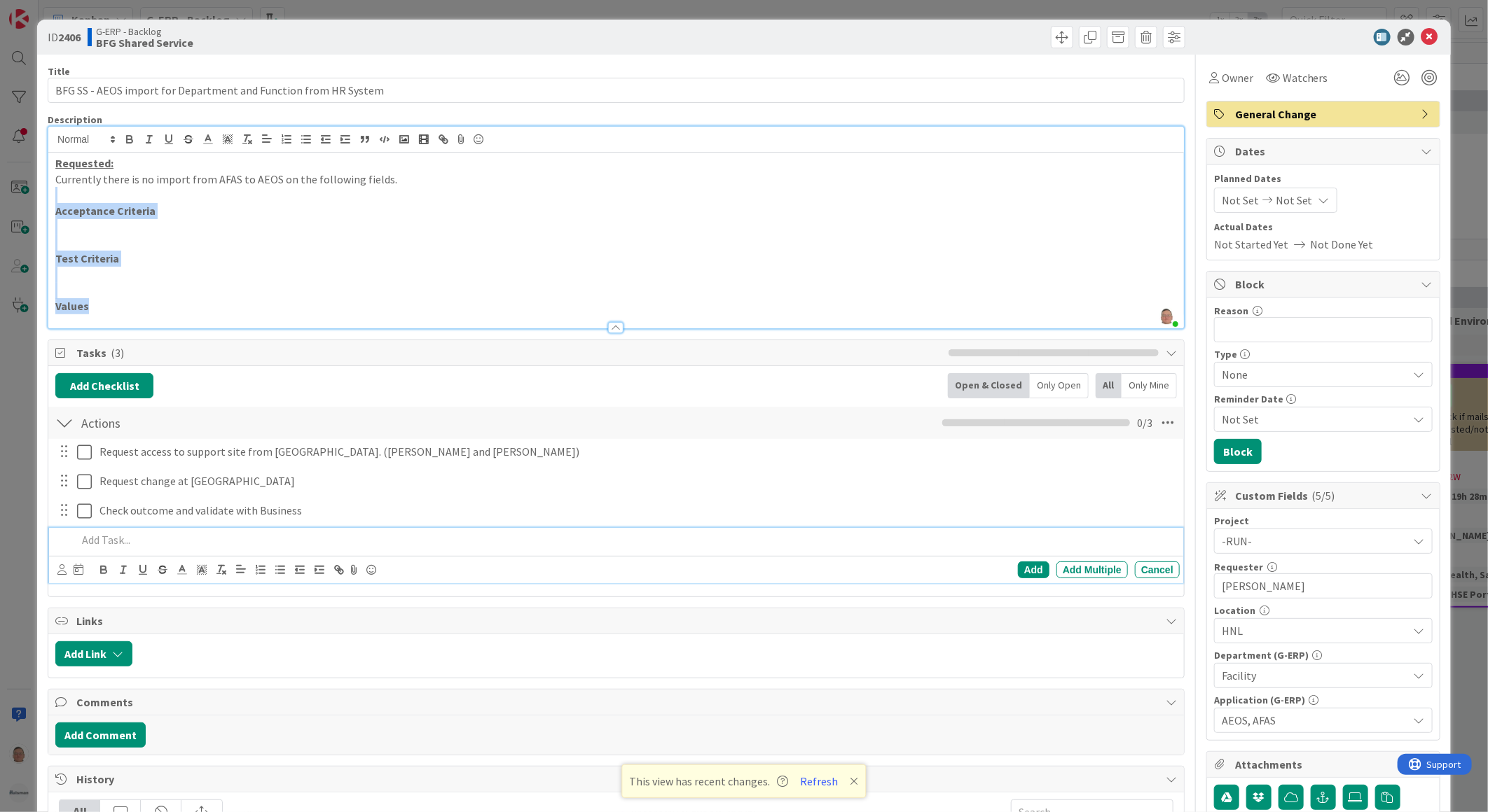
drag, startPoint x: 89, startPoint y: 306, endPoint x: 10, endPoint y: 198, distance: 133.8
click at [10, 198] on div "ID 2406 G-ERP - Backlog BFG Shared Service Title 63 / 128 BFG SS - AEOS import …" at bounding box center [744, 406] width 1488 height 812
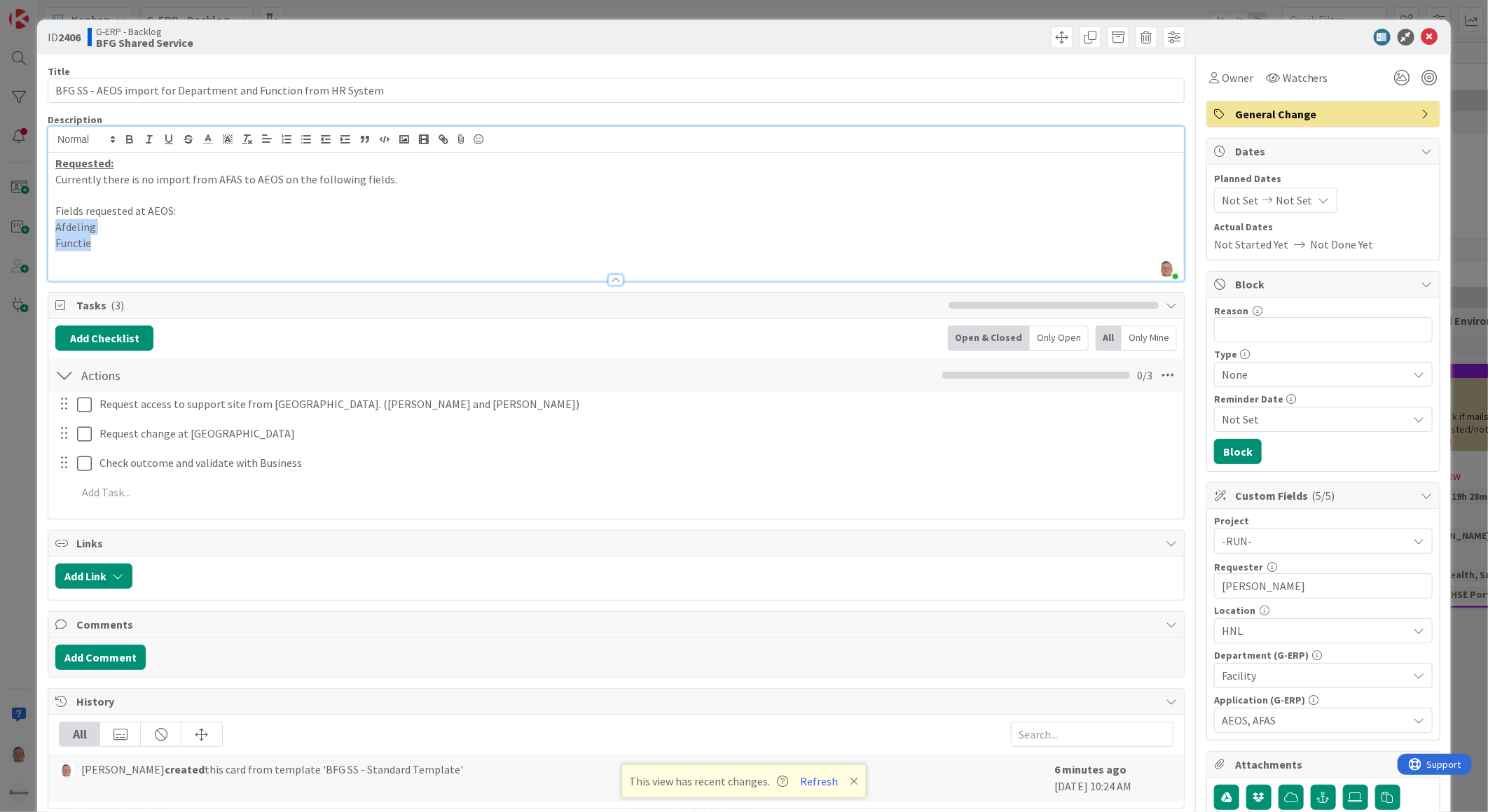
drag, startPoint x: 95, startPoint y: 242, endPoint x: 24, endPoint y: 222, distance: 73.8
click at [24, 222] on div "ID 2406 G-ERP - Backlog BFG Shared Service Title 63 / 128 BFG SS - AEOS import …" at bounding box center [744, 406] width 1488 height 812
click at [285, 138] on icon "button" at bounding box center [286, 139] width 13 height 13
click at [92, 261] on p at bounding box center [616, 259] width 1122 height 16
drag, startPoint x: 177, startPoint y: 211, endPoint x: 53, endPoint y: 208, distance: 124.0
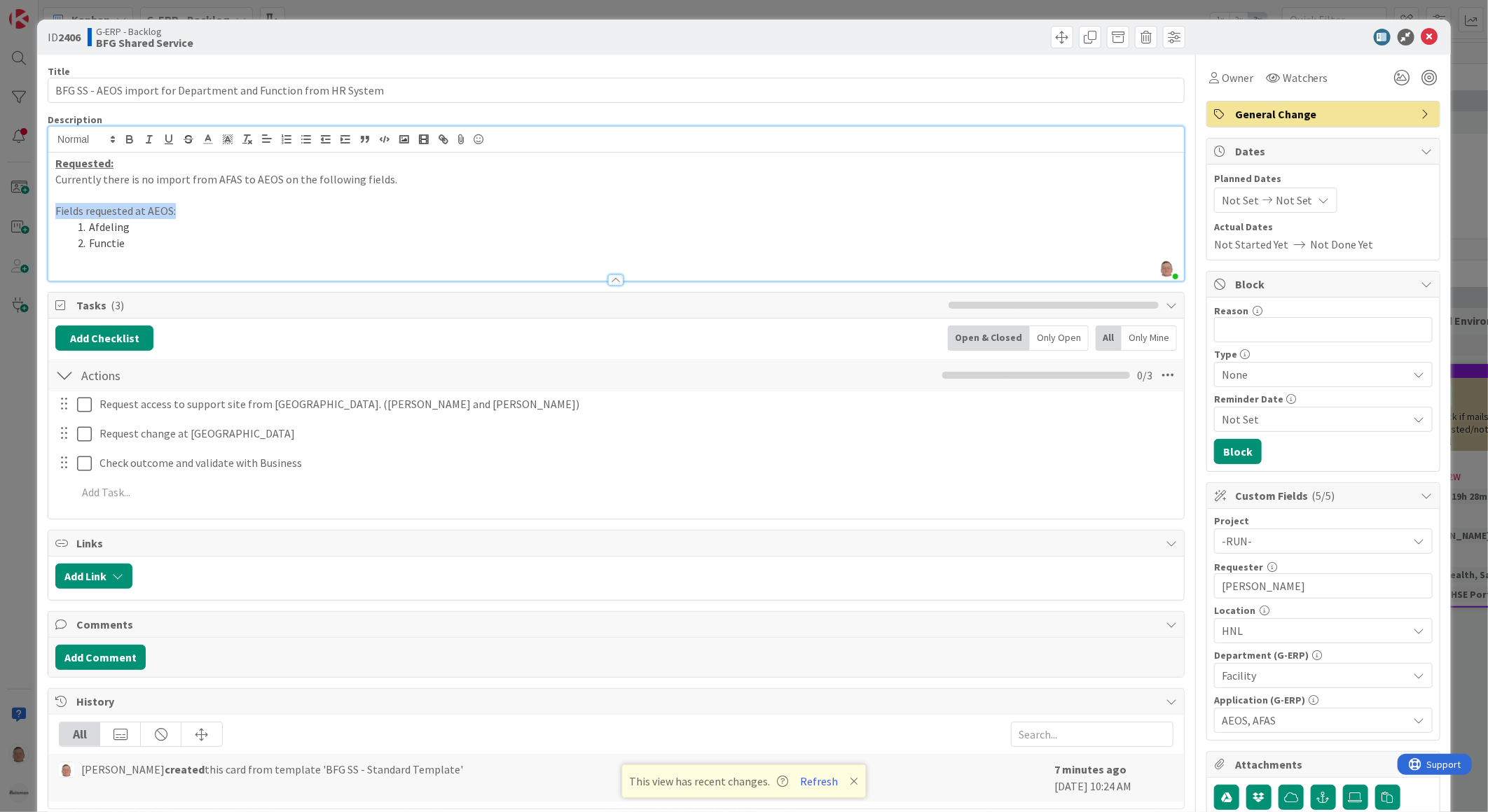
click at [53, 208] on div "Requested: Currently there is no import from AFAS to AEOS on the following fiel…" at bounding box center [616, 216] width 1136 height 128
click at [125, 132] on button "button" at bounding box center [130, 139] width 20 height 17
click at [174, 139] on icon "button" at bounding box center [169, 139] width 13 height 13
click at [151, 267] on div at bounding box center [616, 273] width 1136 height 15
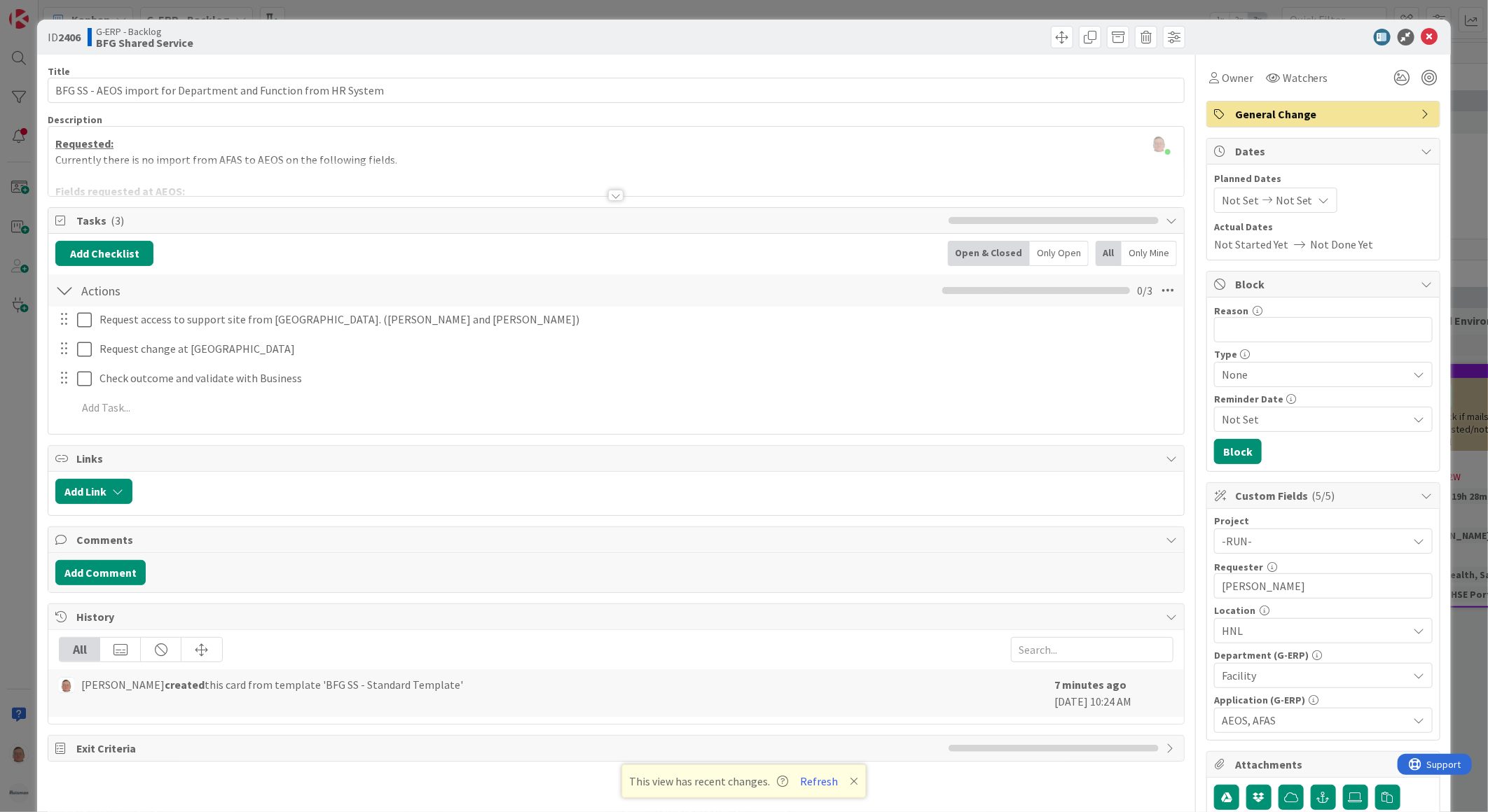
click at [612, 196] on div at bounding box center [616, 194] width 16 height 11
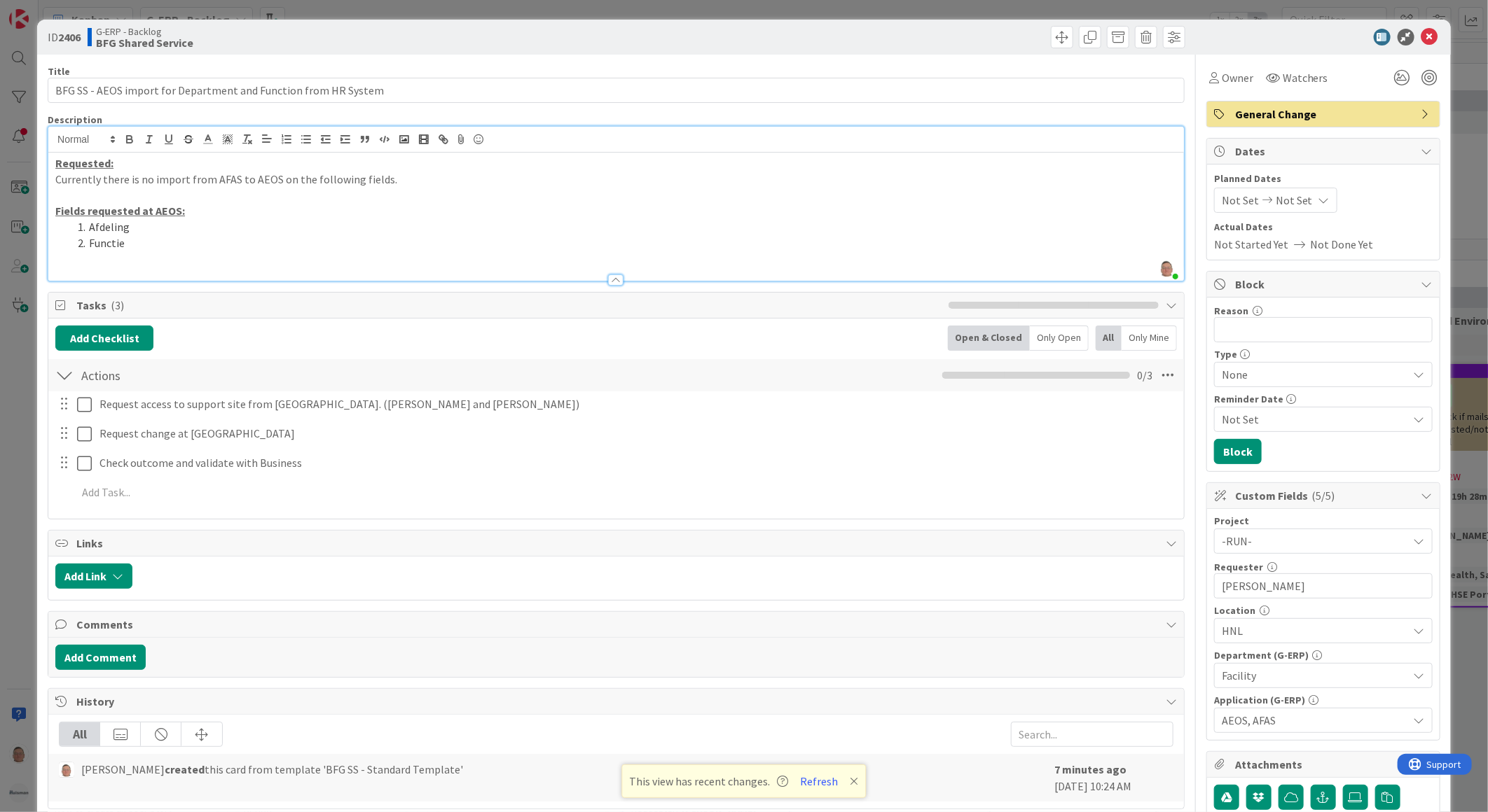
click at [88, 259] on p at bounding box center [616, 259] width 1122 height 16
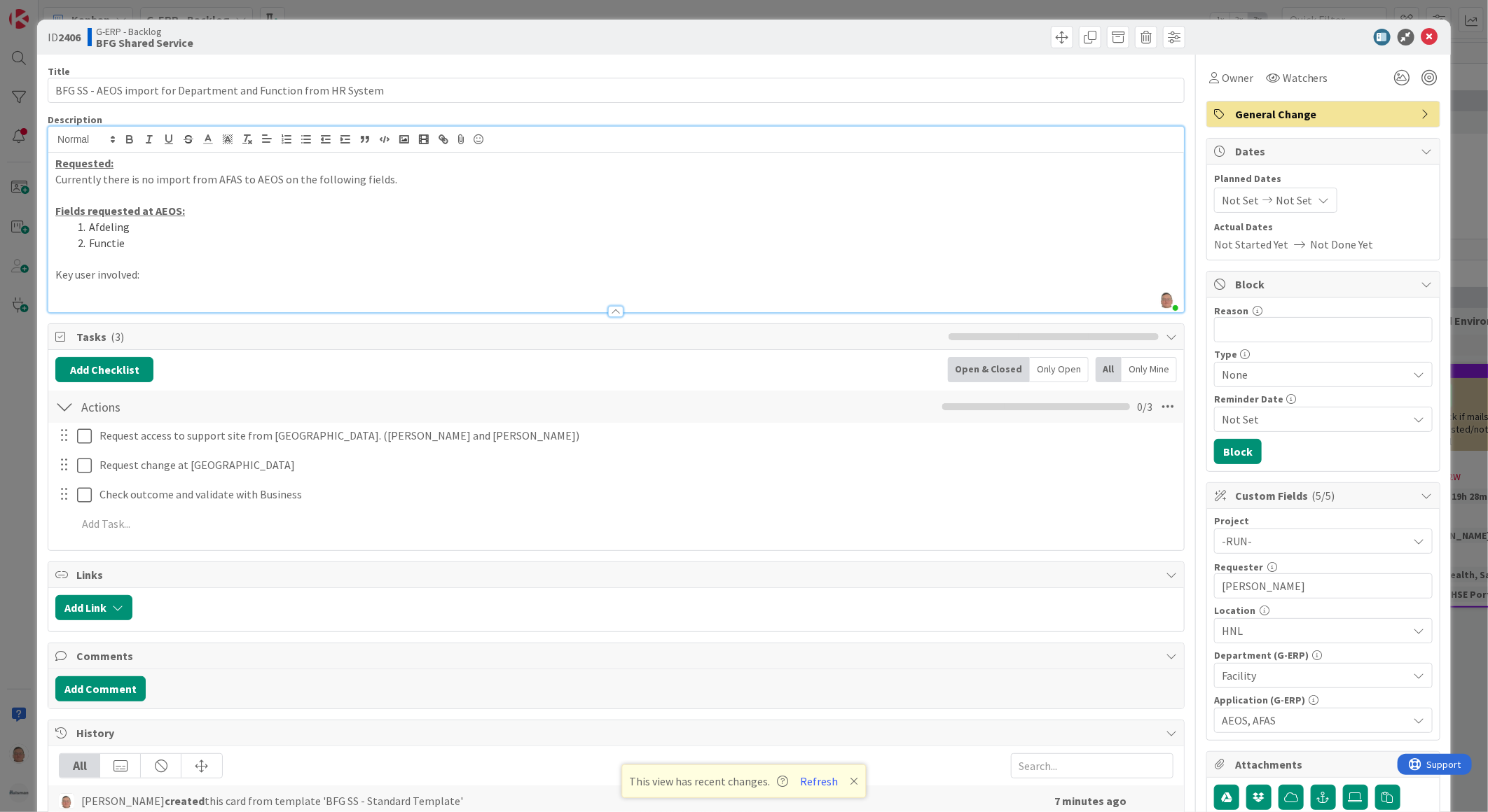
click at [86, 290] on p at bounding box center [616, 290] width 1122 height 16
click at [93, 285] on p at bounding box center [616, 290] width 1122 height 16
drag, startPoint x: 145, startPoint y: 271, endPoint x: 44, endPoint y: 273, distance: 101.0
click at [44, 273] on div "ID 2406 G-ERP - Backlog BFG Shared Service Title 63 / 128 BFG SS - AEOS import …" at bounding box center [743, 638] width 1414 height 1238
click at [132, 136] on icon "button" at bounding box center [129, 139] width 13 height 13
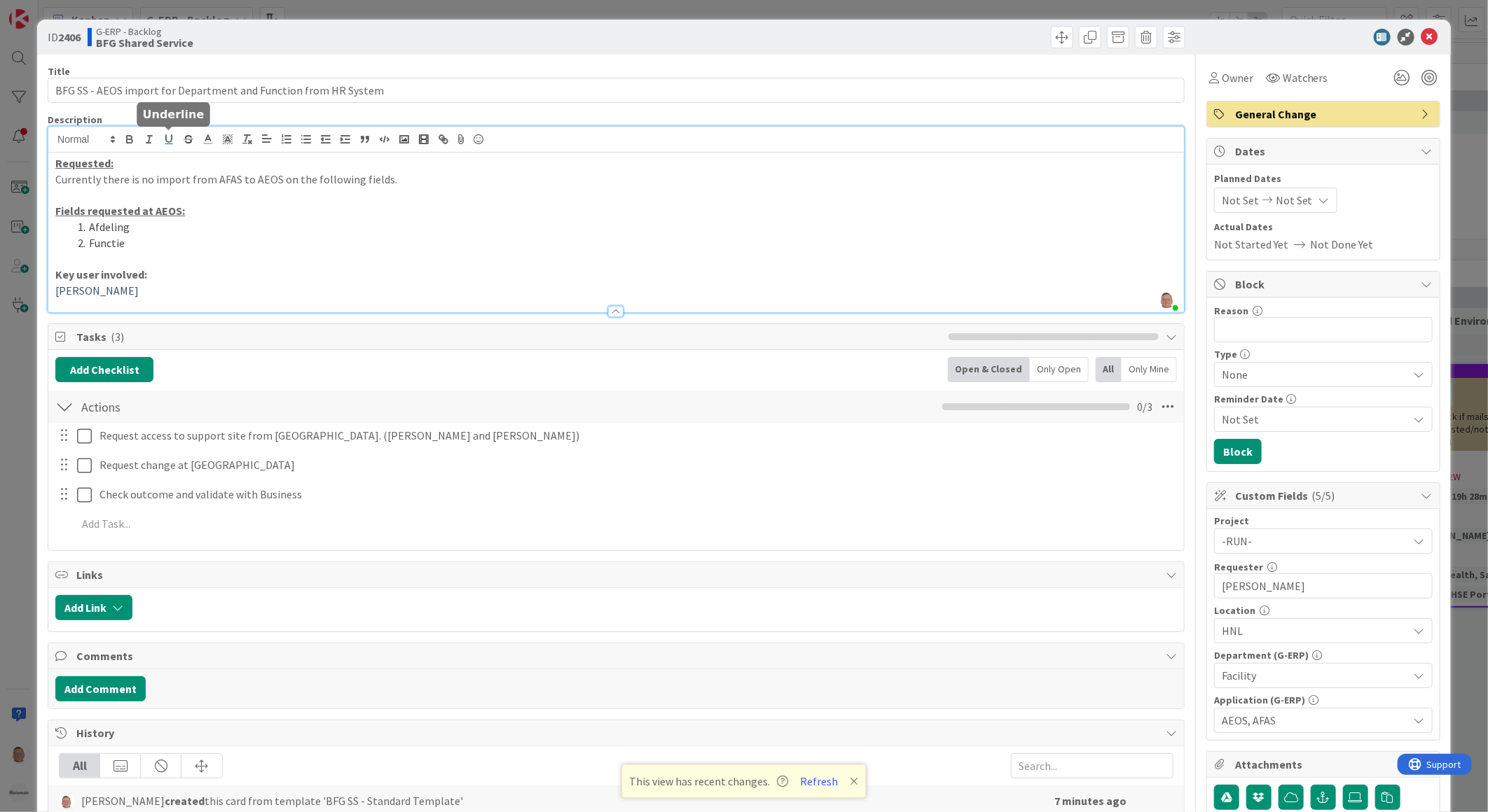
click at [166, 138] on icon "button" at bounding box center [169, 138] width 6 height 7
click at [248, 274] on p "Key user involved:" at bounding box center [616, 275] width 1122 height 16
click at [189, 295] on p "[PERSON_NAME]" at bounding box center [616, 290] width 1122 height 16
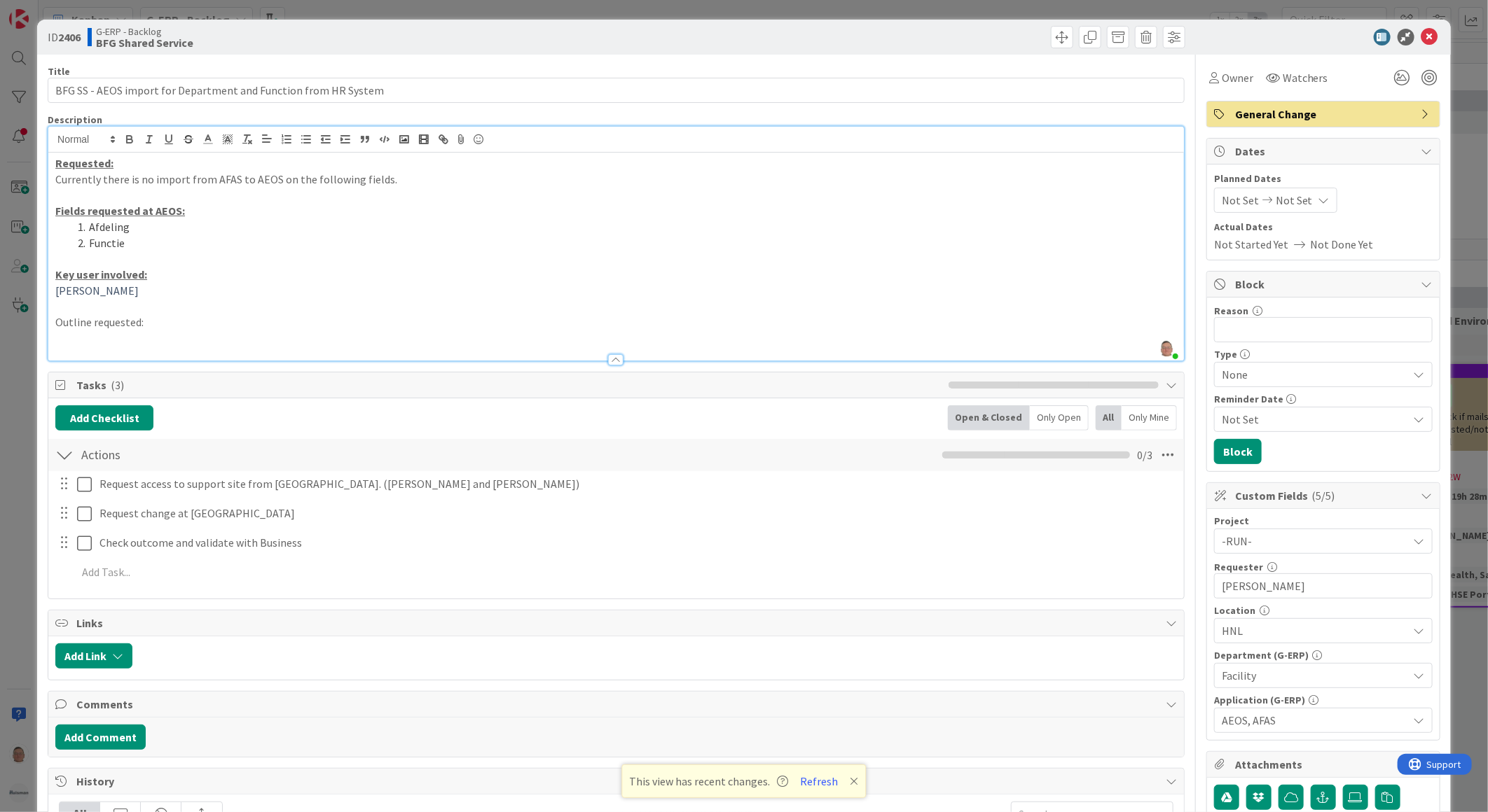
click at [99, 335] on p at bounding box center [616, 338] width 1122 height 16
click at [93, 340] on p at bounding box center [616, 338] width 1122 height 16
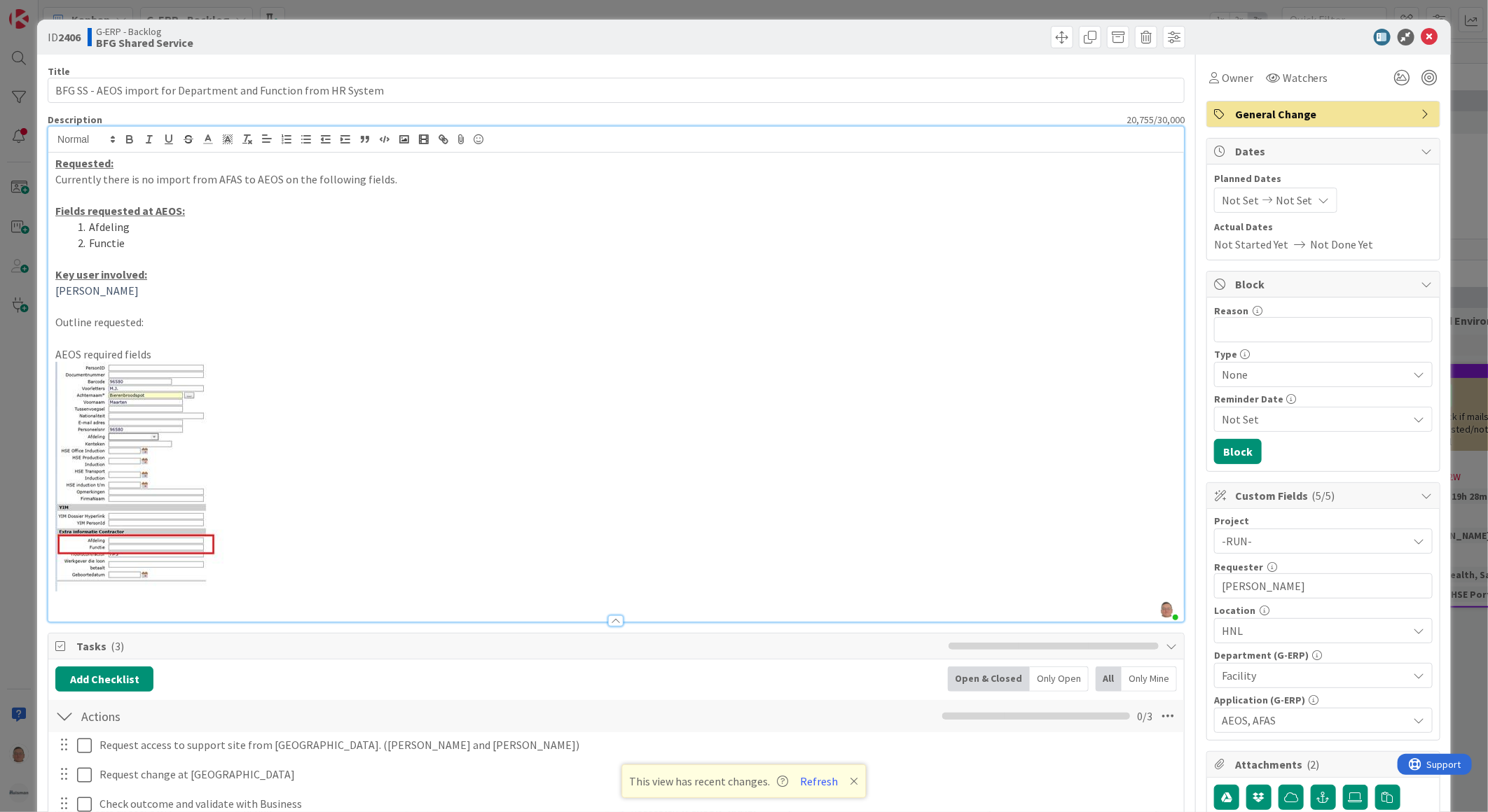
click at [86, 598] on p at bounding box center [616, 600] width 1122 height 16
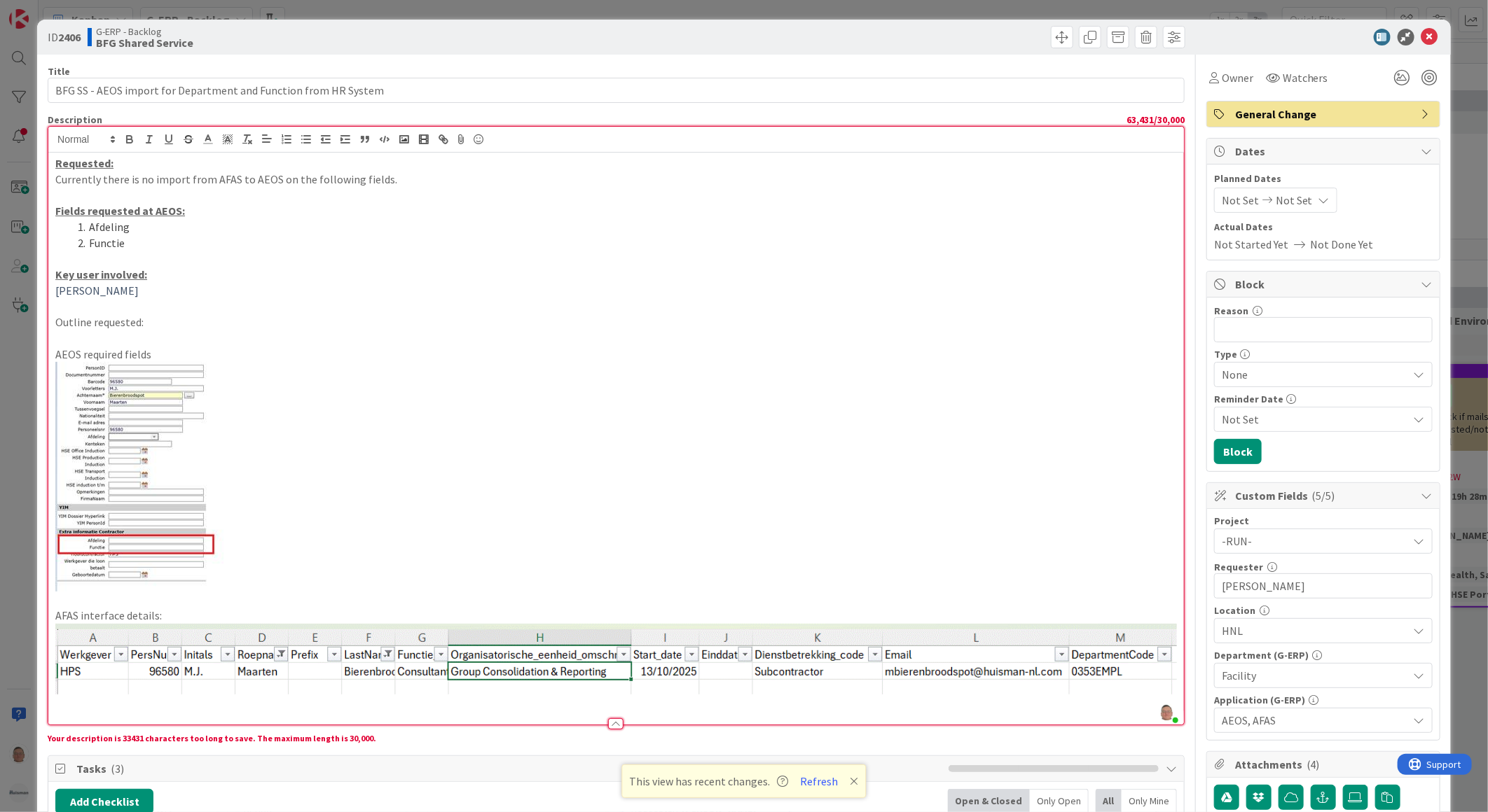
drag, startPoint x: 504, startPoint y: 668, endPoint x: 464, endPoint y: 679, distance: 41.5
click at [464, 679] on img at bounding box center [616, 658] width 1122 height 70
click at [500, 671] on img at bounding box center [616, 658] width 1122 height 70
click at [560, 564] on p at bounding box center [616, 477] width 1122 height 230
drag, startPoint x: 152, startPoint y: 323, endPoint x: 47, endPoint y: 316, distance: 105.2
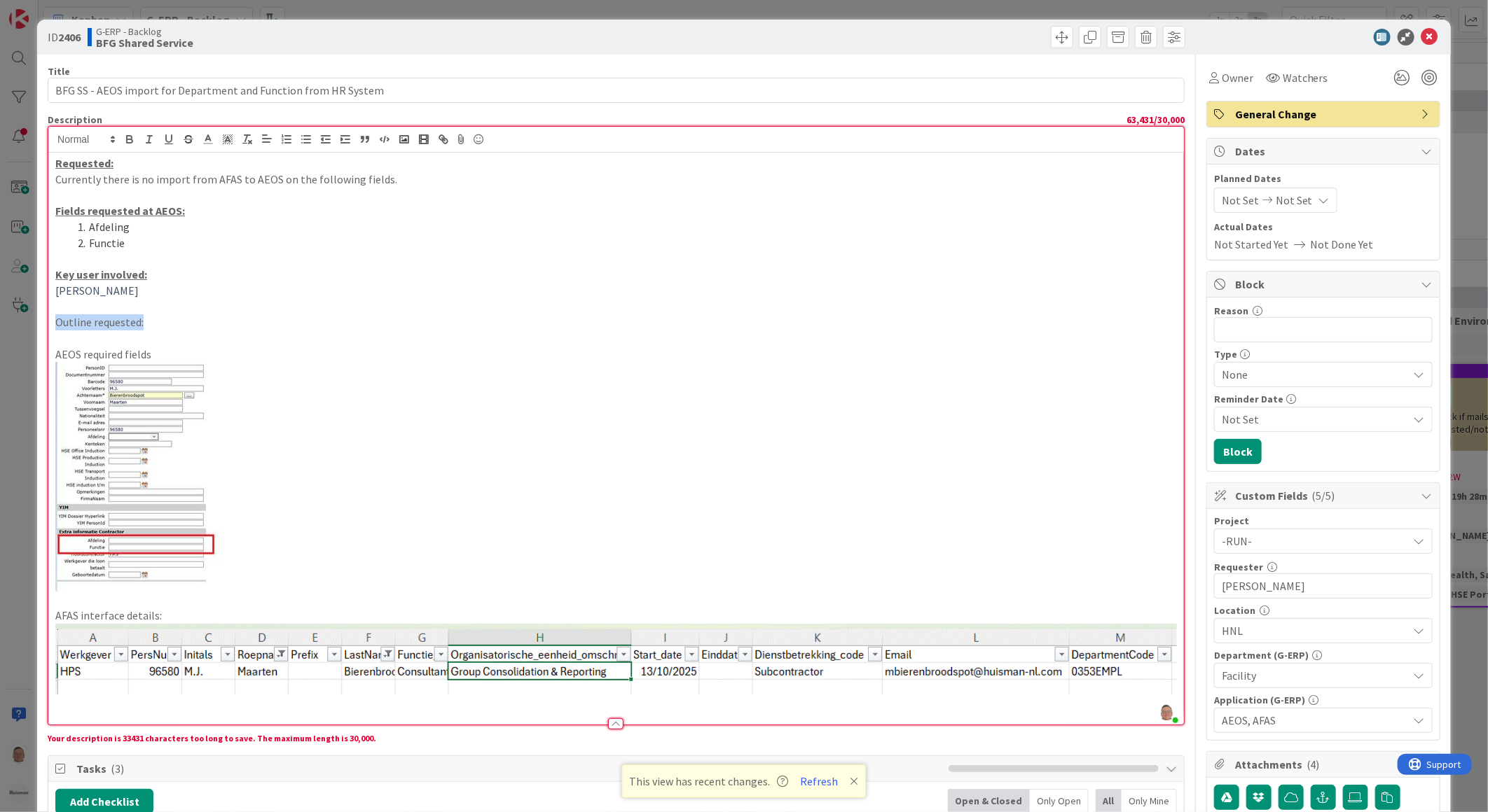
click at [48, 316] on div "leon Dolje joined 9 m ago Requested: Currently there is no import from AFAS to …" at bounding box center [616, 425] width 1137 height 600
click at [130, 141] on icon "button" at bounding box center [129, 139] width 13 height 13
click at [171, 139] on icon "button" at bounding box center [169, 139] width 13 height 13
click at [391, 363] on p at bounding box center [616, 477] width 1122 height 230
click at [173, 615] on p "AFAS interface details:" at bounding box center [616, 616] width 1122 height 16
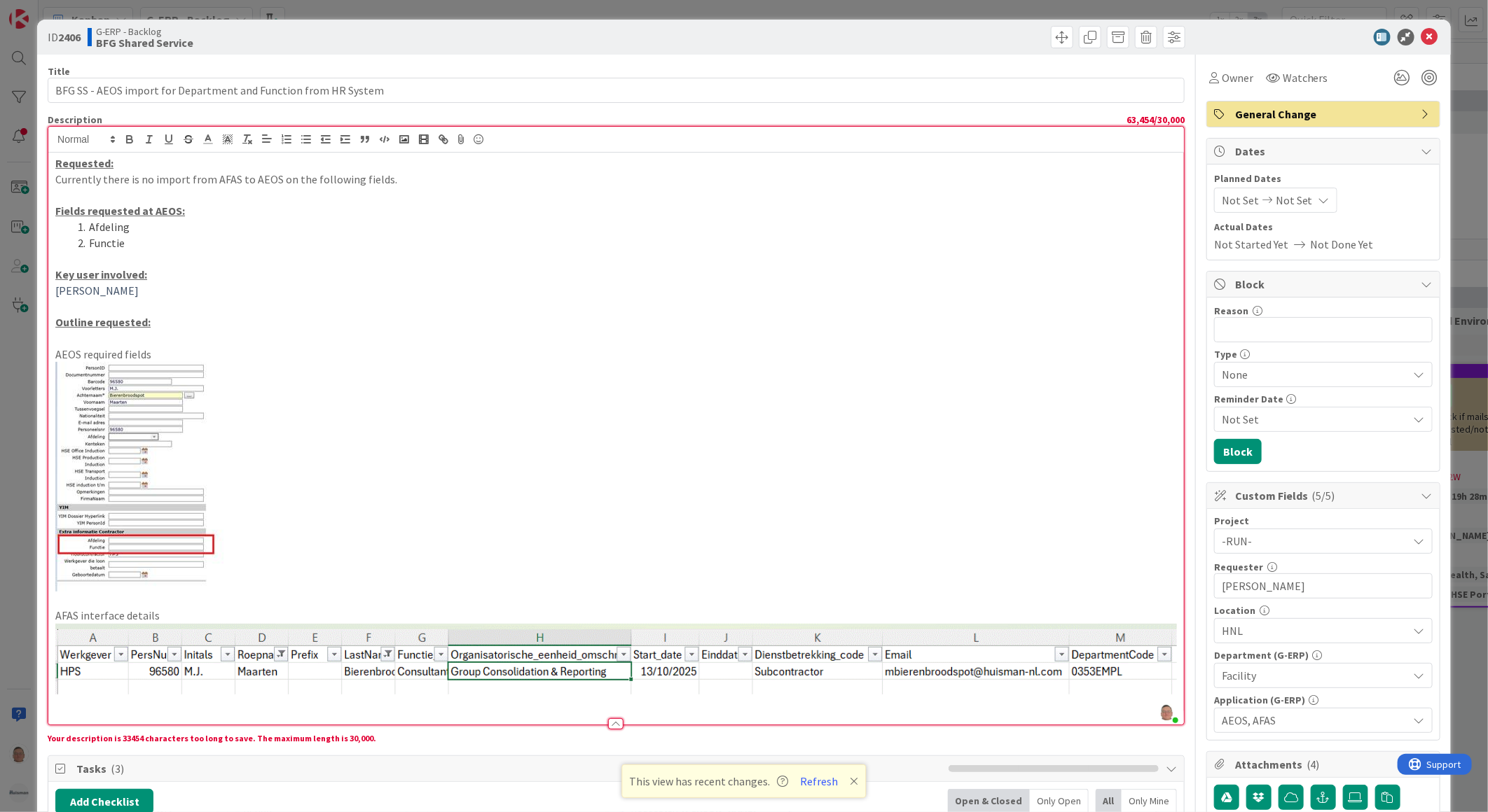
click at [442, 575] on p at bounding box center [616, 477] width 1122 height 230
click at [359, 666] on img at bounding box center [616, 658] width 1122 height 70
click at [271, 668] on img at bounding box center [616, 658] width 1122 height 70
click at [303, 636] on img at bounding box center [616, 658] width 1122 height 70
click at [608, 724] on div at bounding box center [616, 724] width 16 height 11
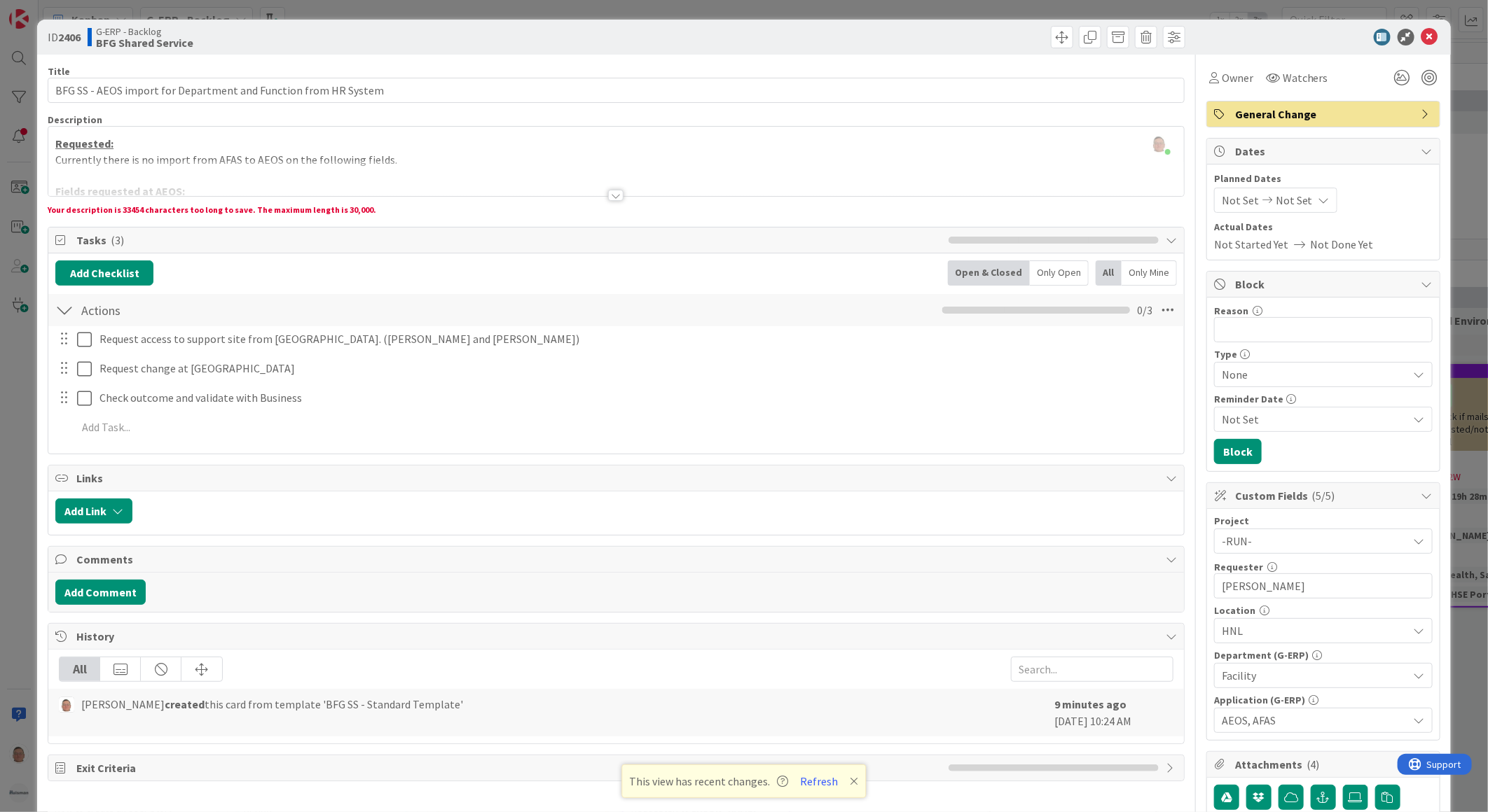
click at [612, 192] on div at bounding box center [616, 194] width 16 height 11
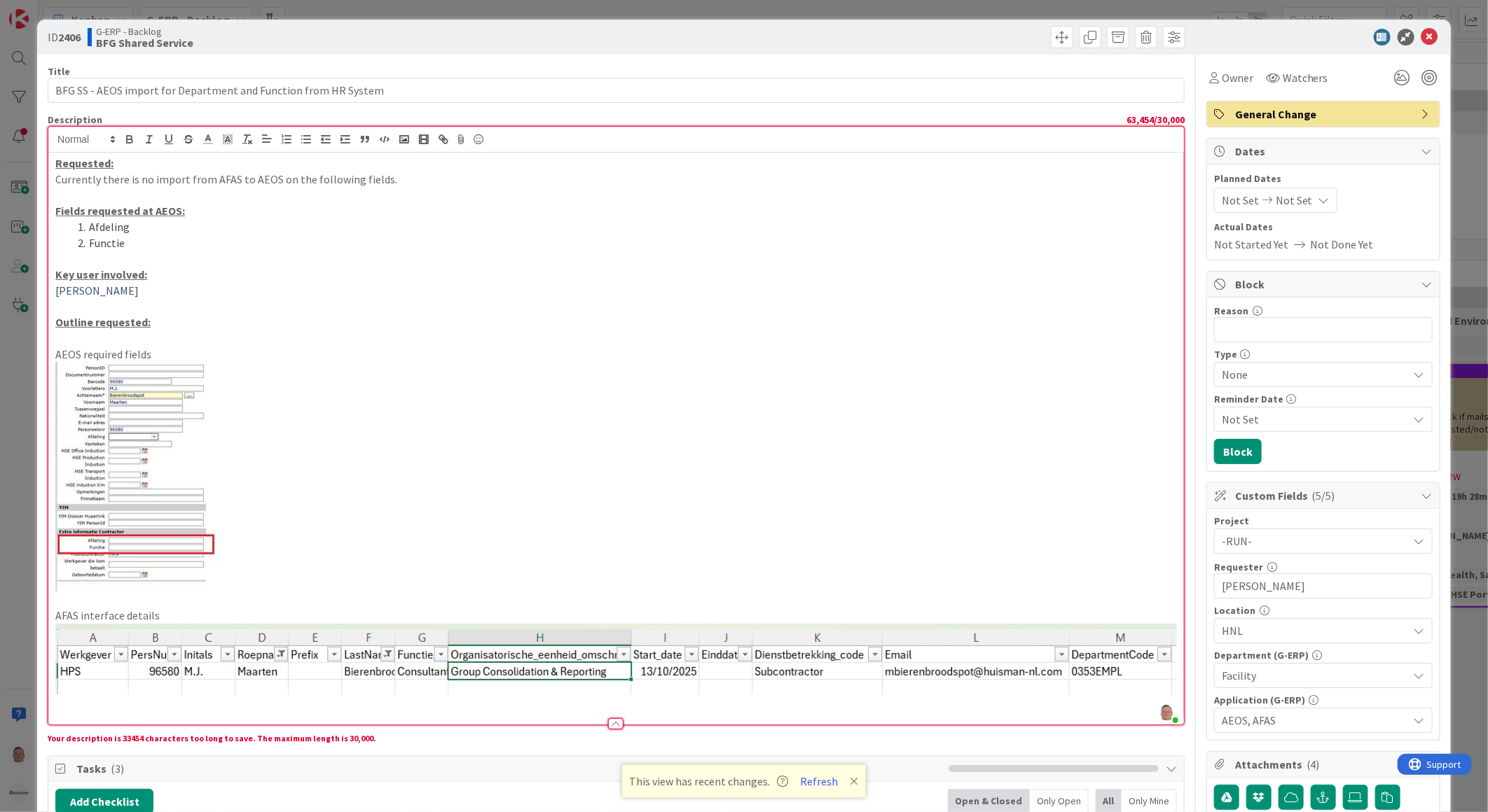
click at [451, 683] on img at bounding box center [616, 658] width 1122 height 70
click at [210, 631] on img at bounding box center [616, 658] width 1122 height 70
click at [166, 704] on p at bounding box center [616, 703] width 1122 height 16
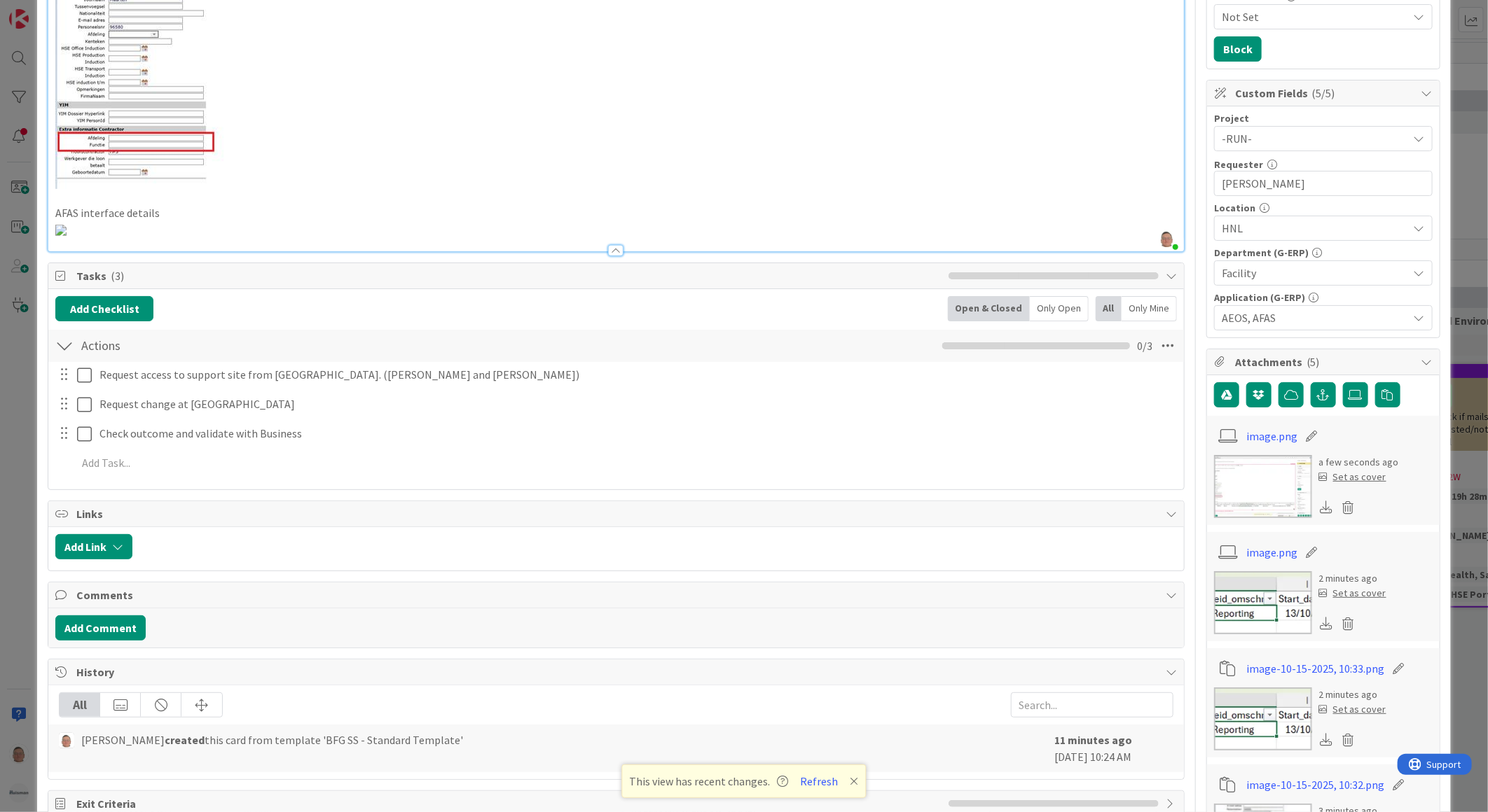
scroll to position [389, 0]
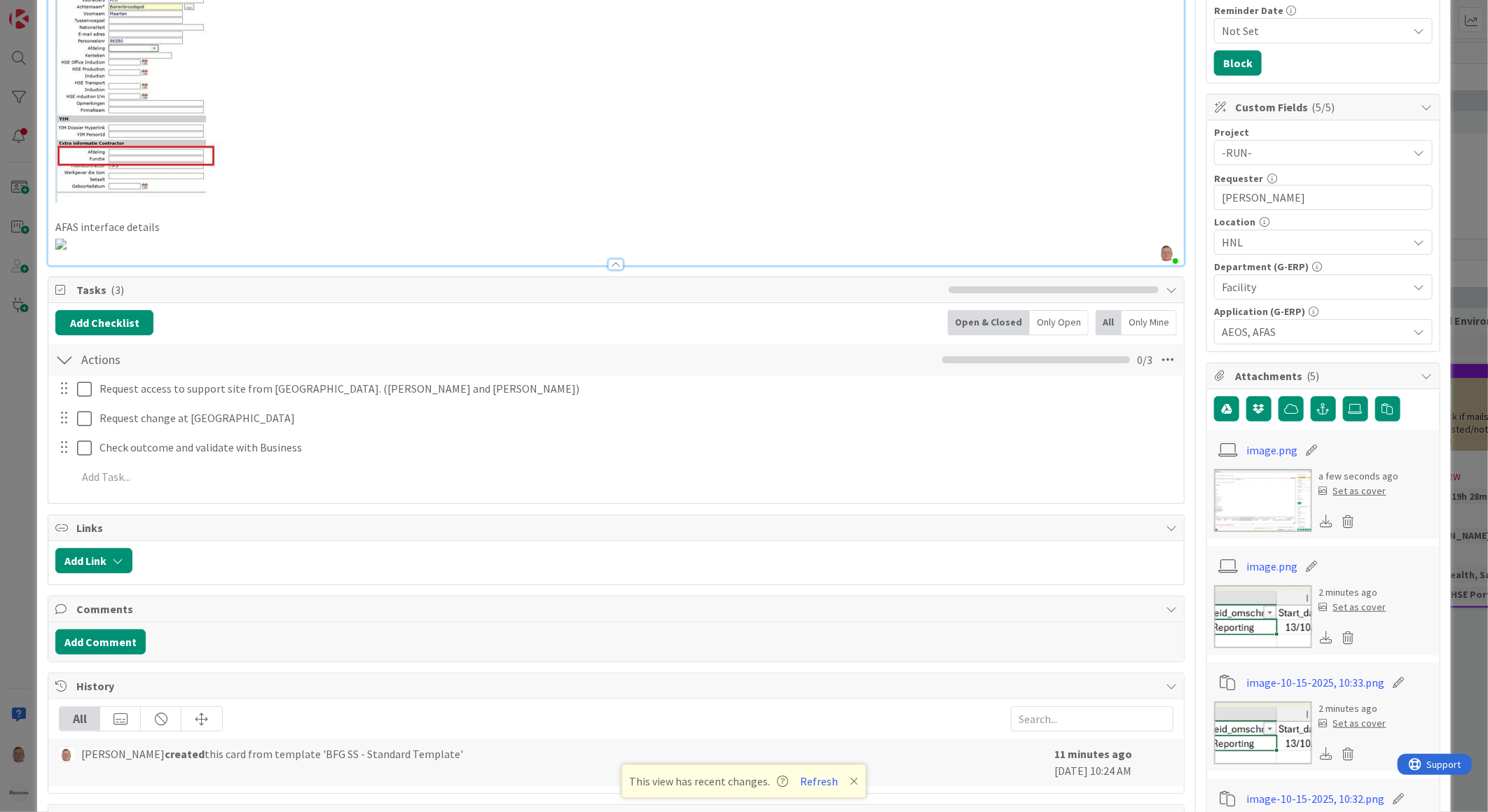
click at [66, 250] on img at bounding box center [61, 244] width 11 height 11
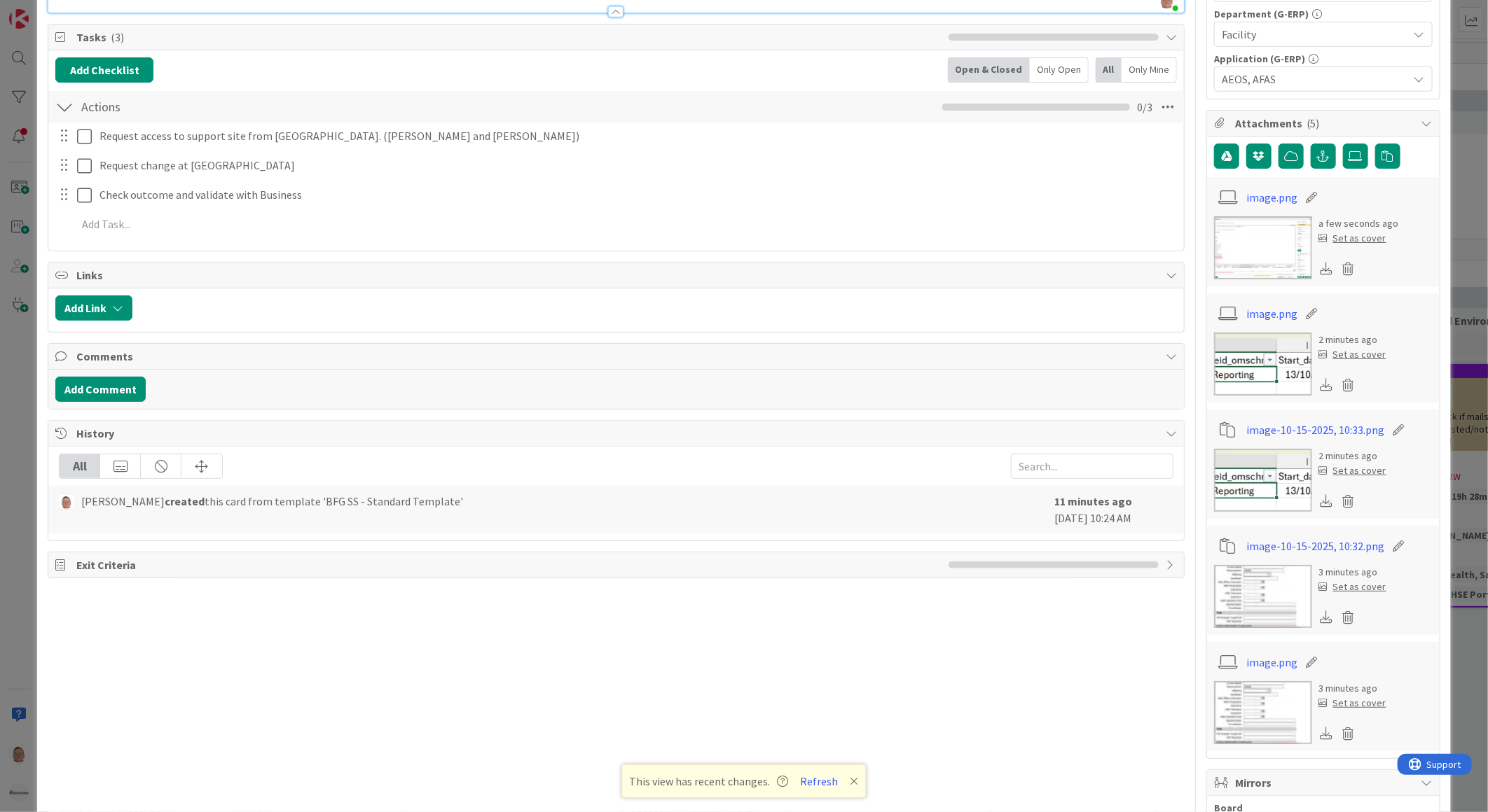
scroll to position [700, 0]
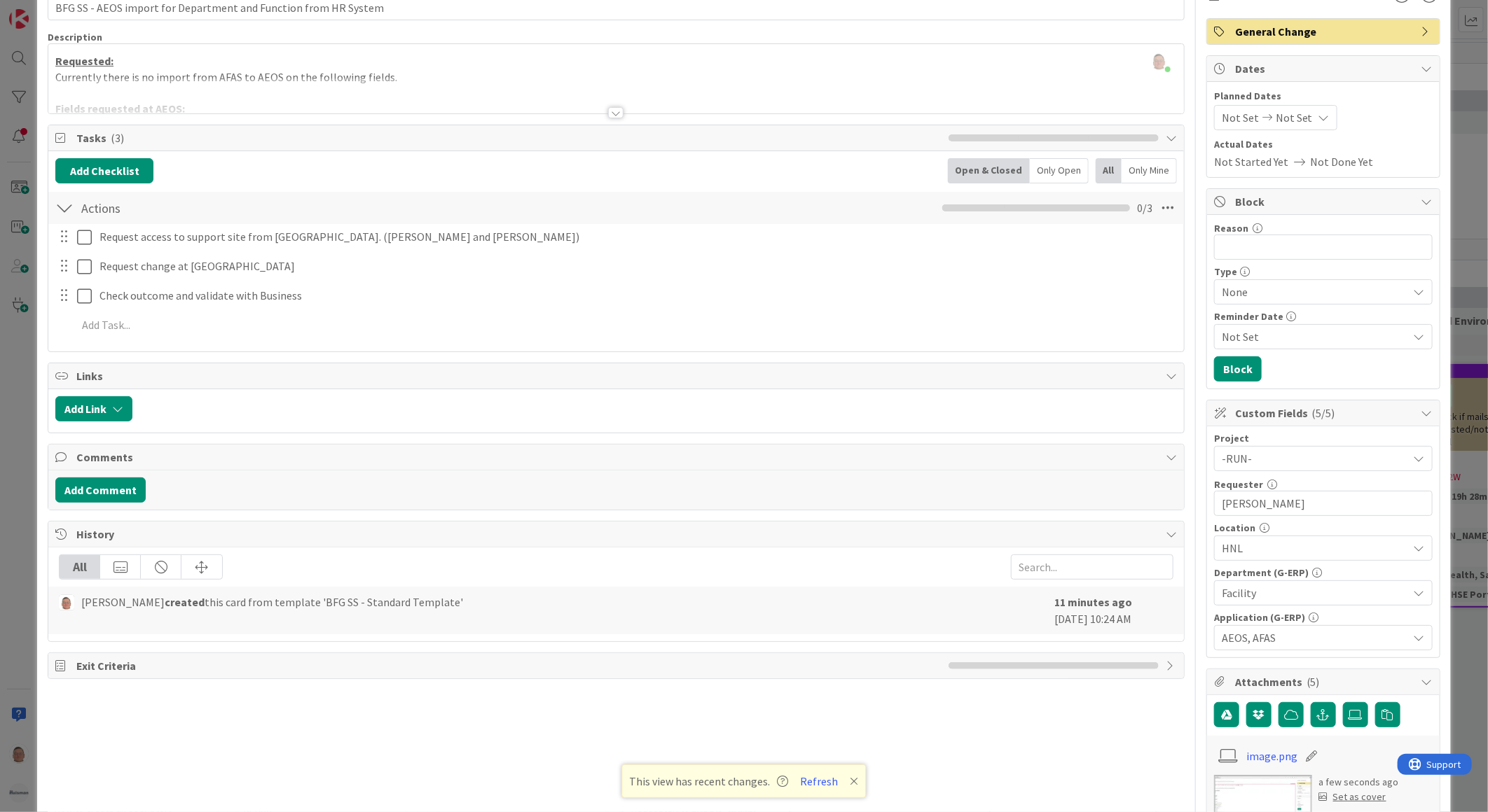
scroll to position [0, 0]
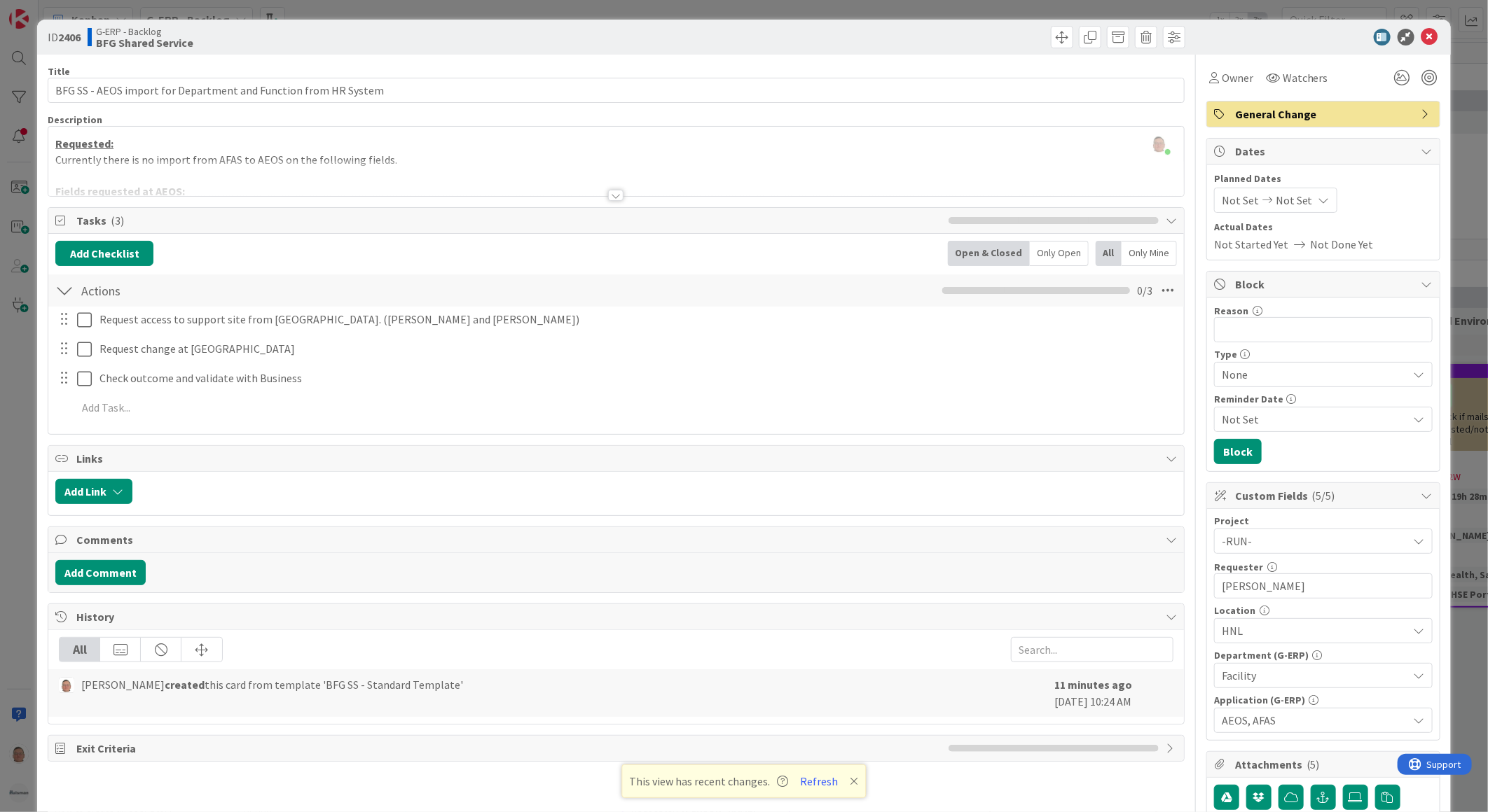
click at [608, 194] on div at bounding box center [616, 194] width 16 height 11
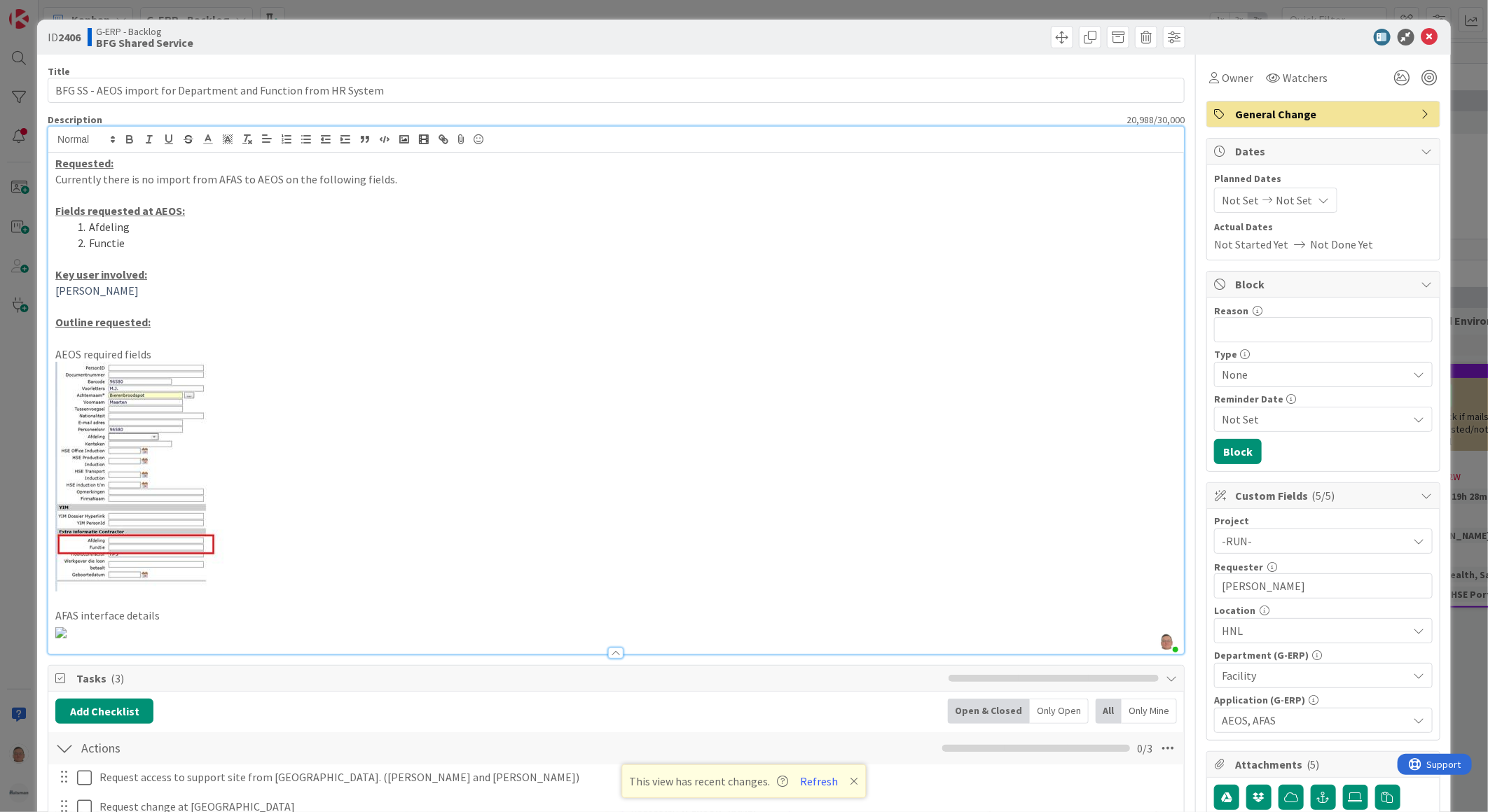
click at [66, 638] on img at bounding box center [61, 633] width 11 height 11
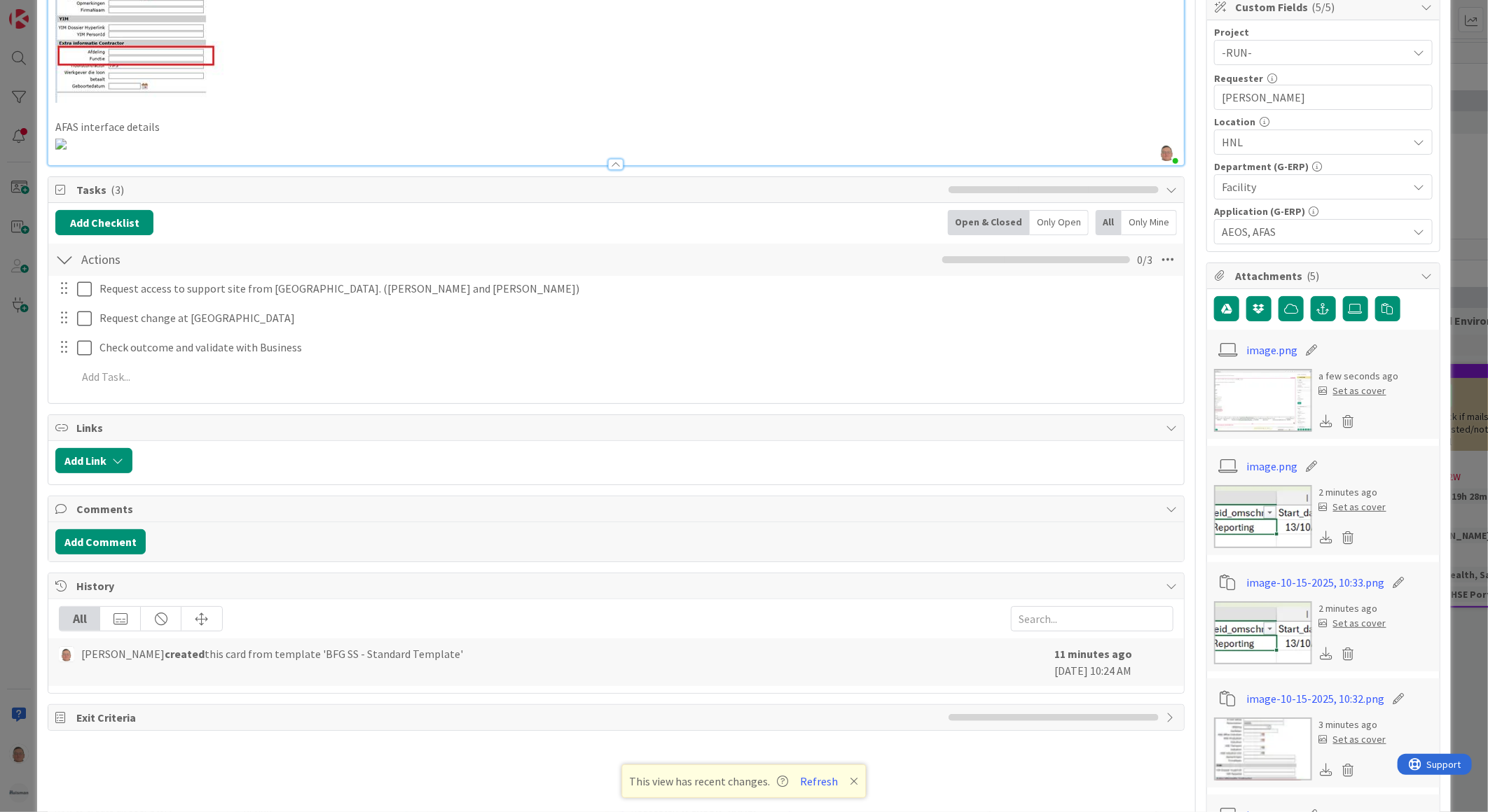
scroll to position [560, 0]
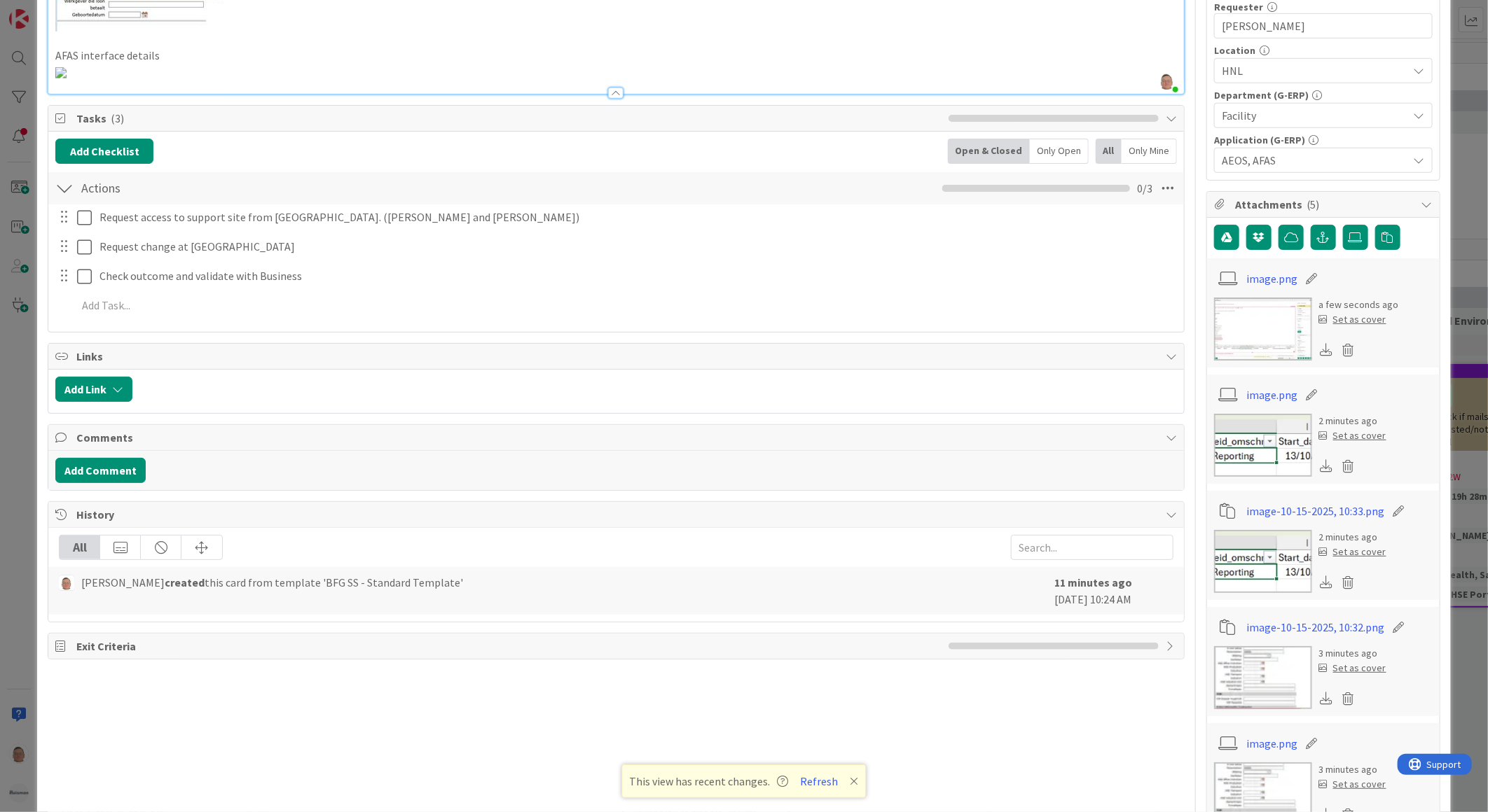
click at [66, 78] on img at bounding box center [61, 72] width 11 height 11
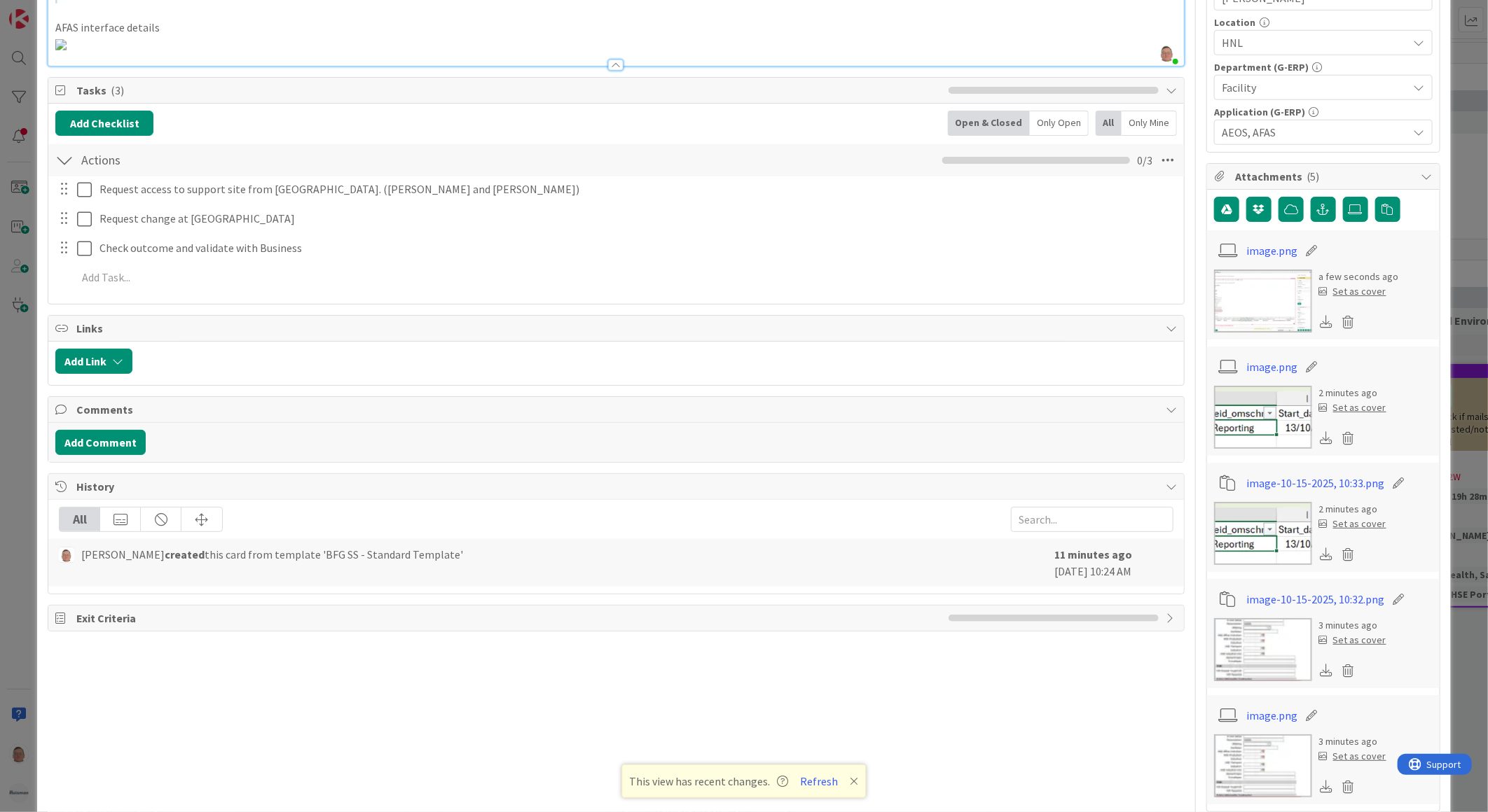
scroll to position [591, 0]
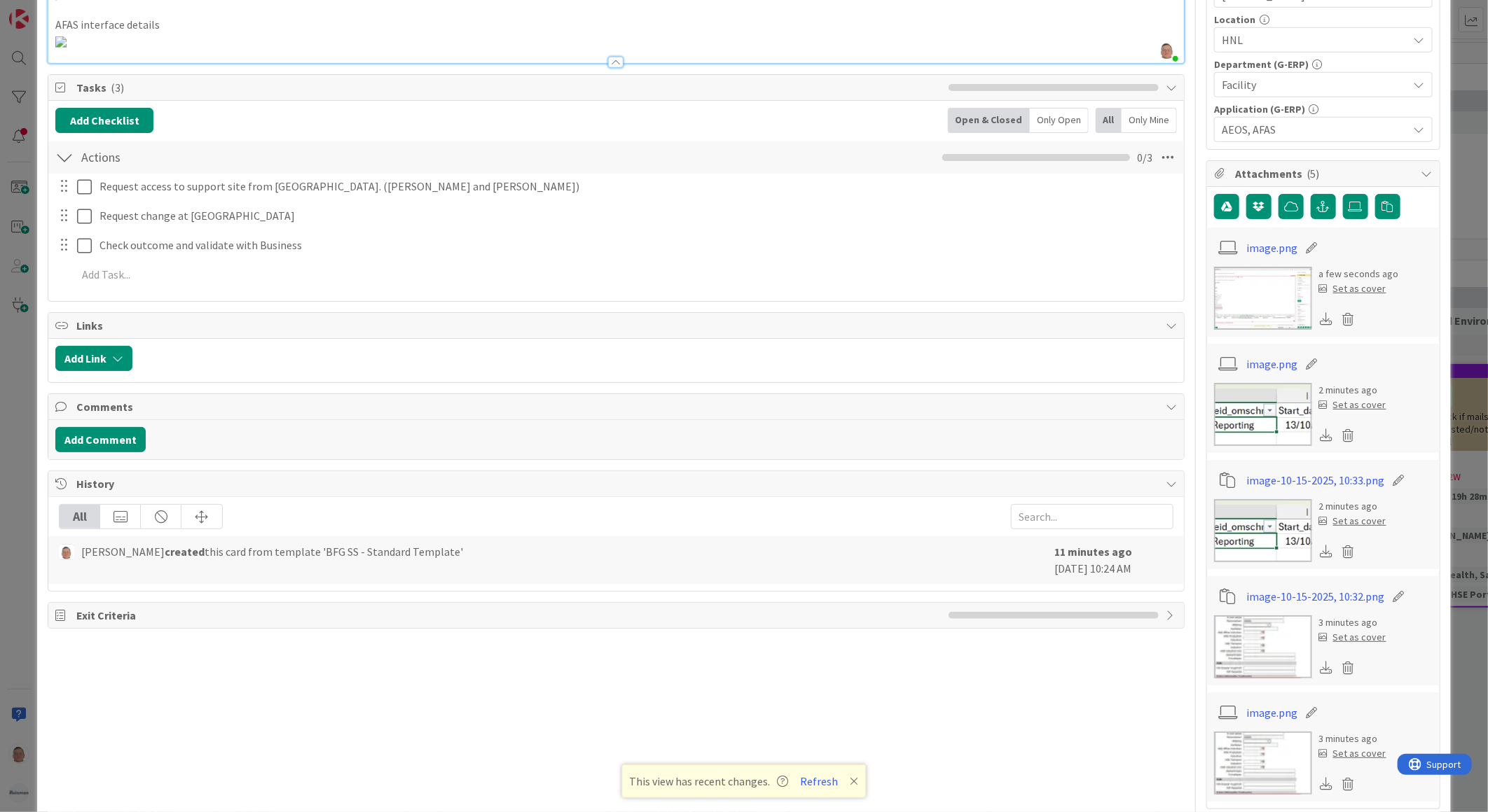
click at [66, 48] on img at bounding box center [61, 42] width 11 height 11
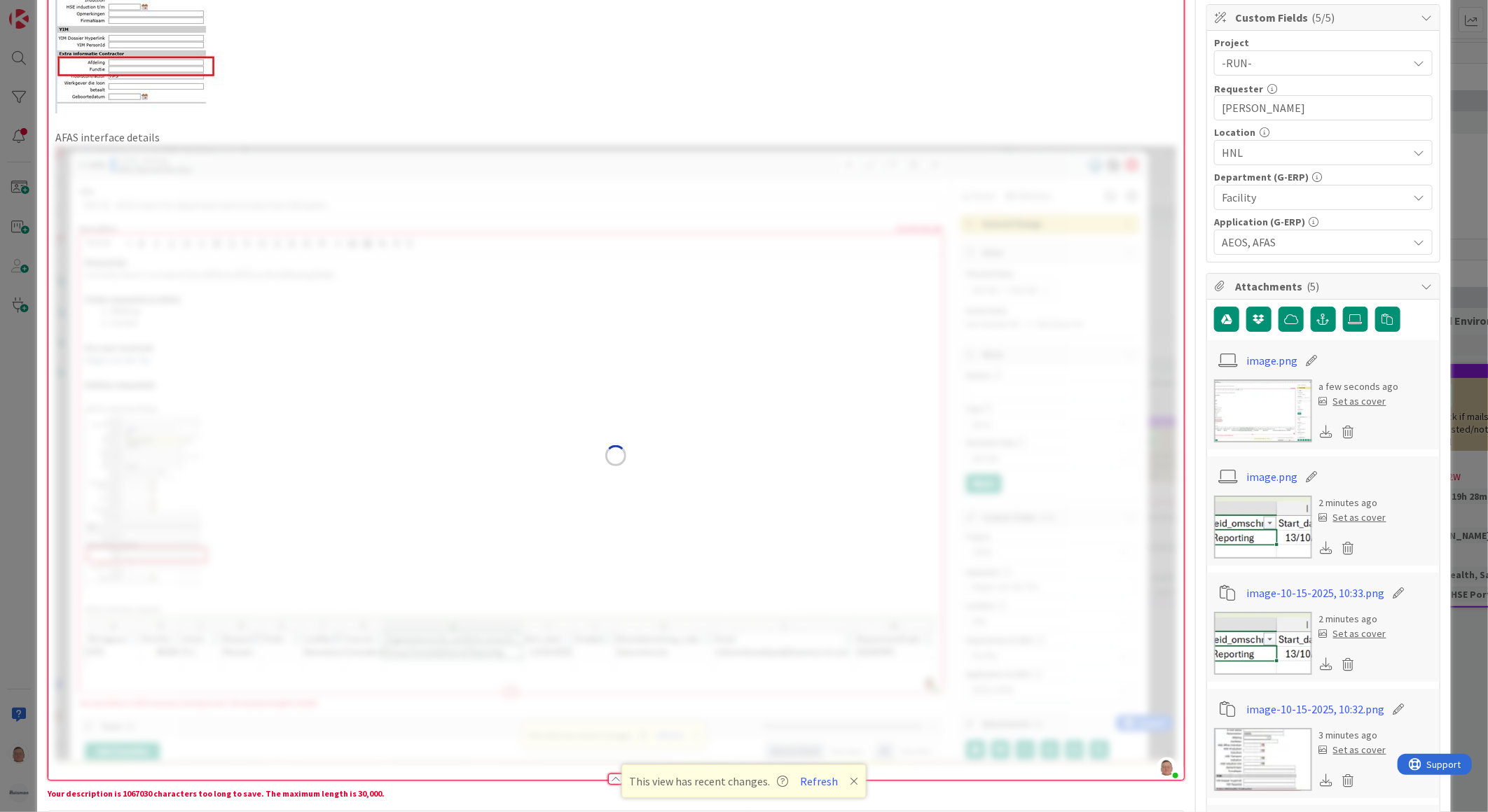
scroll to position [280, 0]
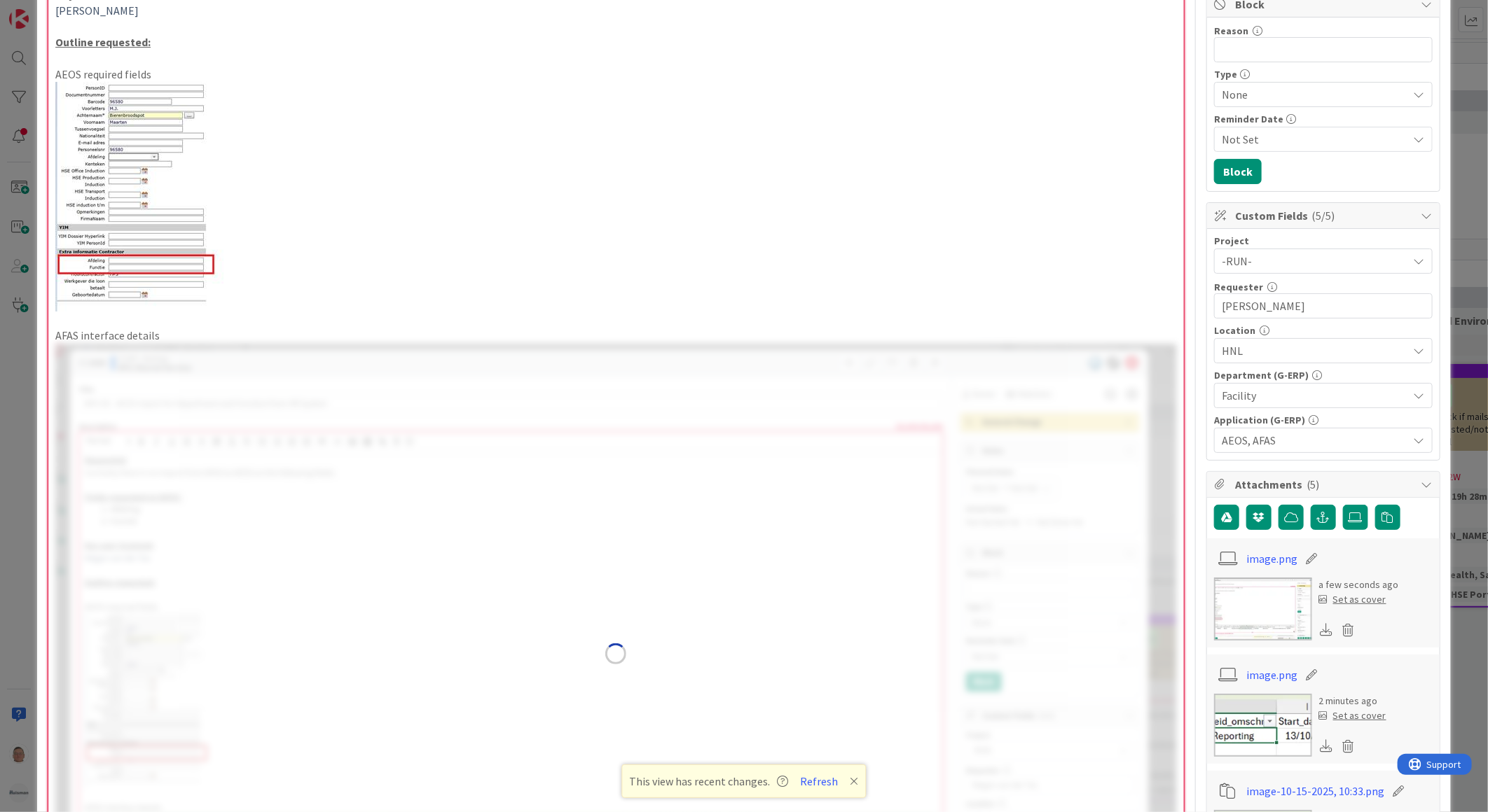
click at [930, 456] on img at bounding box center [616, 654] width 1122 height 621
click at [1010, 221] on p at bounding box center [616, 197] width 1122 height 230
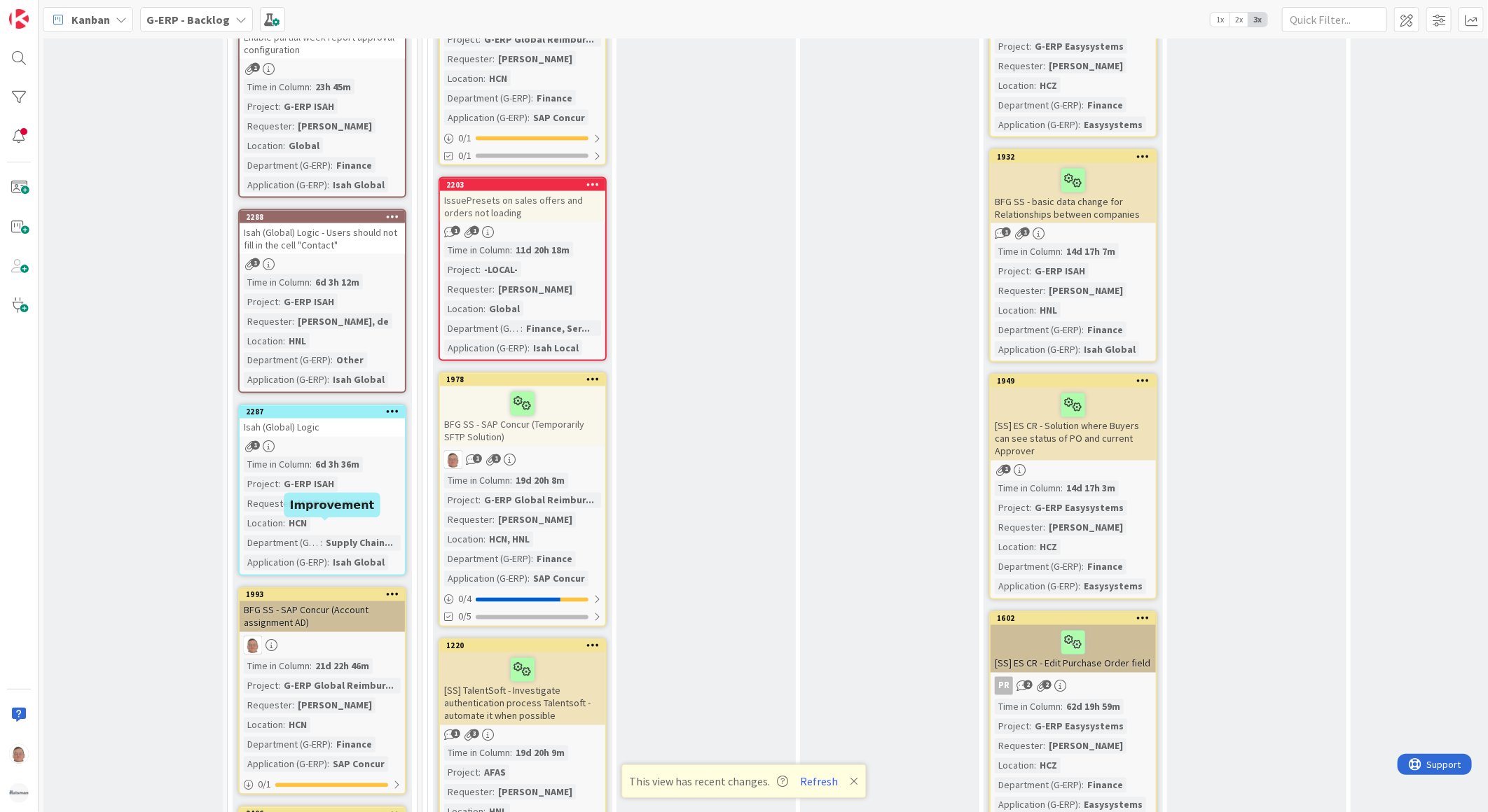
scroll to position [1634, 0]
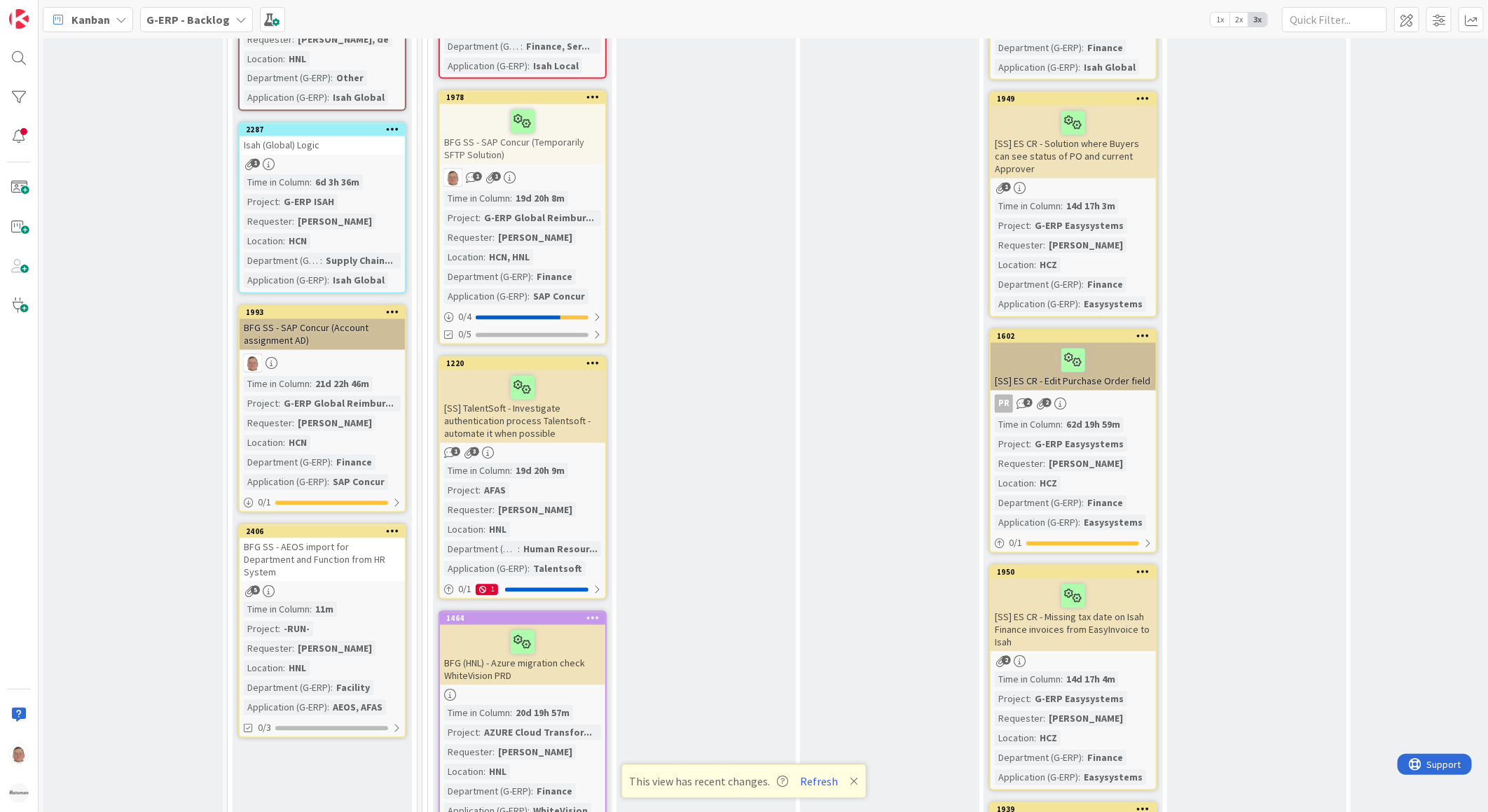
click at [337, 538] on div "BFG SS - AEOS import for Department and Function from HR System" at bounding box center [322, 560] width 166 height 44
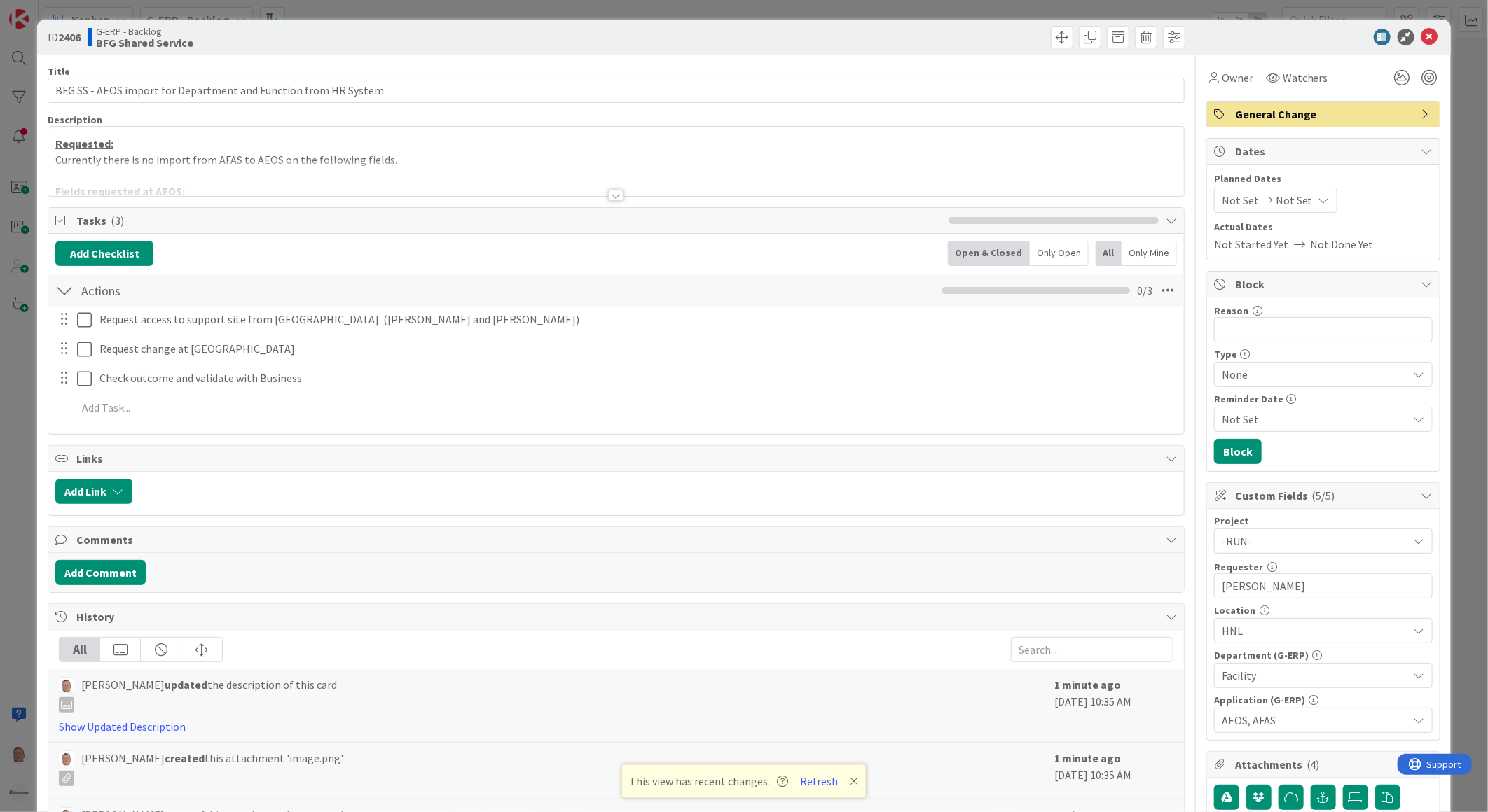
click at [608, 194] on div at bounding box center [616, 194] width 16 height 11
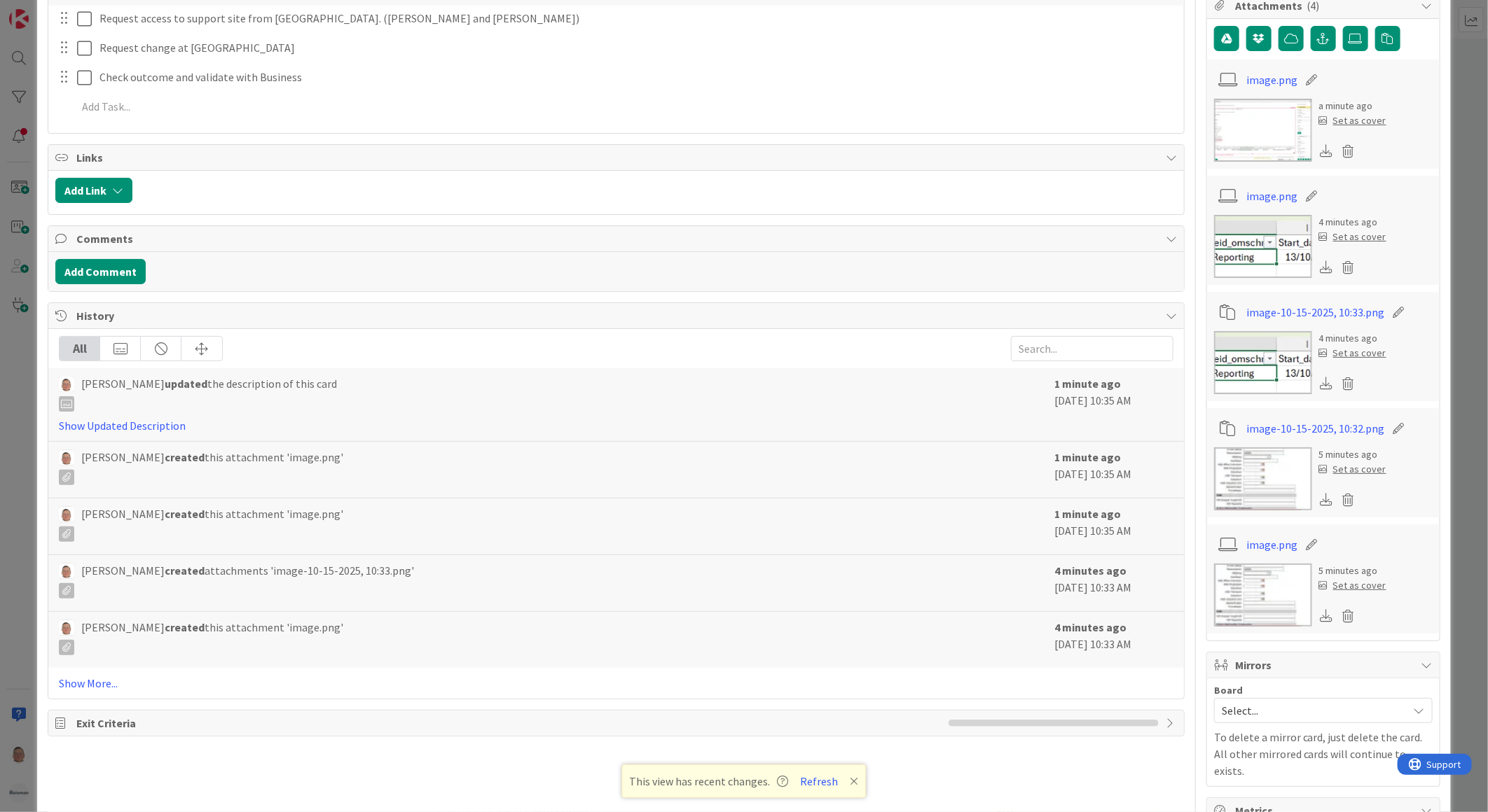
scroll to position [778, 0]
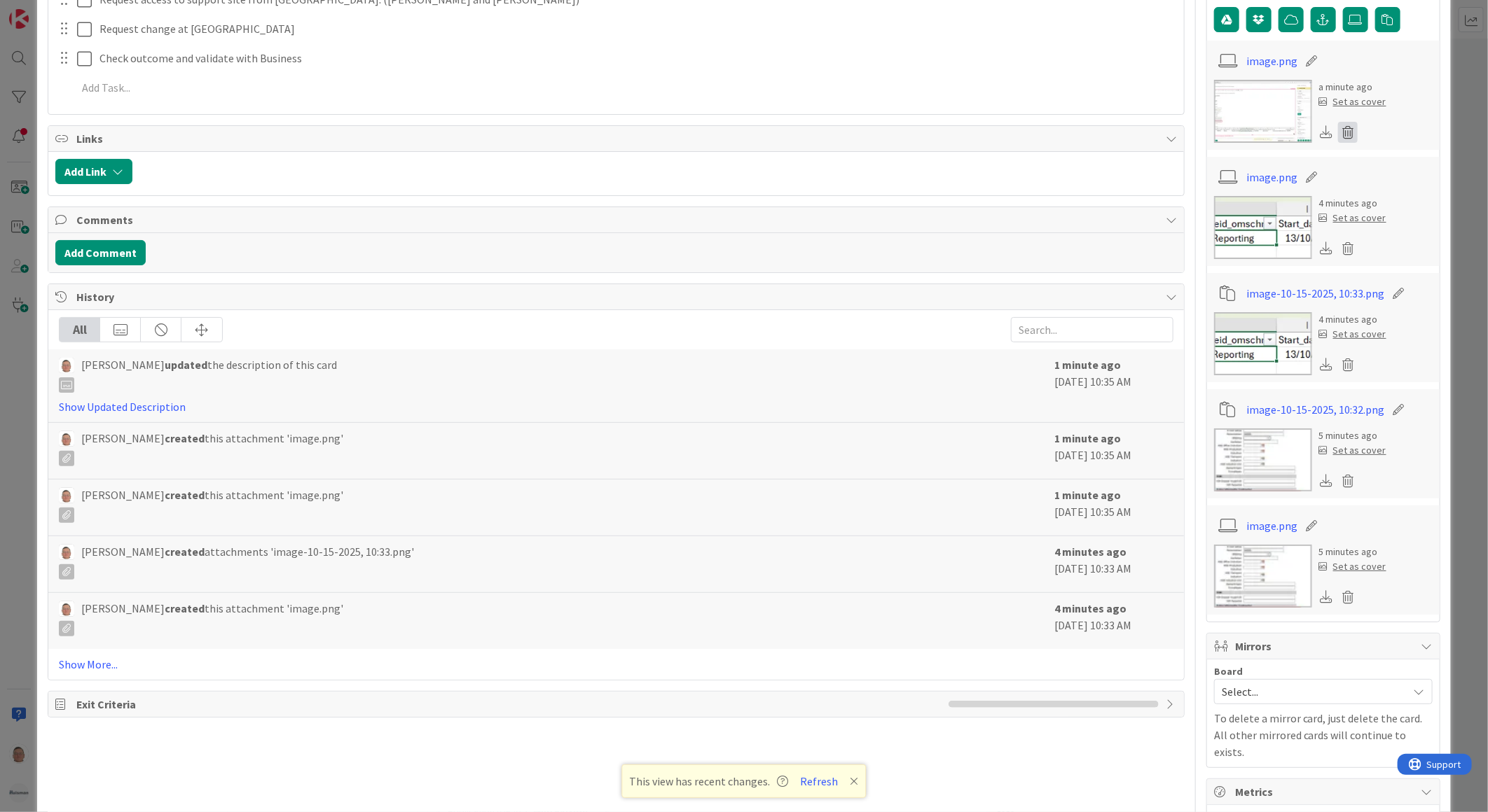
click at [1339, 136] on icon at bounding box center [1348, 132] width 20 height 21
click at [1207, 203] on button "Delete" at bounding box center [1217, 199] width 53 height 25
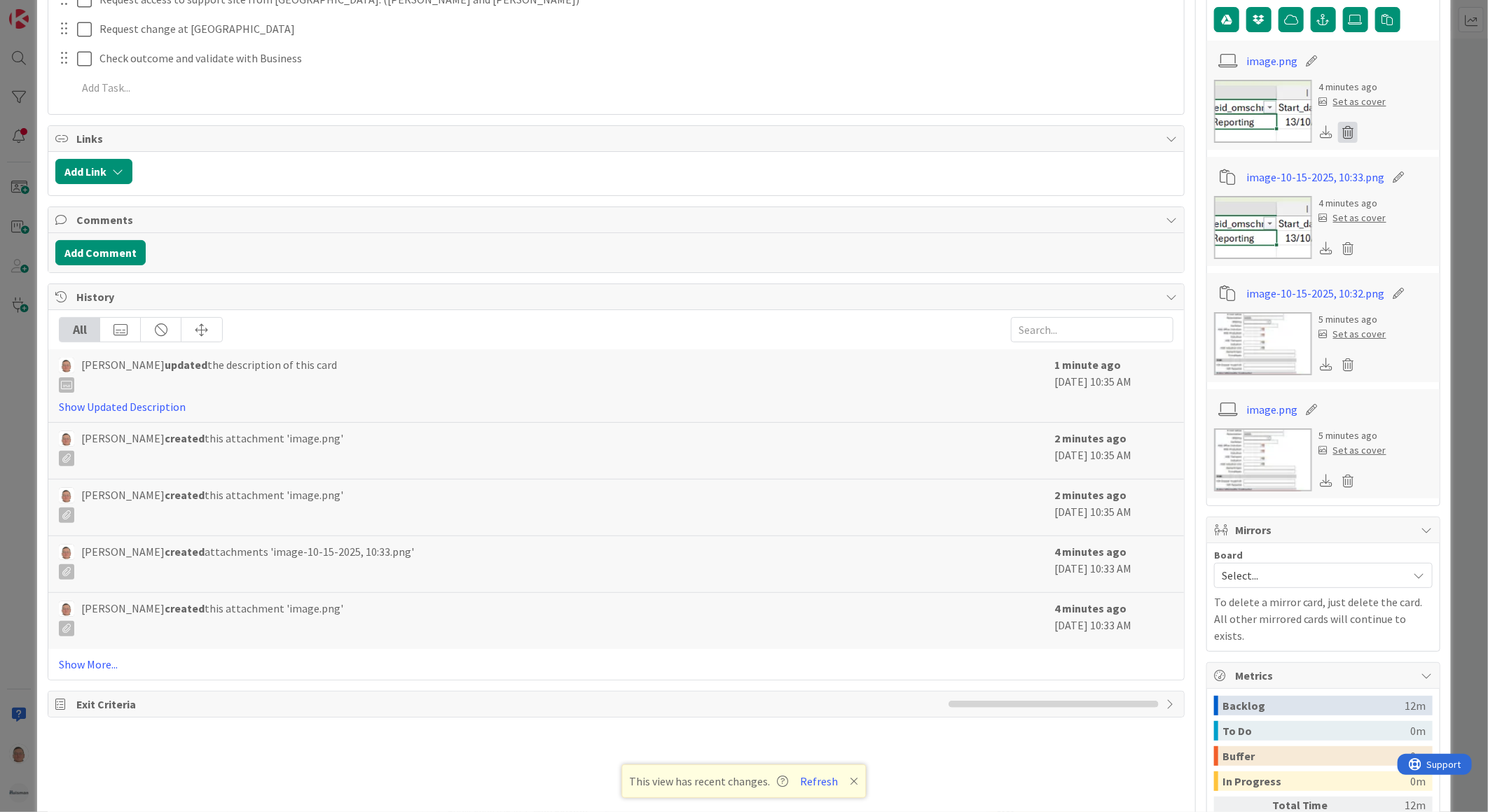
click at [1338, 133] on icon at bounding box center [1348, 132] width 20 height 21
click at [1198, 192] on button "Delete" at bounding box center [1217, 199] width 53 height 25
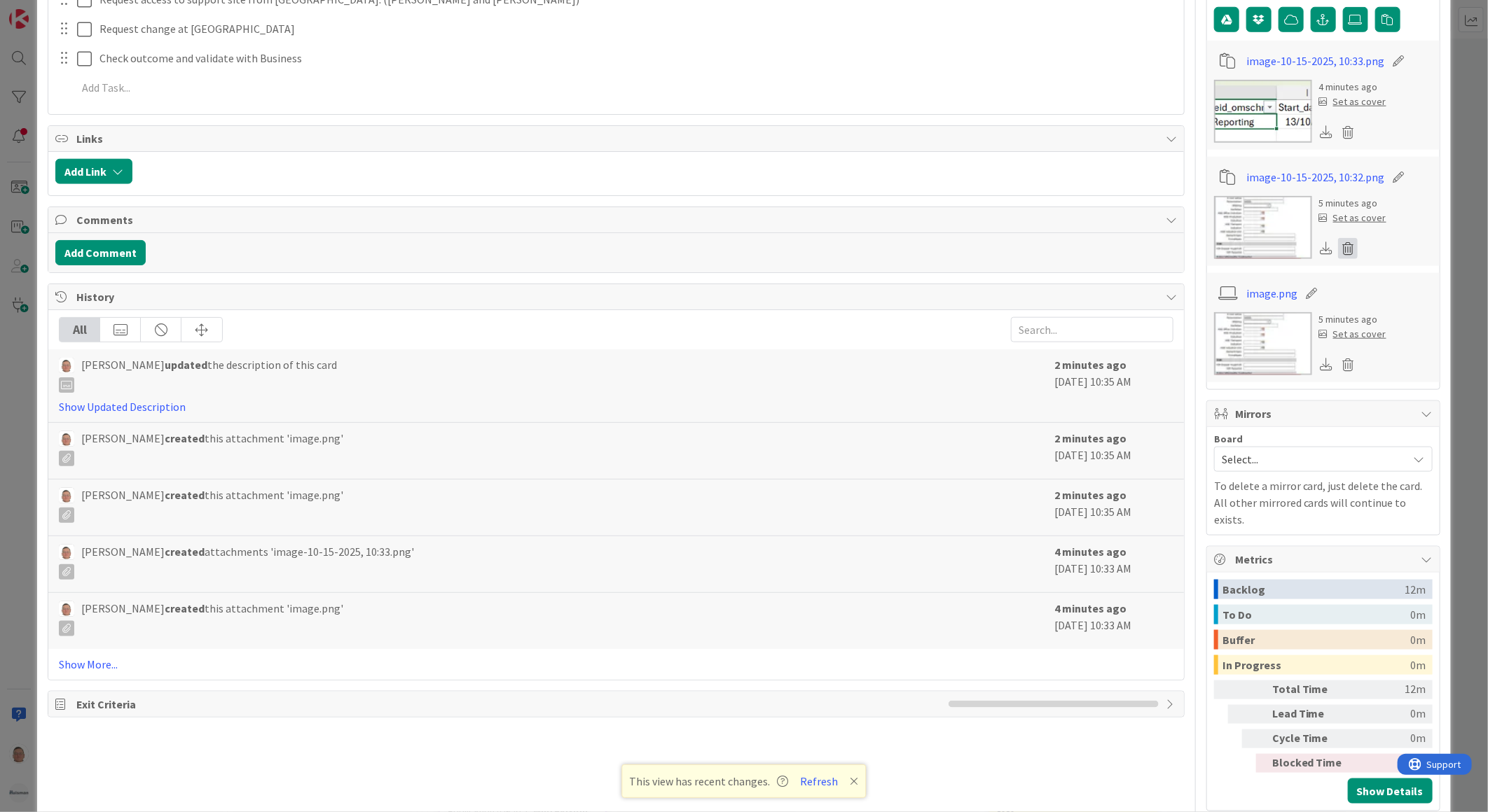
click at [1338, 247] on icon at bounding box center [1348, 248] width 20 height 21
click at [1207, 313] on button "Delete" at bounding box center [1217, 315] width 53 height 25
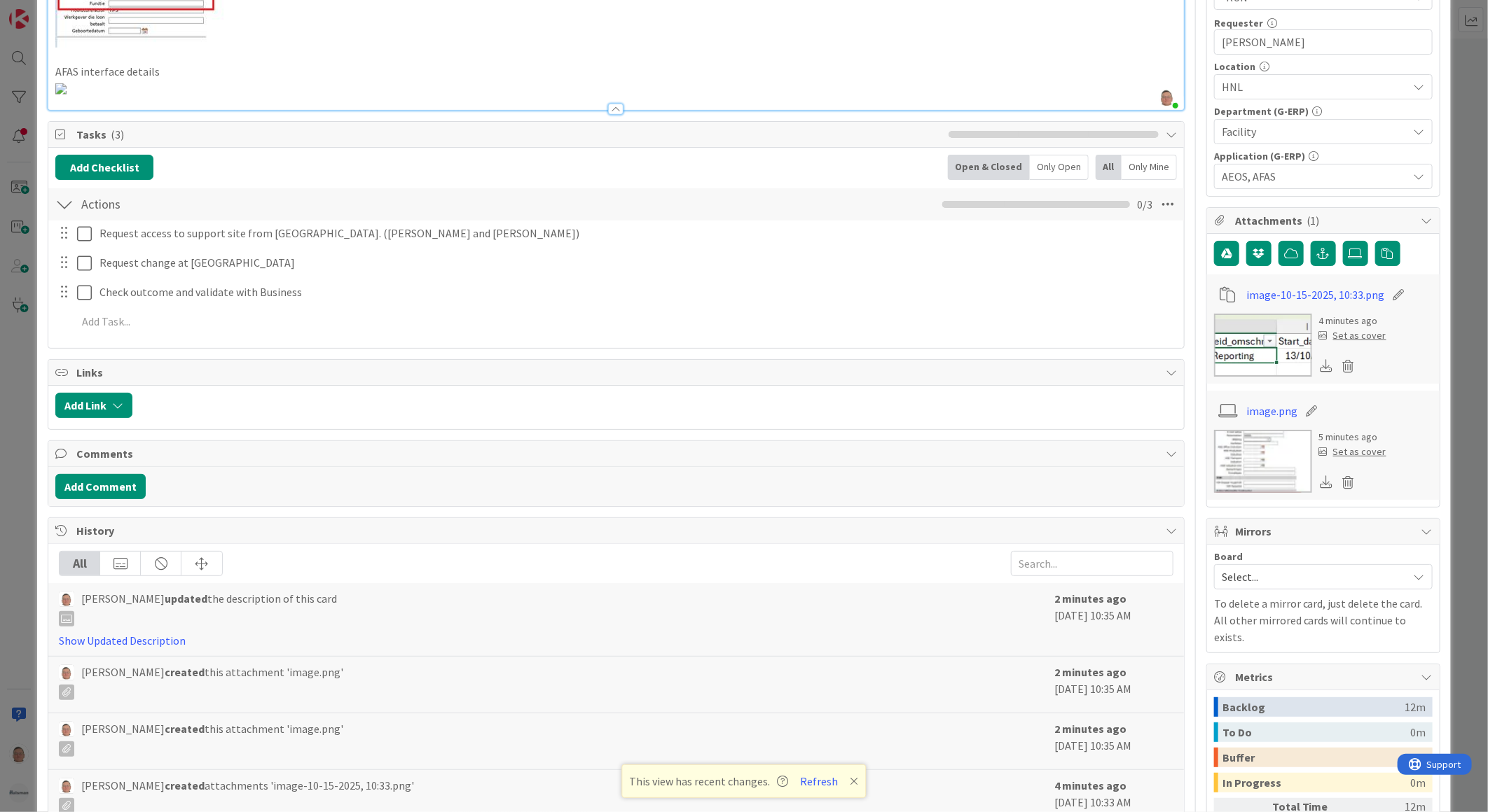
scroll to position [0, 0]
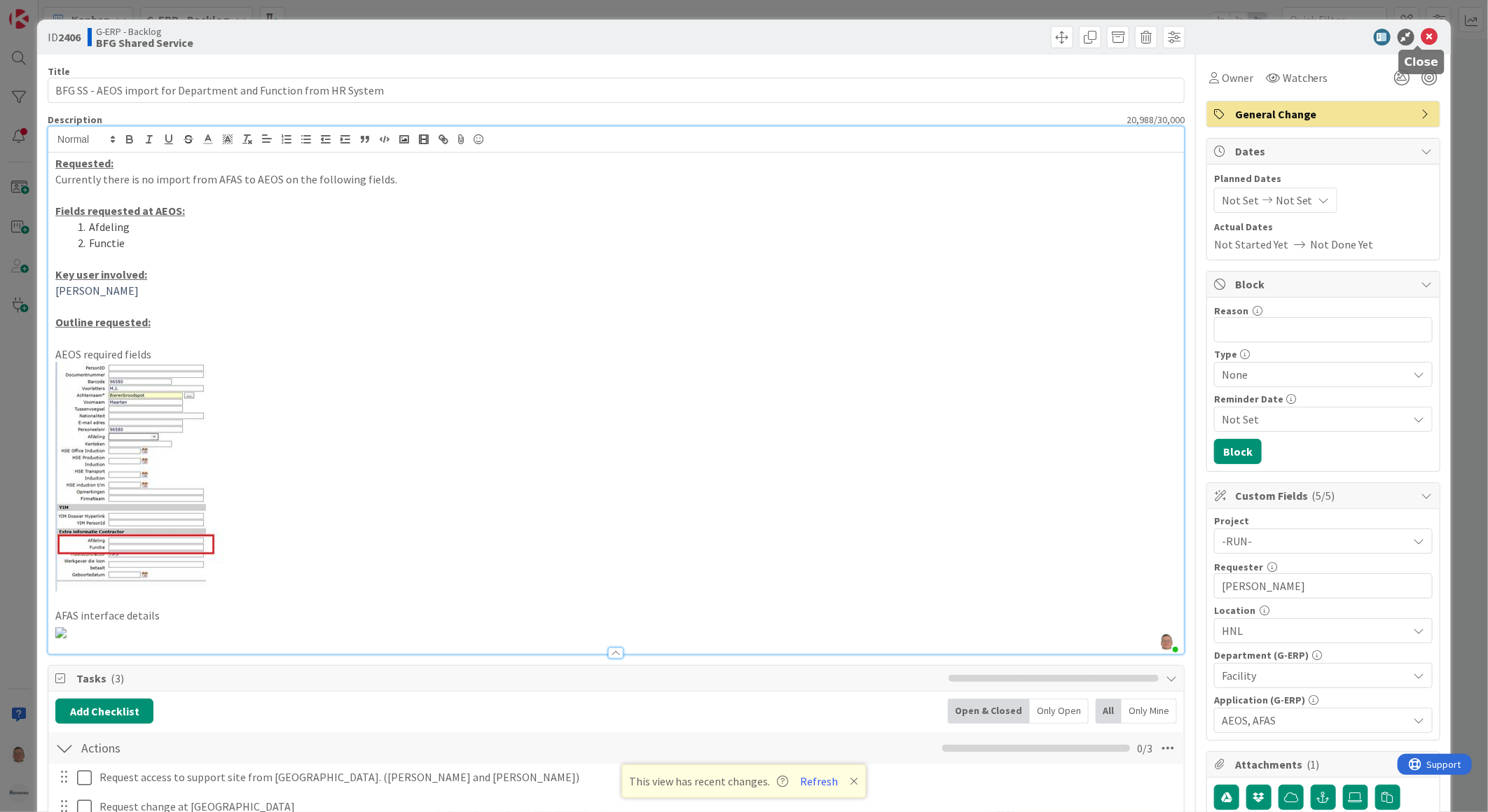
click at [1423, 37] on icon at bounding box center [1429, 37] width 17 height 17
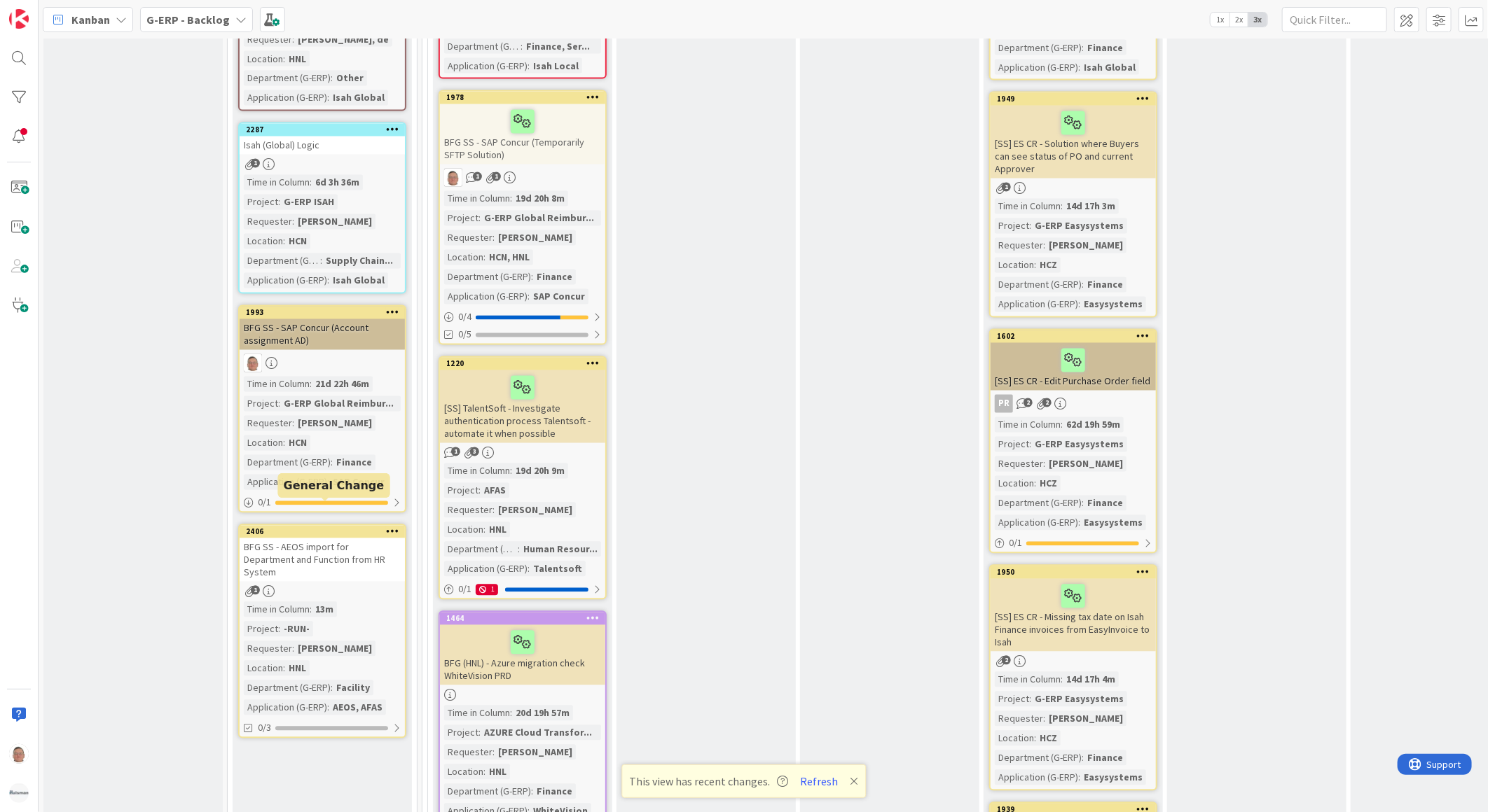
click at [347, 527] on div "2406" at bounding box center [325, 532] width 159 height 10
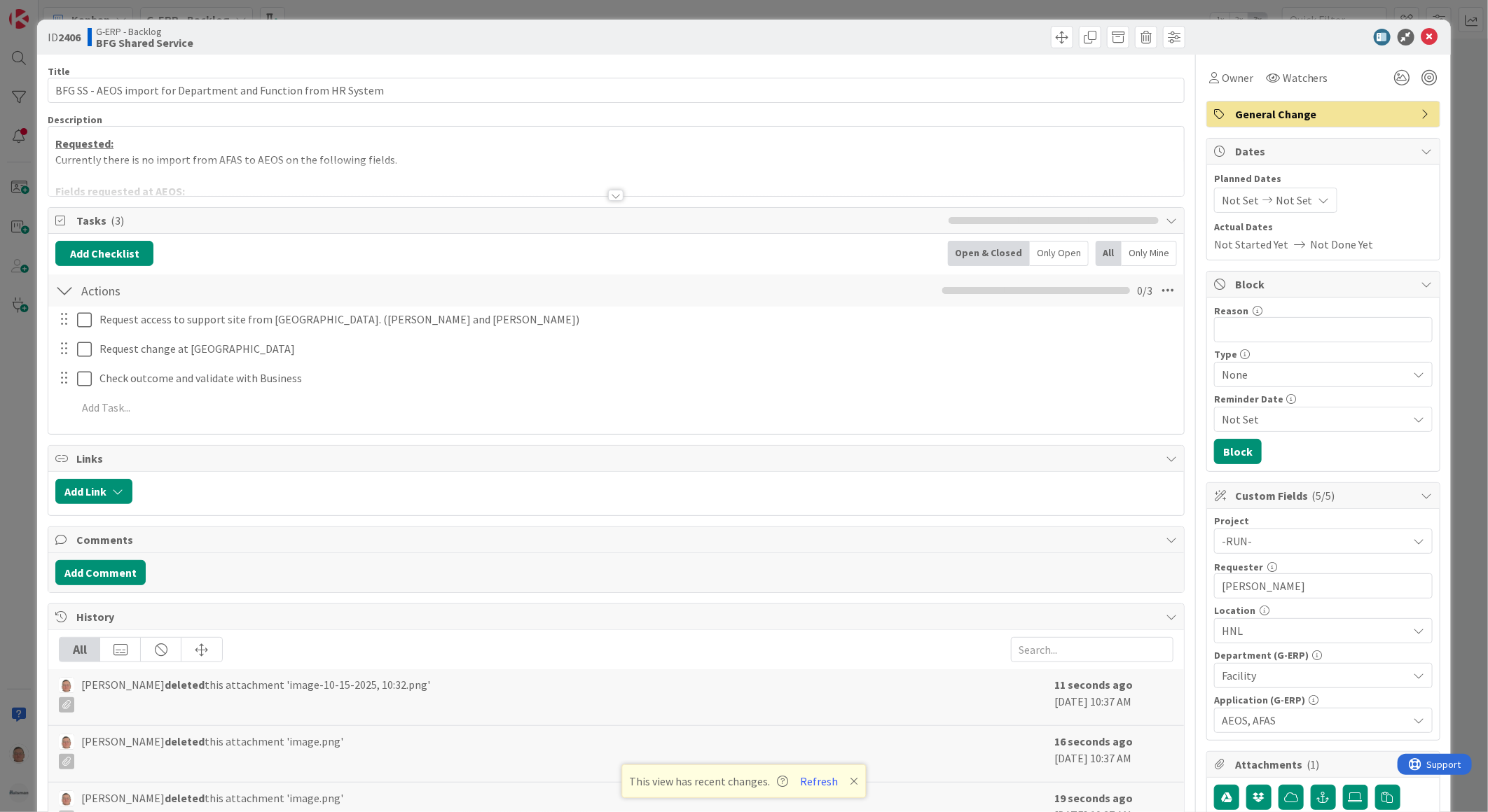
click at [610, 194] on div at bounding box center [616, 194] width 16 height 11
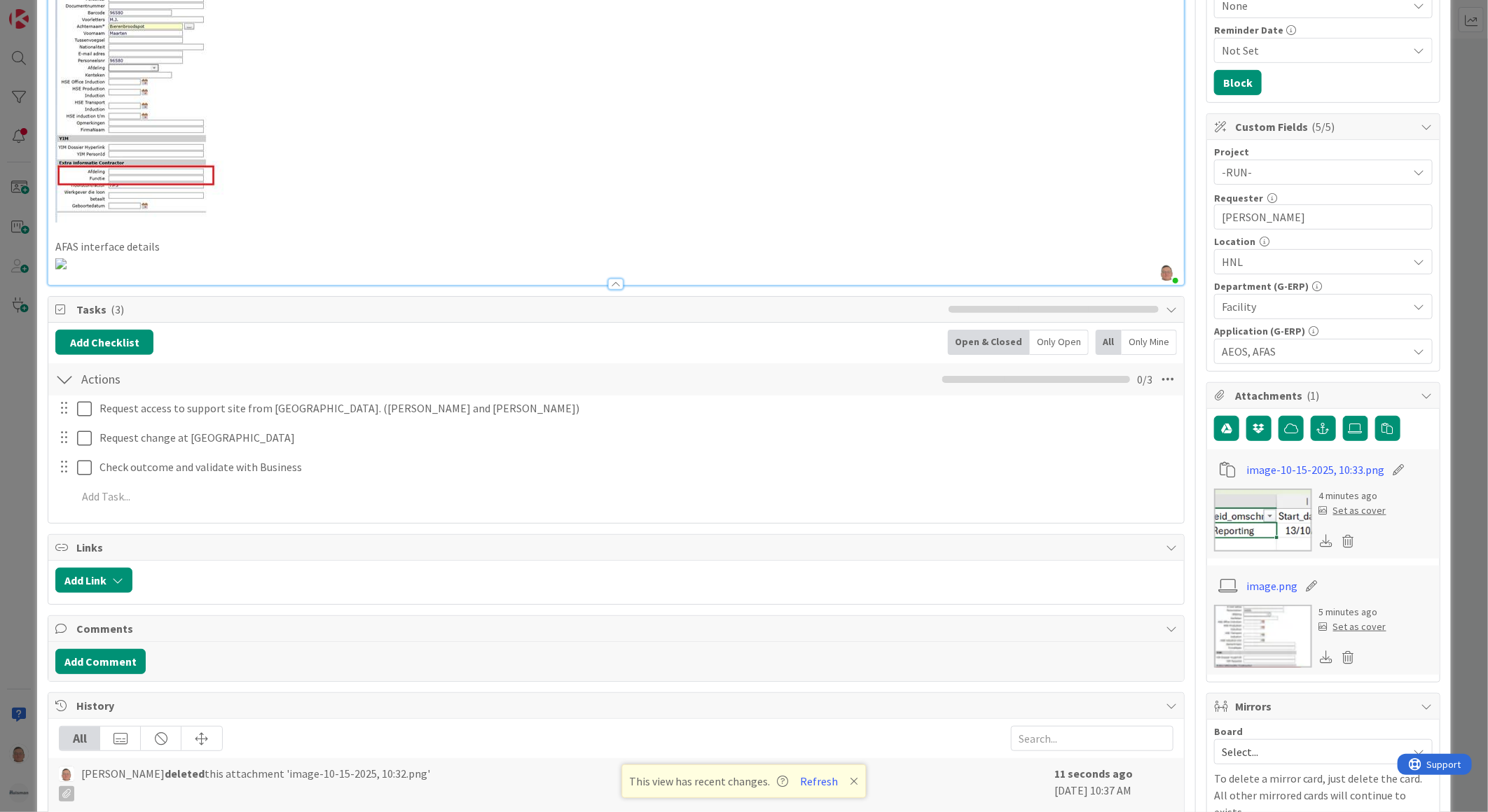
scroll to position [544, 0]
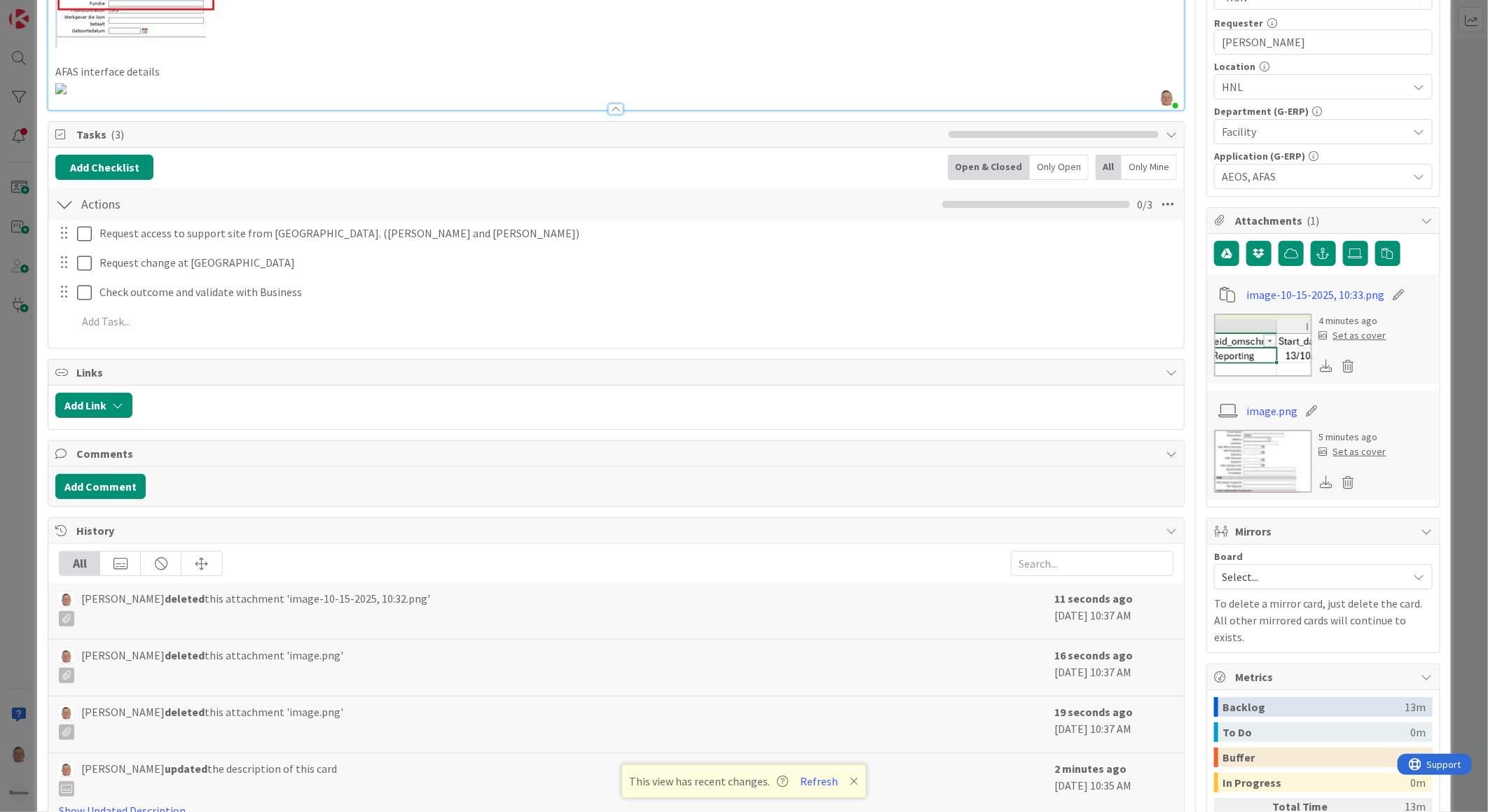
click at [66, 94] on img at bounding box center [61, 88] width 11 height 11
drag, startPoint x: 1037, startPoint y: 194, endPoint x: 766, endPoint y: 268, distance: 280.9
click at [66, 94] on img at bounding box center [61, 88] width 11 height 11
click at [173, 67] on p "AFAS interface details" at bounding box center [616, 71] width 1122 height 16
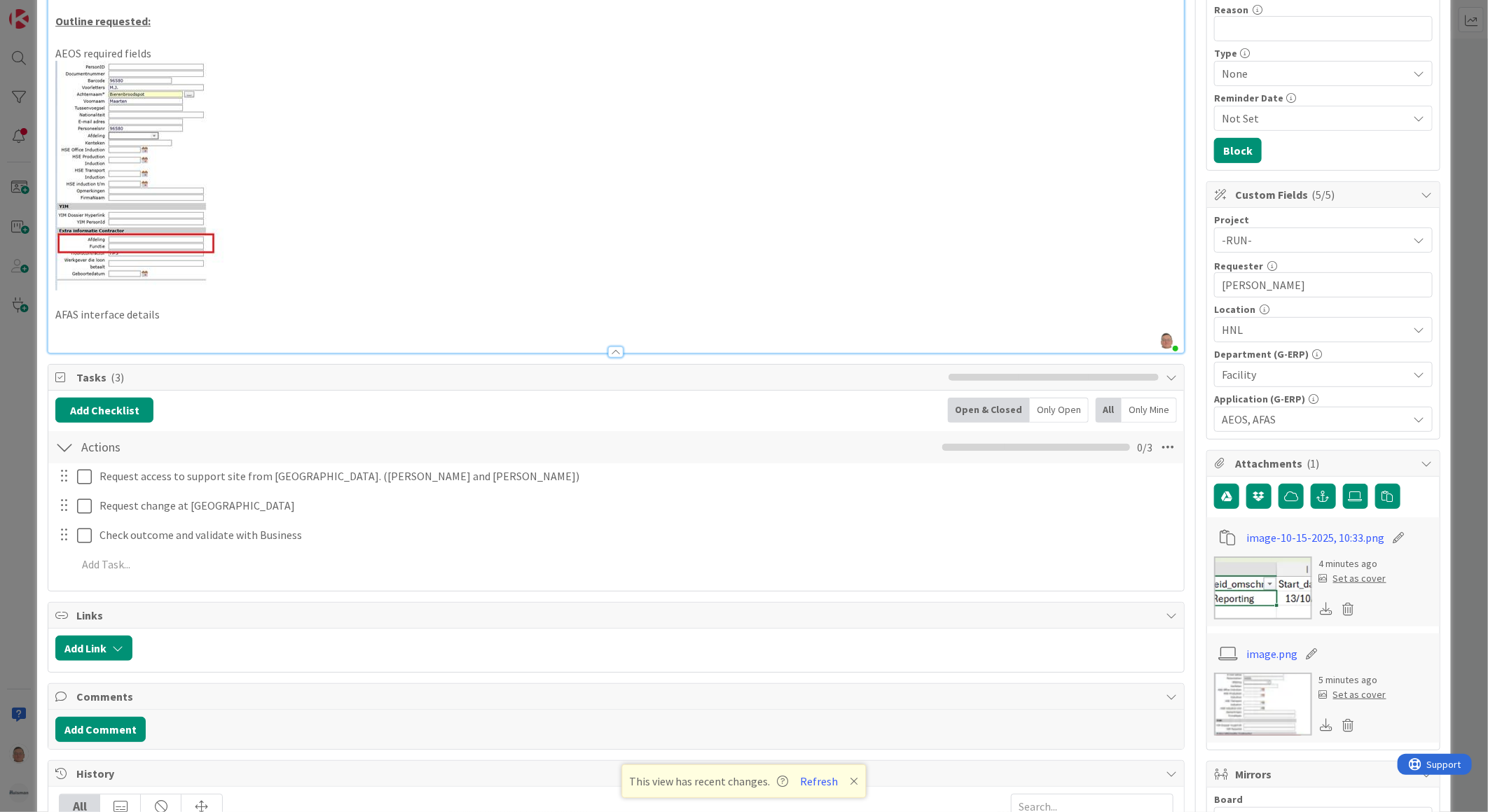
scroll to position [466, 0]
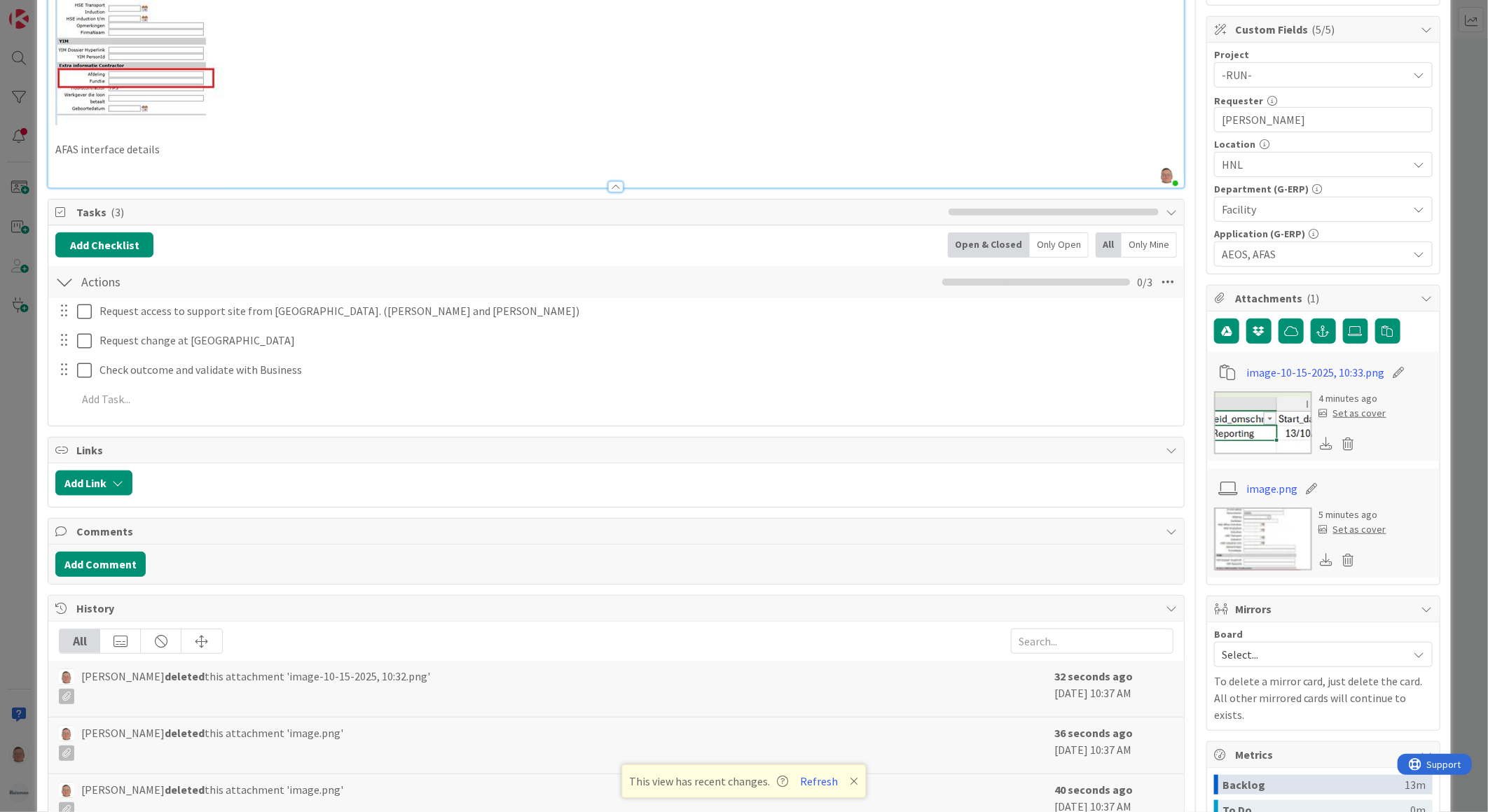
click at [77, 167] on p at bounding box center [616, 166] width 1122 height 16
click at [156, 163] on p at bounding box center [616, 166] width 1122 height 16
click at [142, 152] on p "AFAS interface details" at bounding box center [616, 150] width 1122 height 16
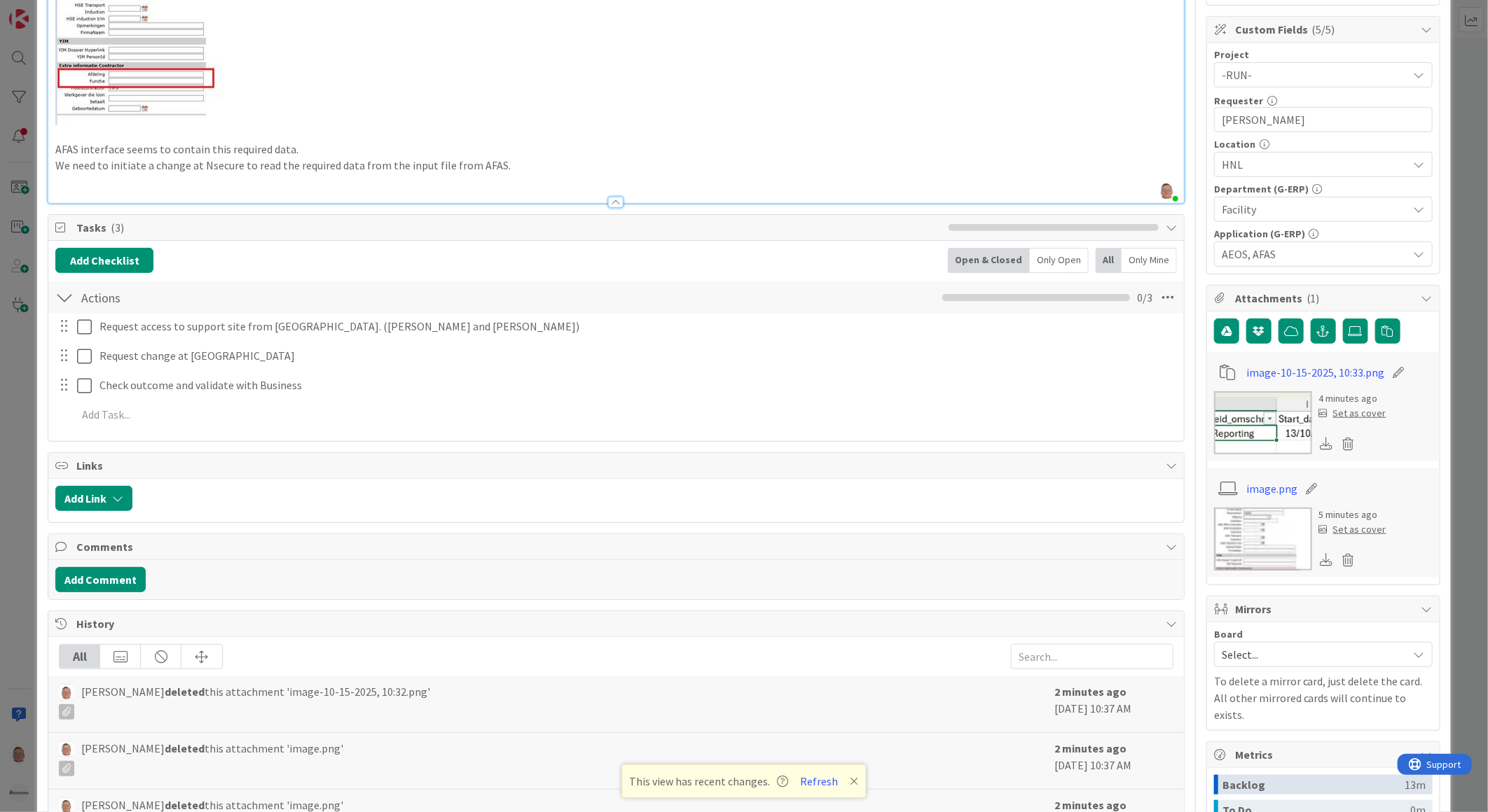
click at [752, 179] on p at bounding box center [616, 181] width 1122 height 16
click at [1317, 332] on icon "button" at bounding box center [1323, 330] width 13 height 11
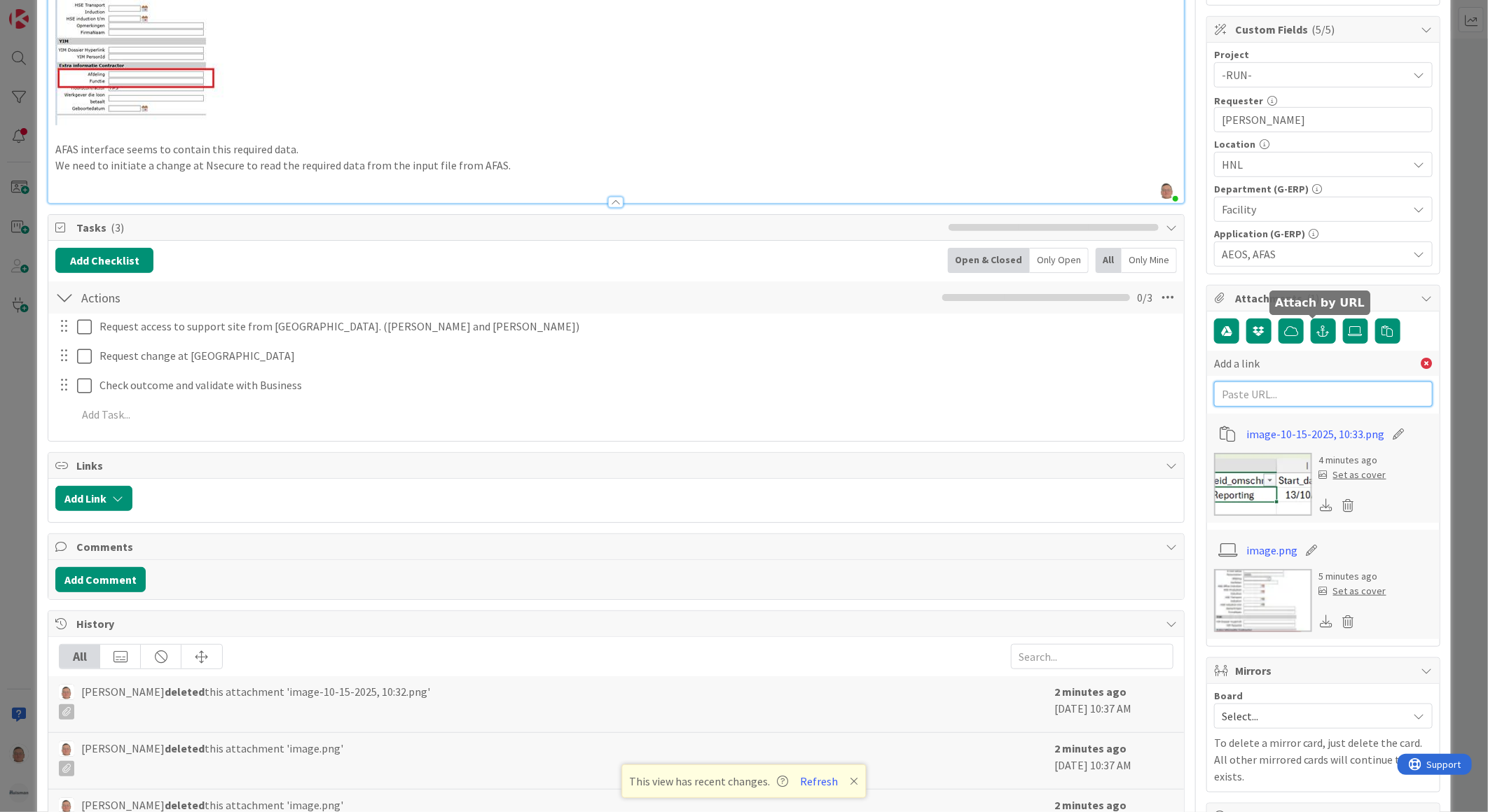
click at [1248, 394] on input "text" at bounding box center [1323, 394] width 218 height 25
paste input "https://huisman-smartit.onbmc.com/smartit/app/#/request/AGGCWHPRDIG1CATDF1UNTDF…"
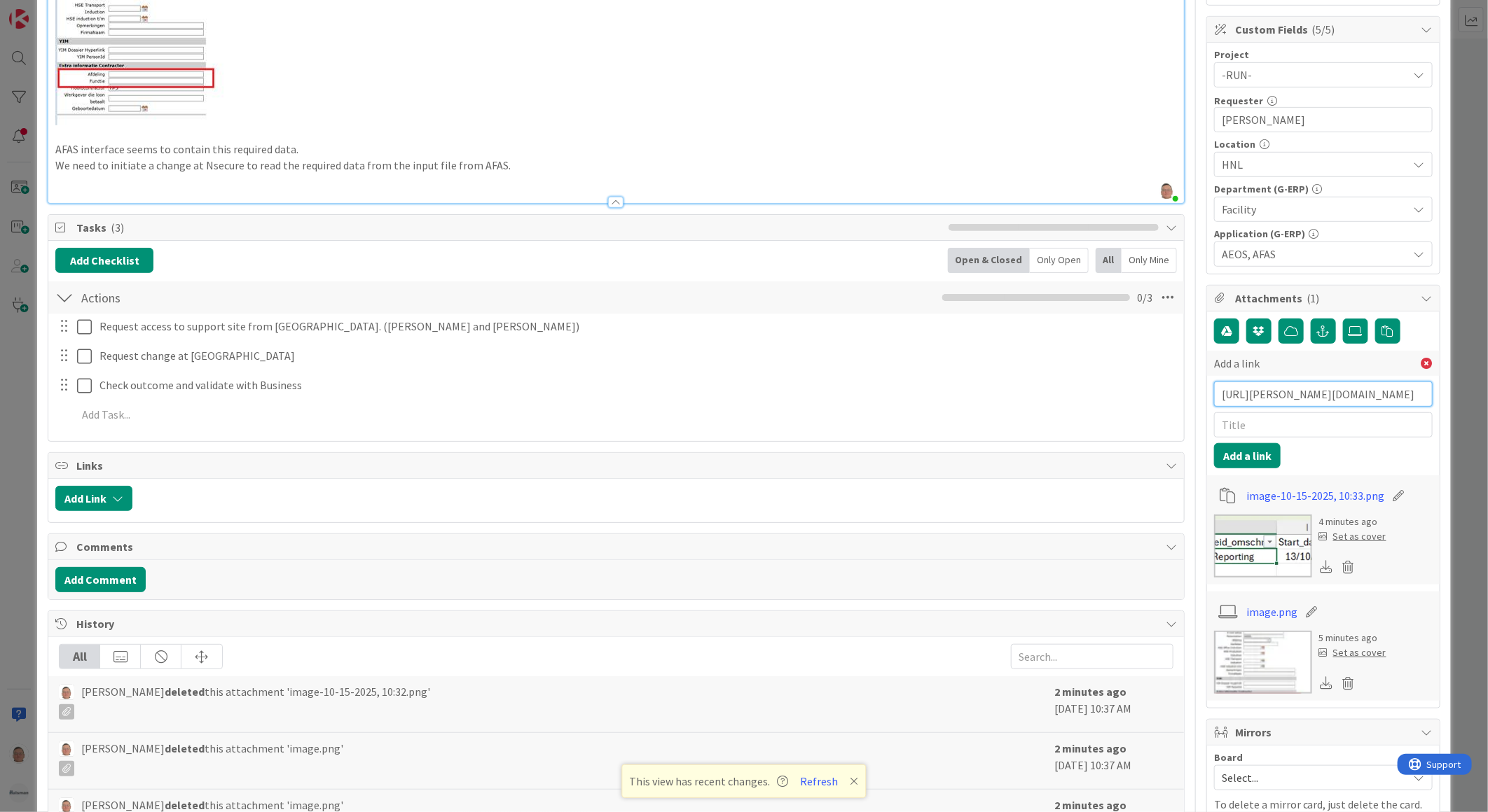
scroll to position [0, 271]
type input "https://huisman-smartit.onbmc.com/smartit/app/#/request/AGGCWHPRDIG1CATDF1UNTDF…"
click at [1238, 427] on input "text" at bounding box center [1323, 424] width 218 height 25
type input "BMC request that initiated this change"
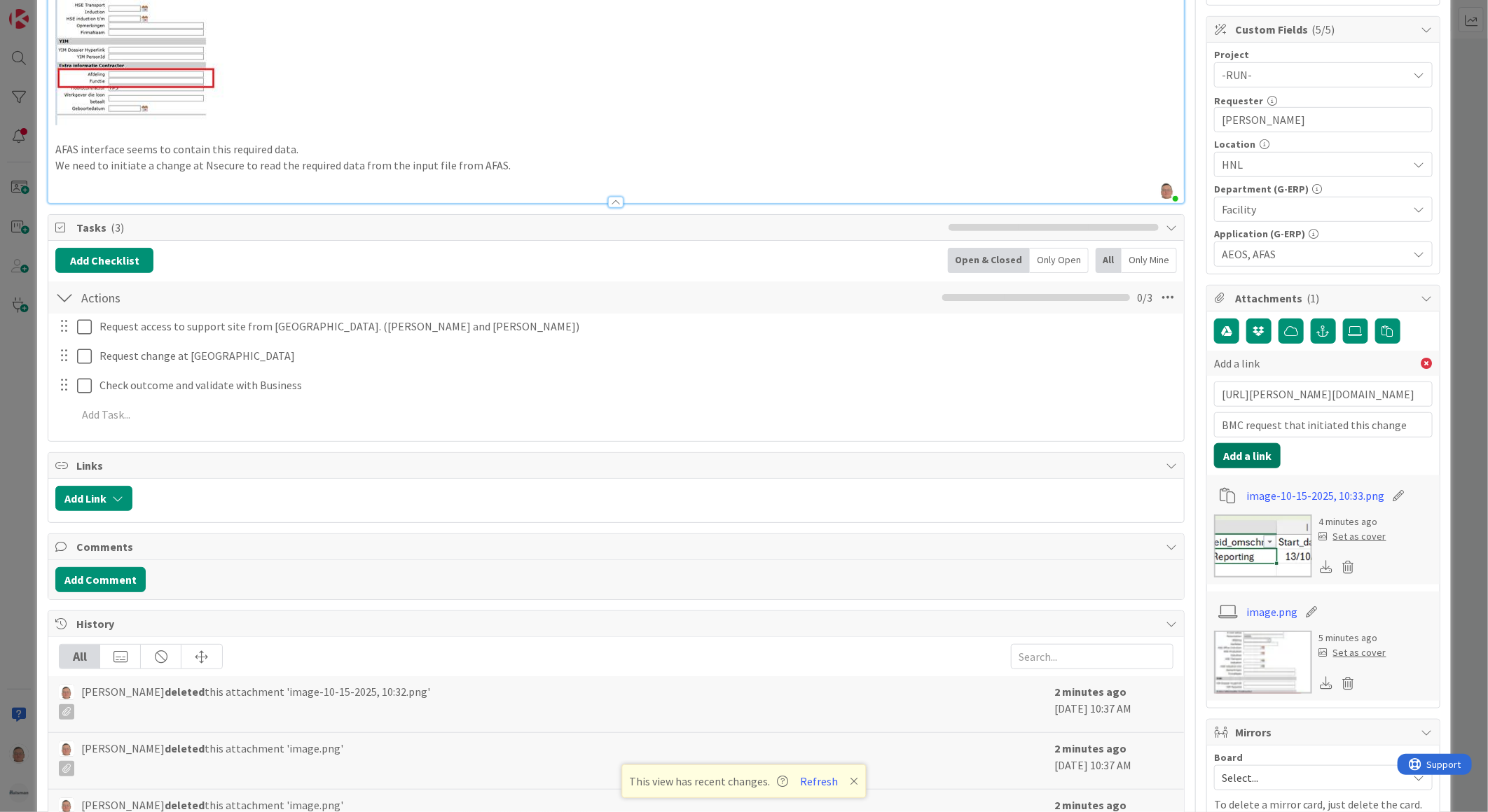
click at [1231, 459] on button "Add a link" at bounding box center [1247, 455] width 66 height 25
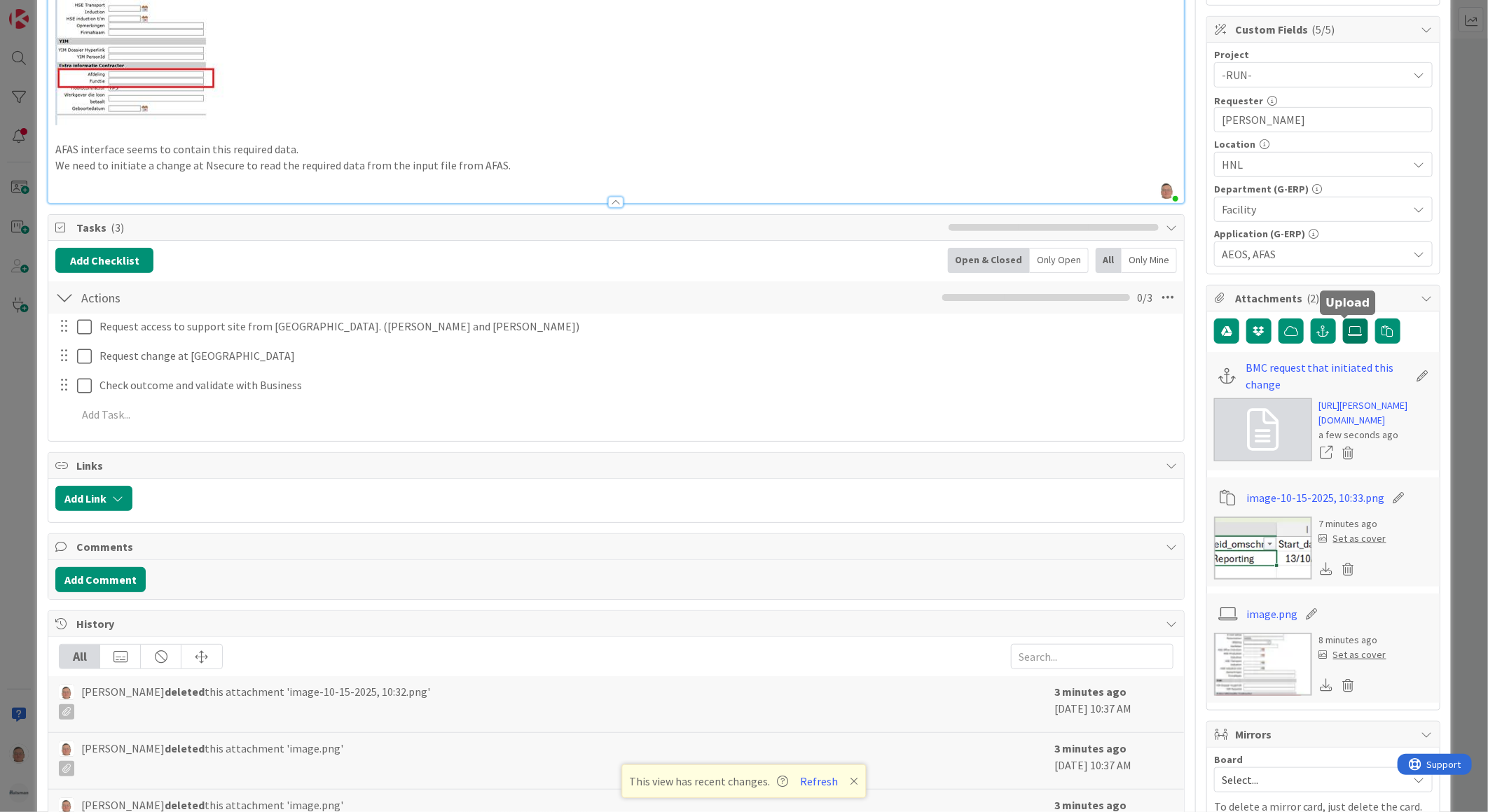
click at [1350, 329] on icon at bounding box center [1355, 330] width 14 height 11
click at [1343, 318] on input "file" at bounding box center [1343, 318] width 0 height 0
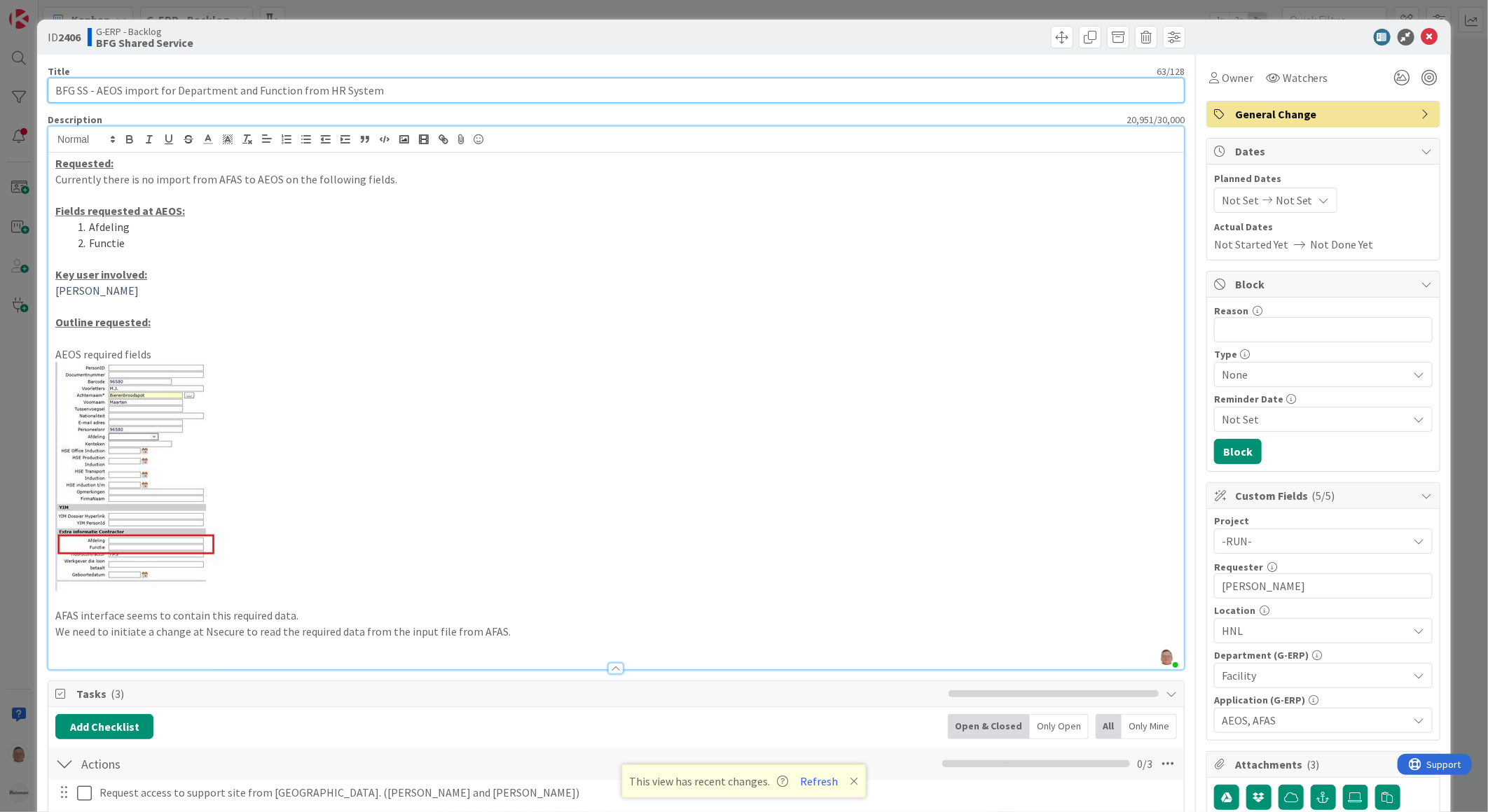
click at [392, 88] on input "BFG SS - AEOS import for Department and Function from HR System" at bounding box center [616, 89] width 1137 height 25
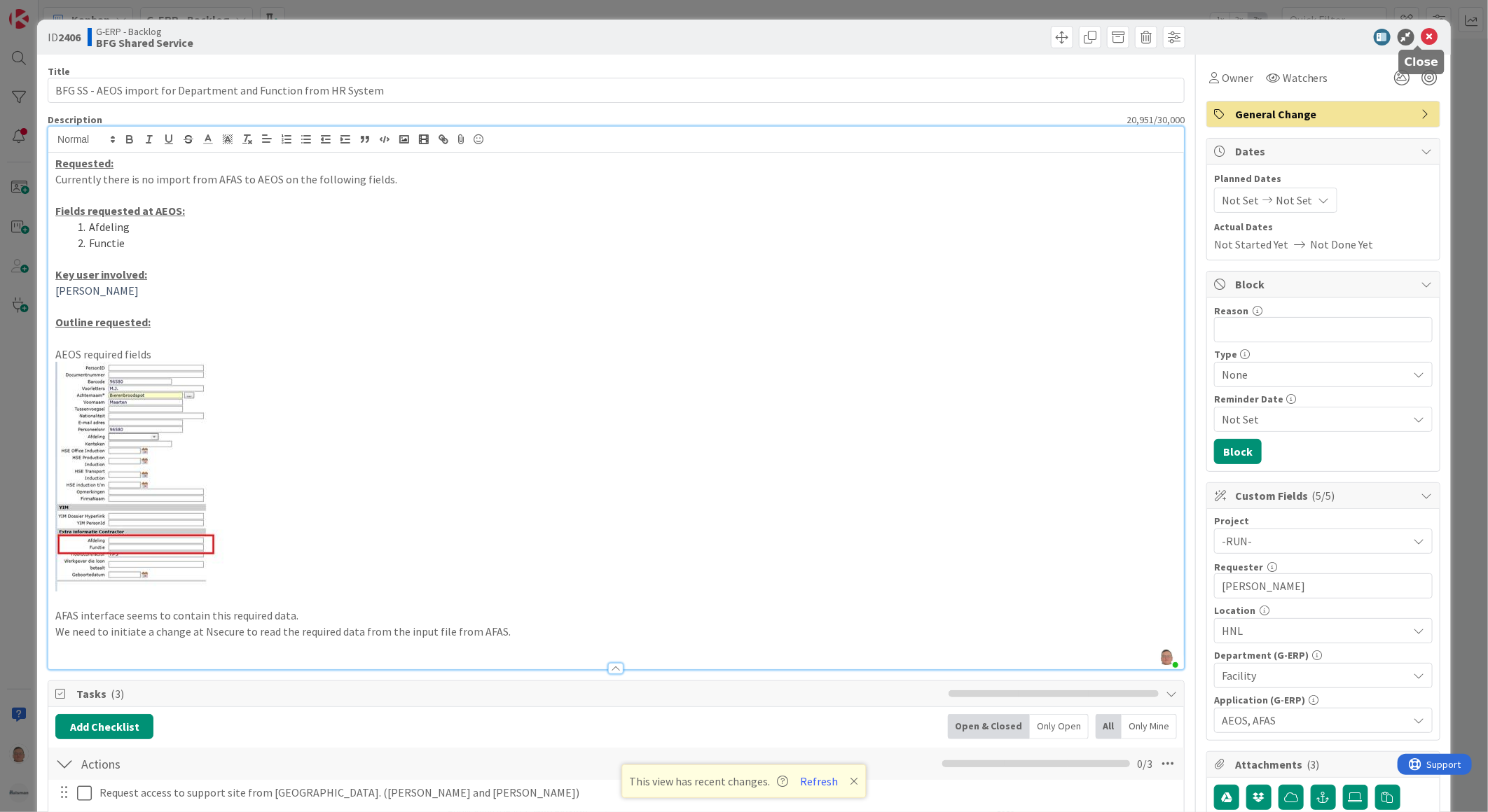
click at [1422, 31] on icon at bounding box center [1429, 37] width 17 height 17
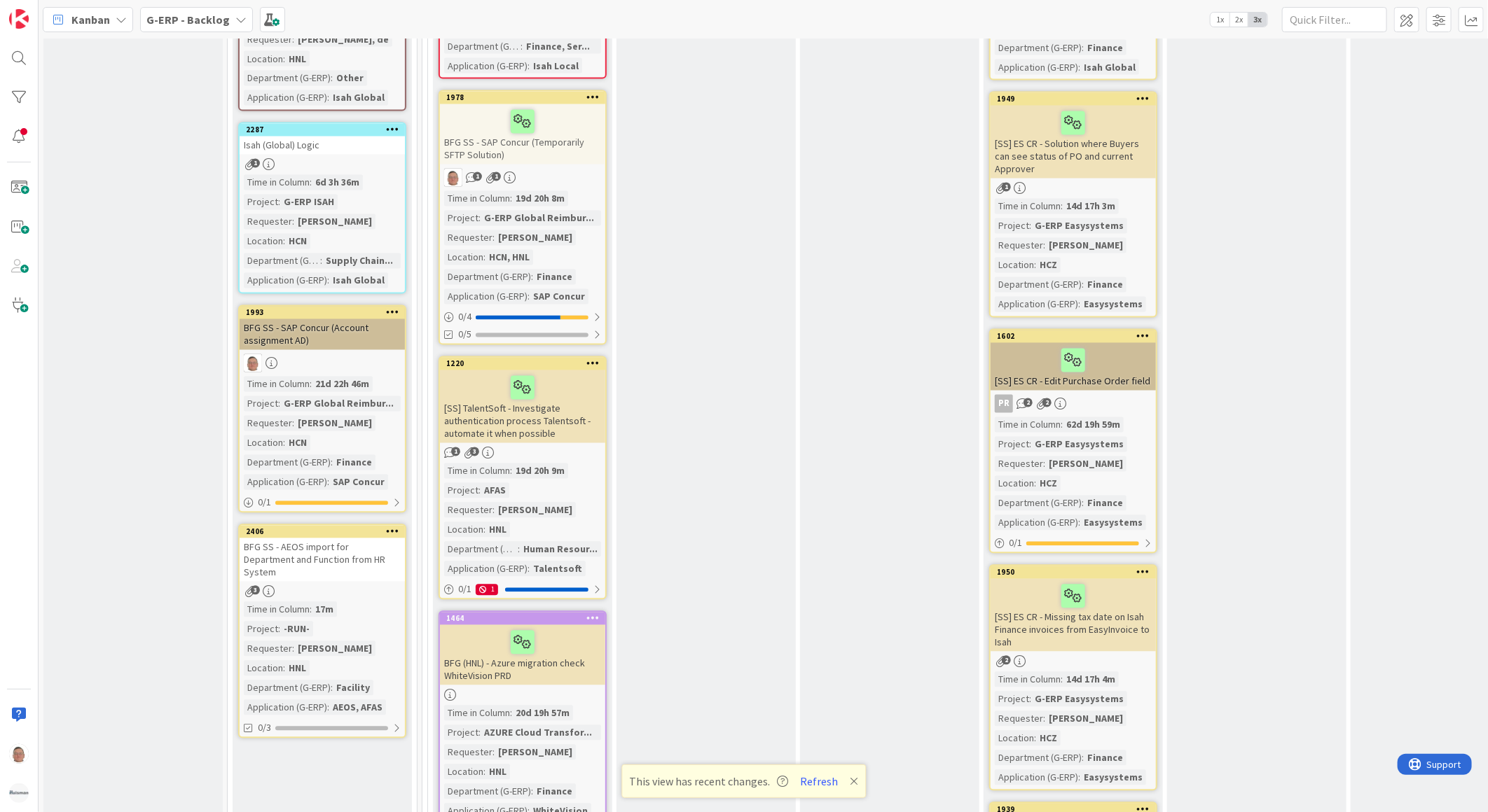
click at [391, 526] on icon at bounding box center [392, 531] width 13 height 10
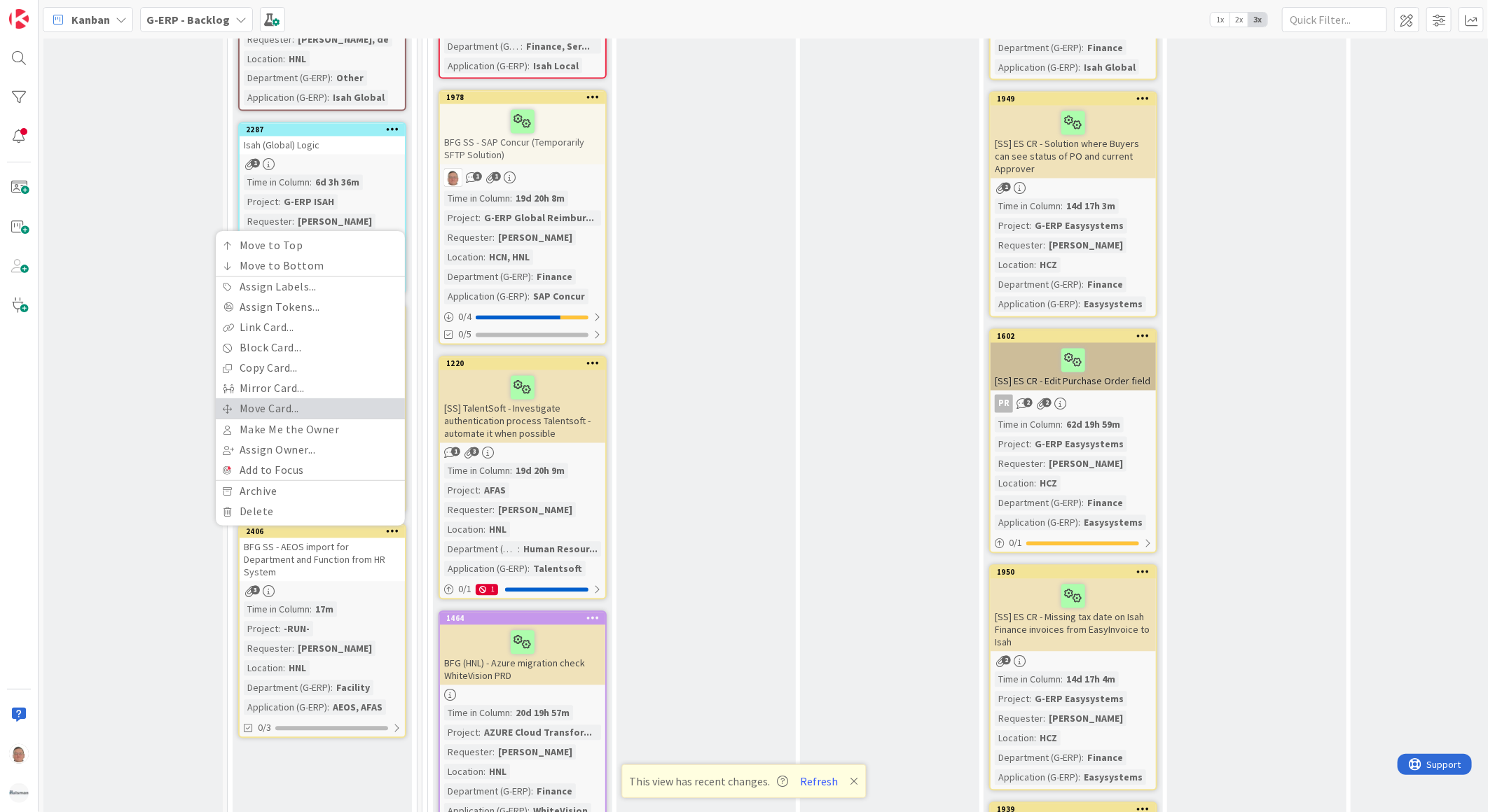
click at [288, 399] on link "Move Card..." at bounding box center [310, 408] width 189 height 20
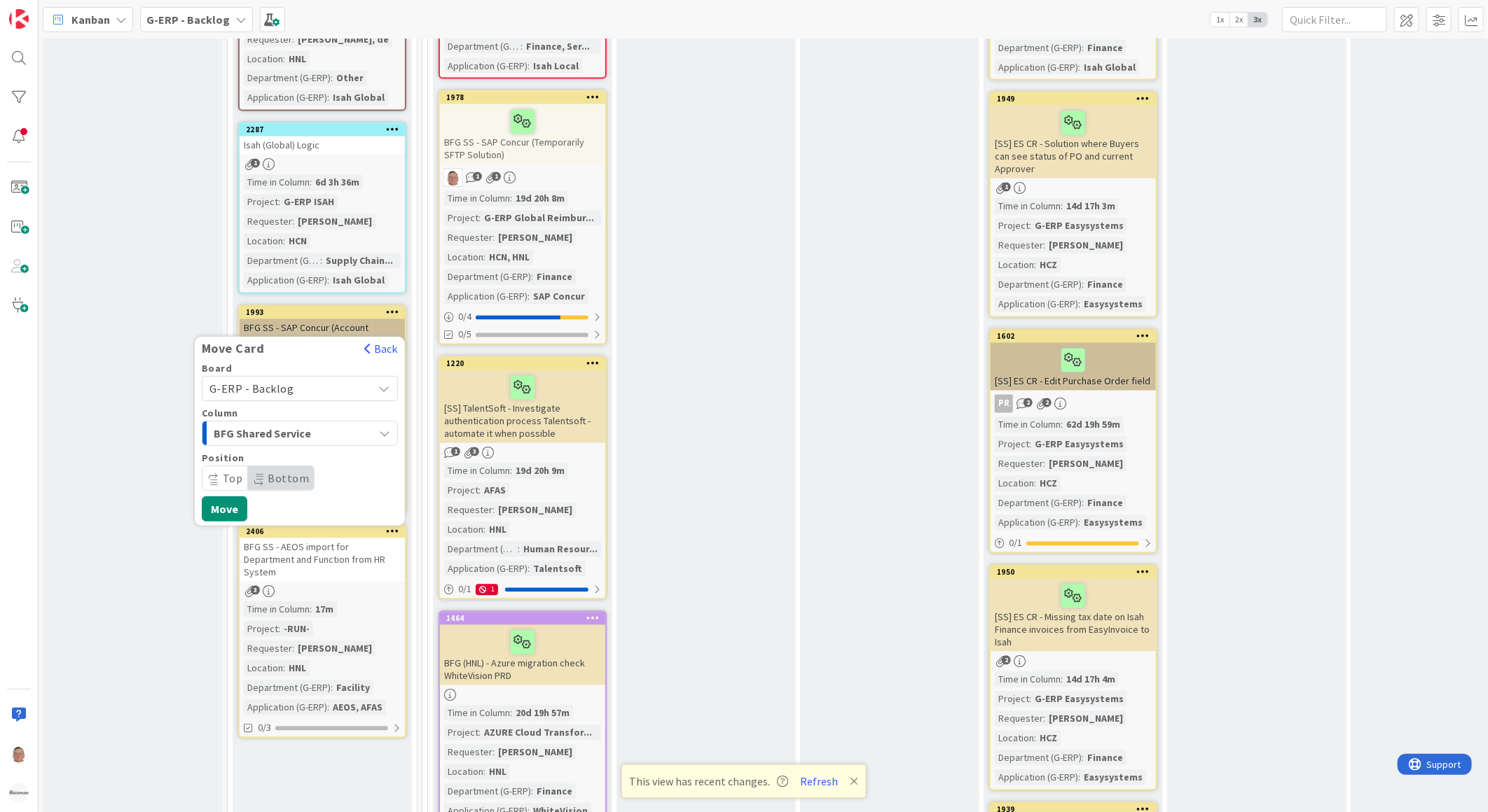
click at [304, 379] on span "G-ERP - Backlog" at bounding box center [288, 389] width 157 height 20
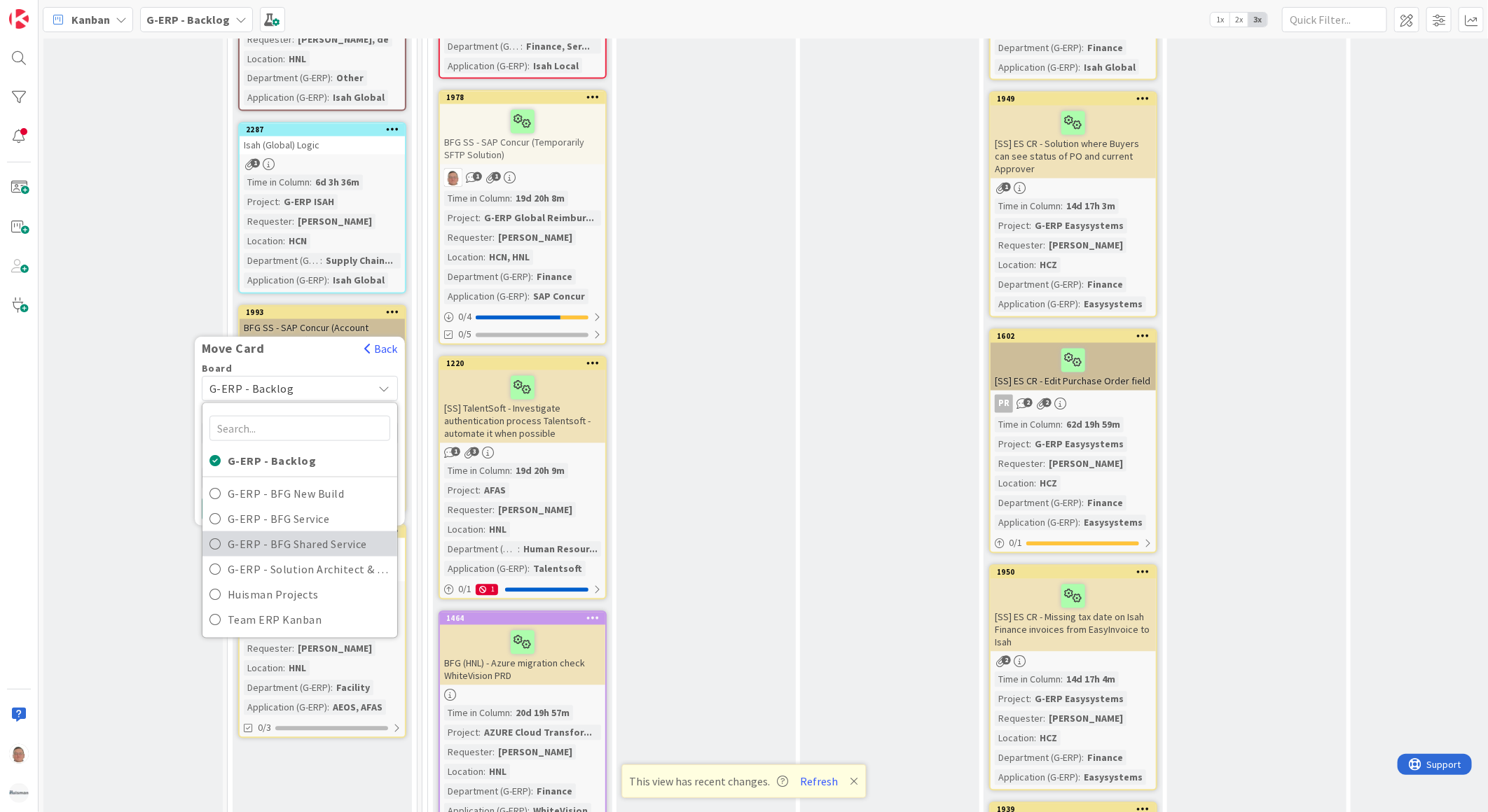
click at [320, 533] on span "G-ERP - BFG Shared Service" at bounding box center [310, 543] width 163 height 21
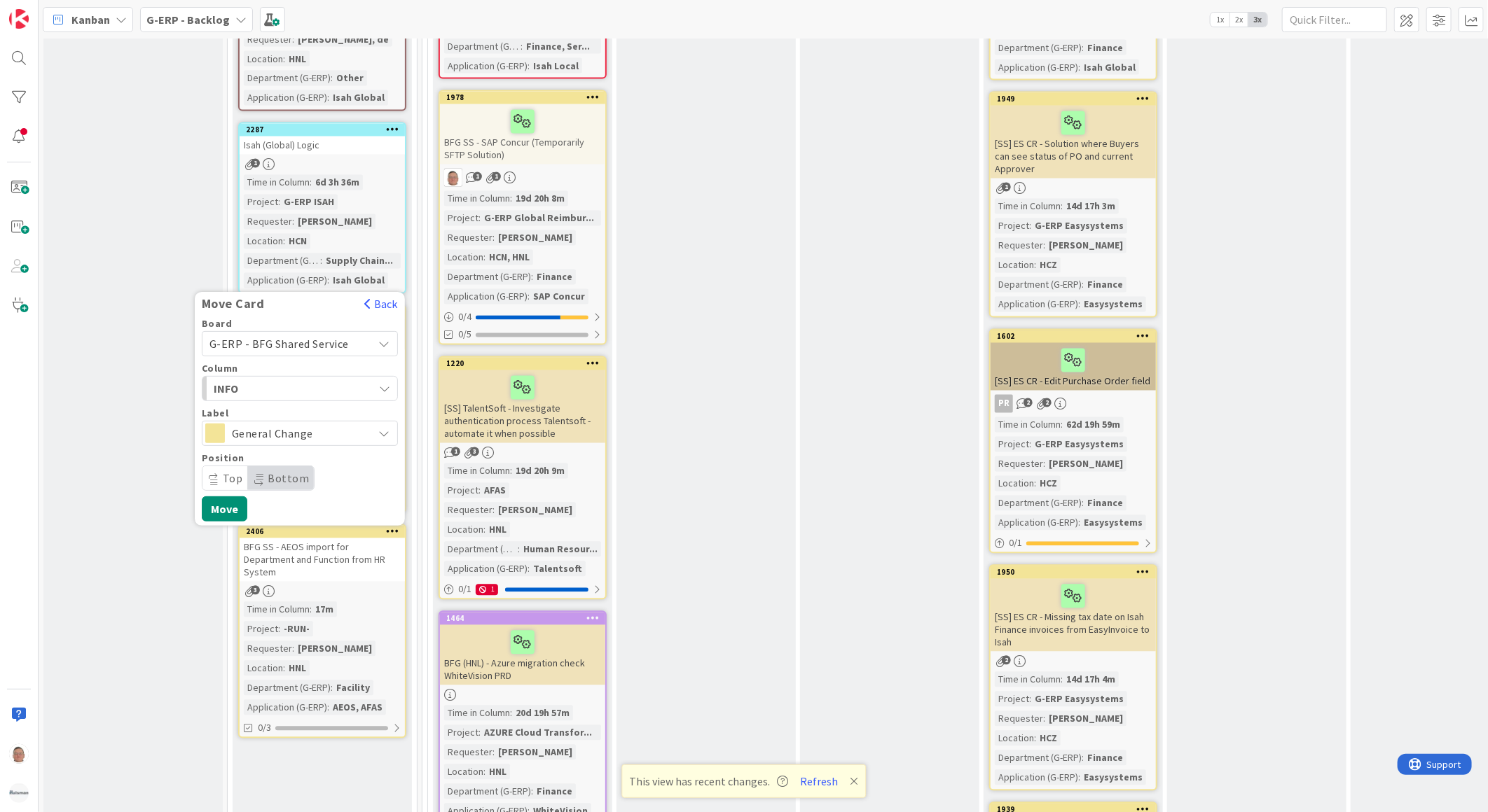
click at [288, 380] on span "INFO" at bounding box center [266, 389] width 105 height 18
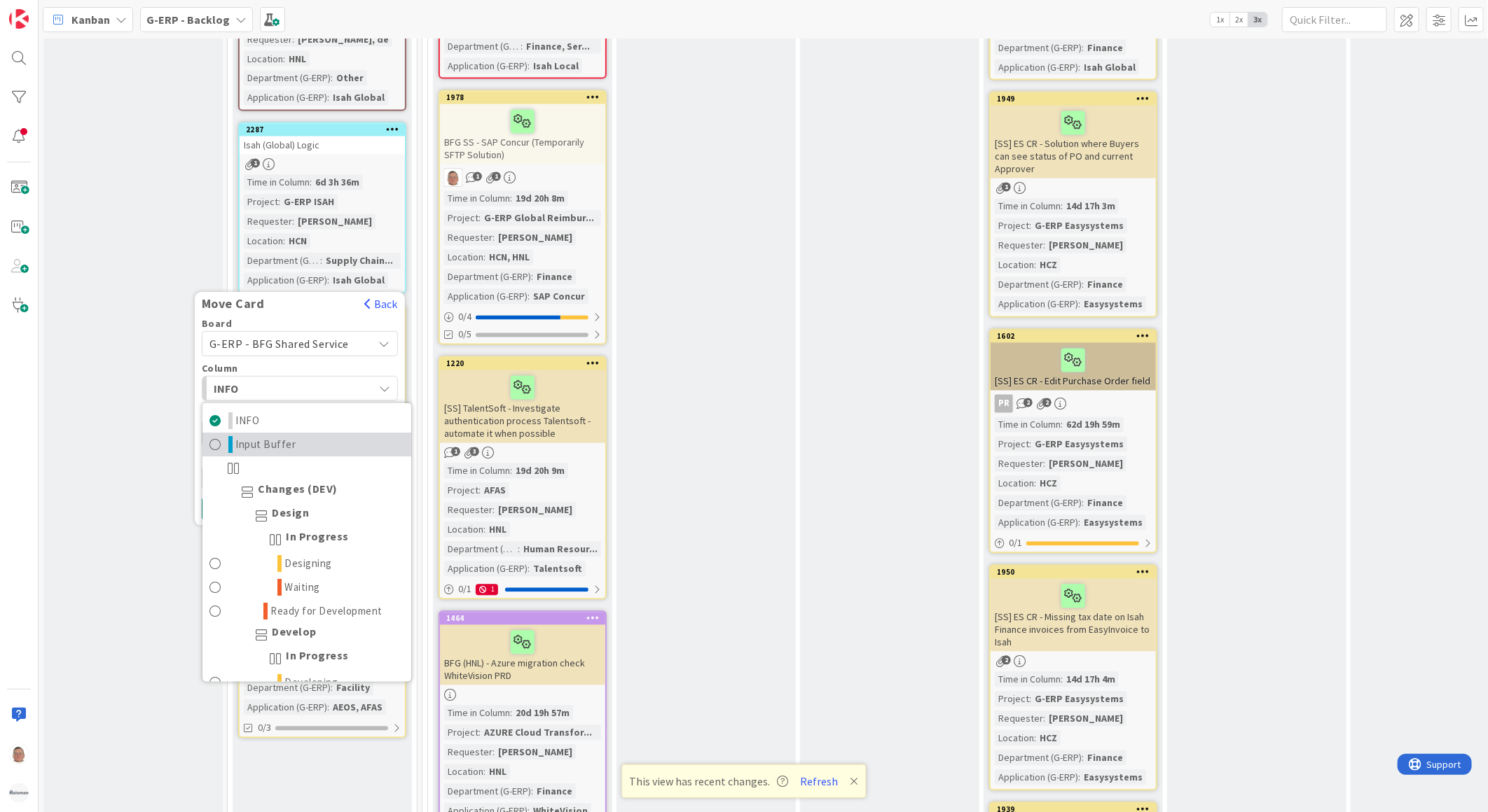
click at [277, 436] on span "Input Buffer" at bounding box center [266, 444] width 61 height 17
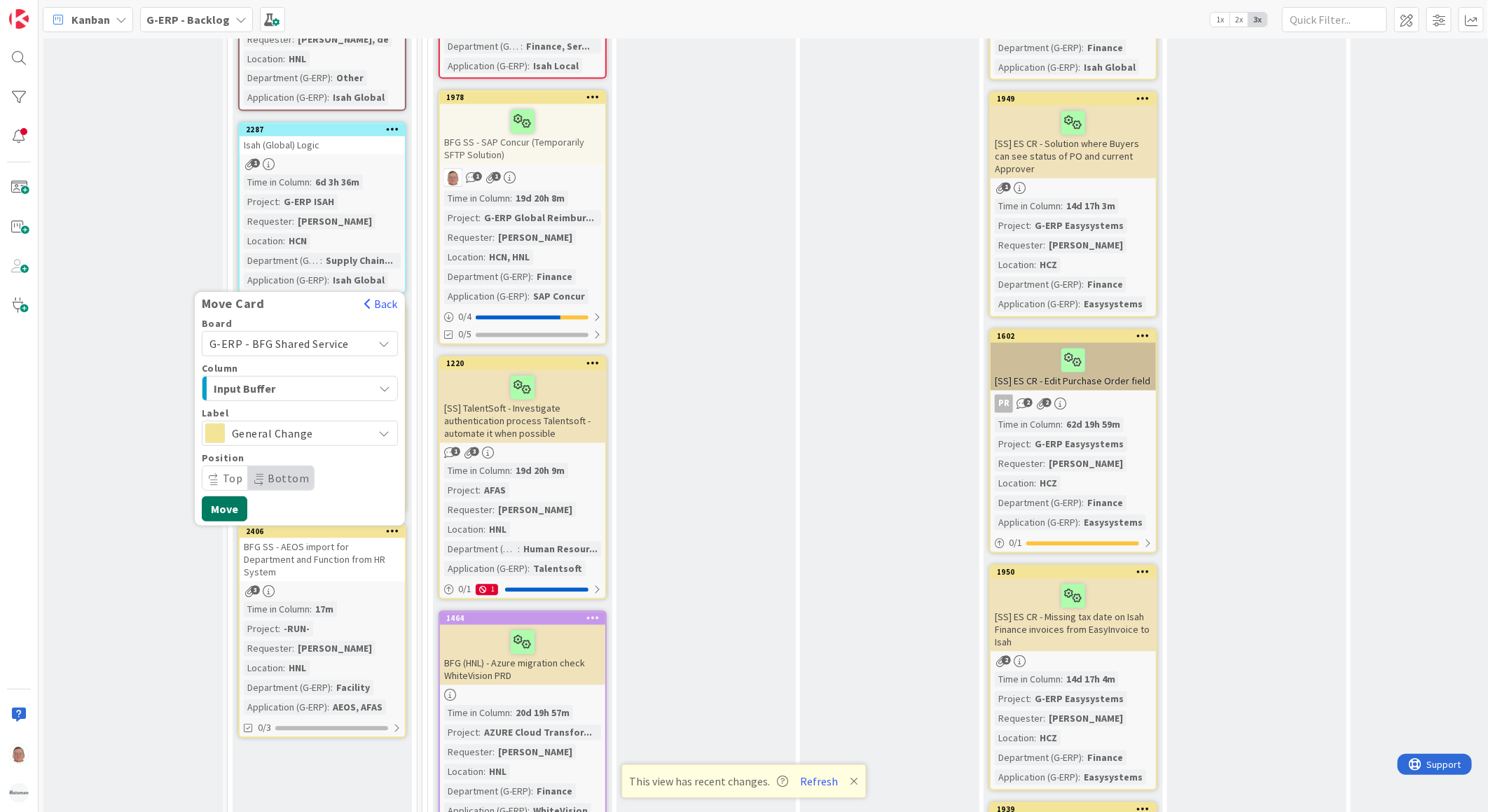
click at [213, 497] on button "Move" at bounding box center [224, 509] width 46 height 25
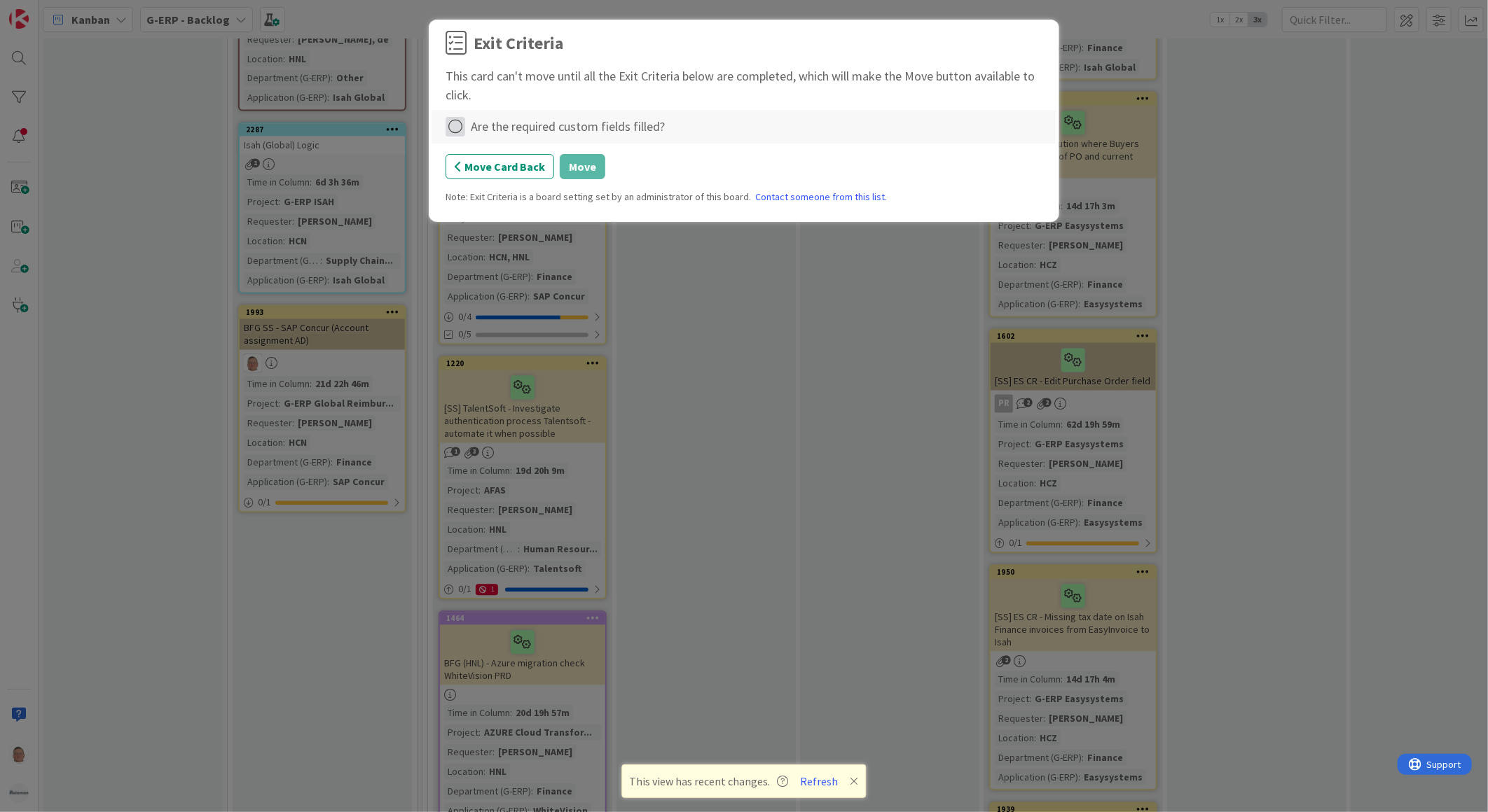
click at [456, 127] on icon at bounding box center [455, 127] width 20 height 20
click at [500, 156] on link "Complete" at bounding box center [533, 156] width 176 height 20
click at [588, 171] on button "Move" at bounding box center [582, 166] width 46 height 25
